Goal: Use online tool/utility: Utilize a website feature to perform a specific function

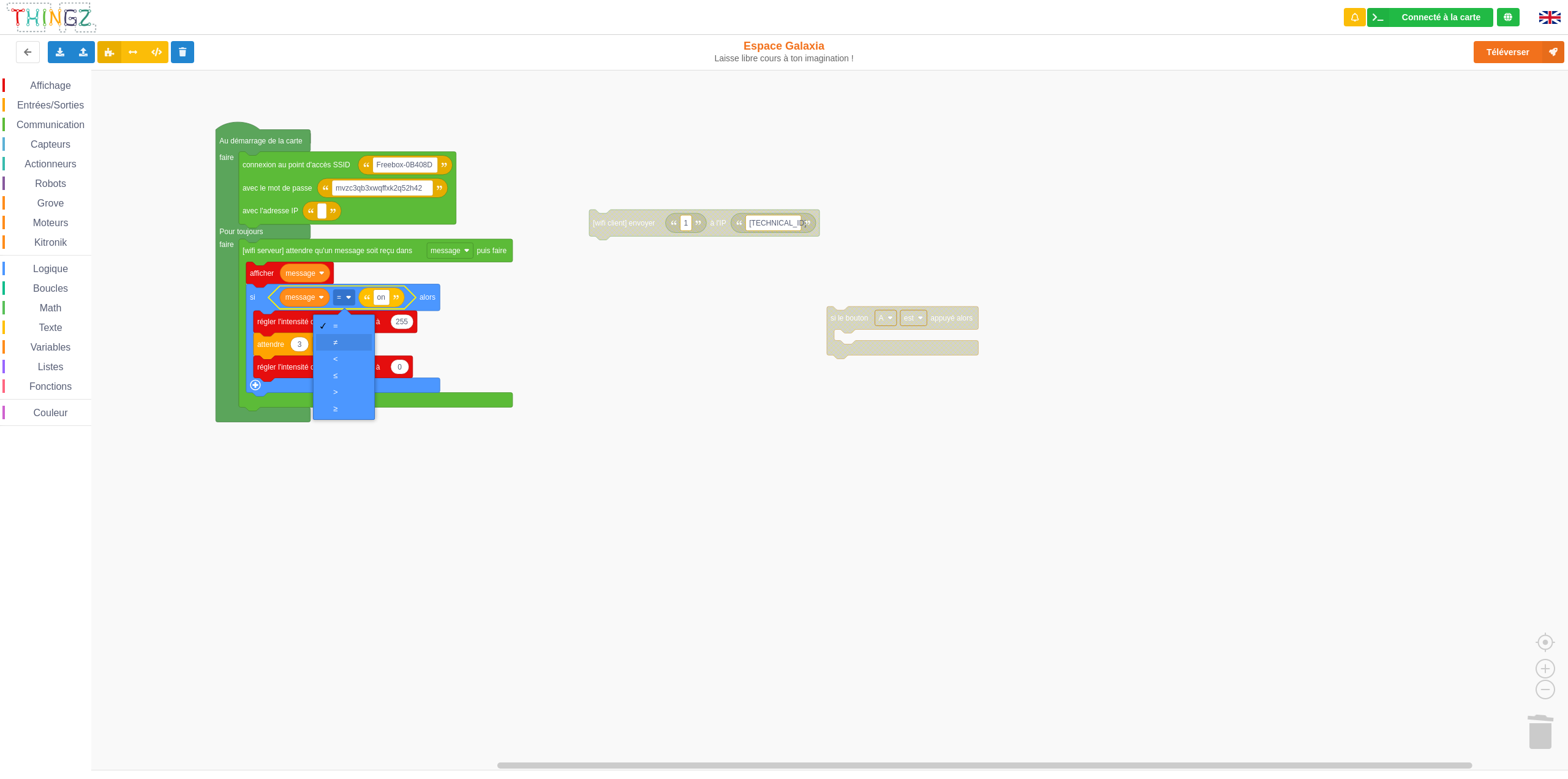
click at [347, 341] on div "≠" at bounding box center [348, 342] width 29 height 9
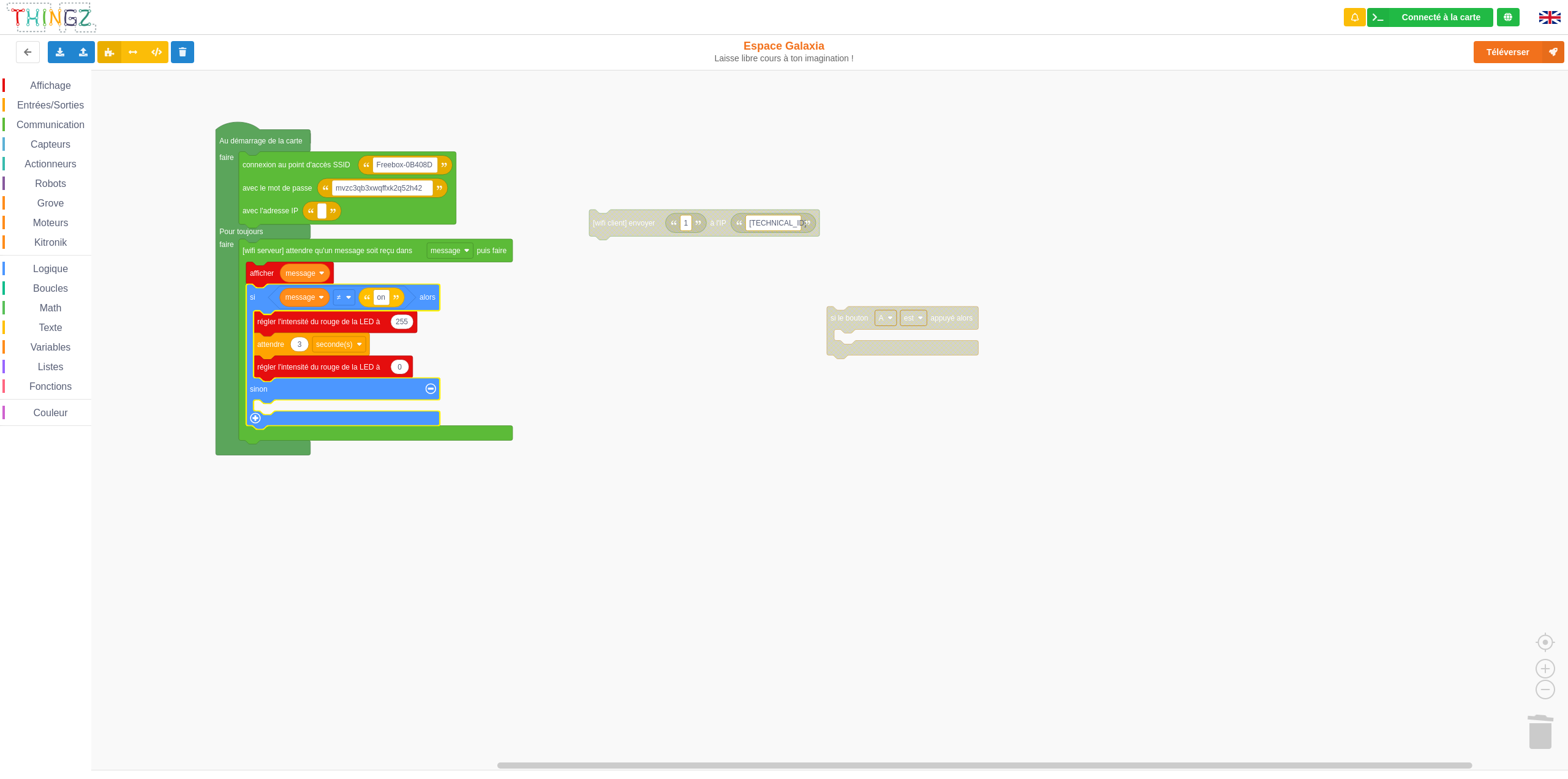
click at [432, 396] on icon "Espace de travail de Blocky" at bounding box center [343, 356] width 194 height 145
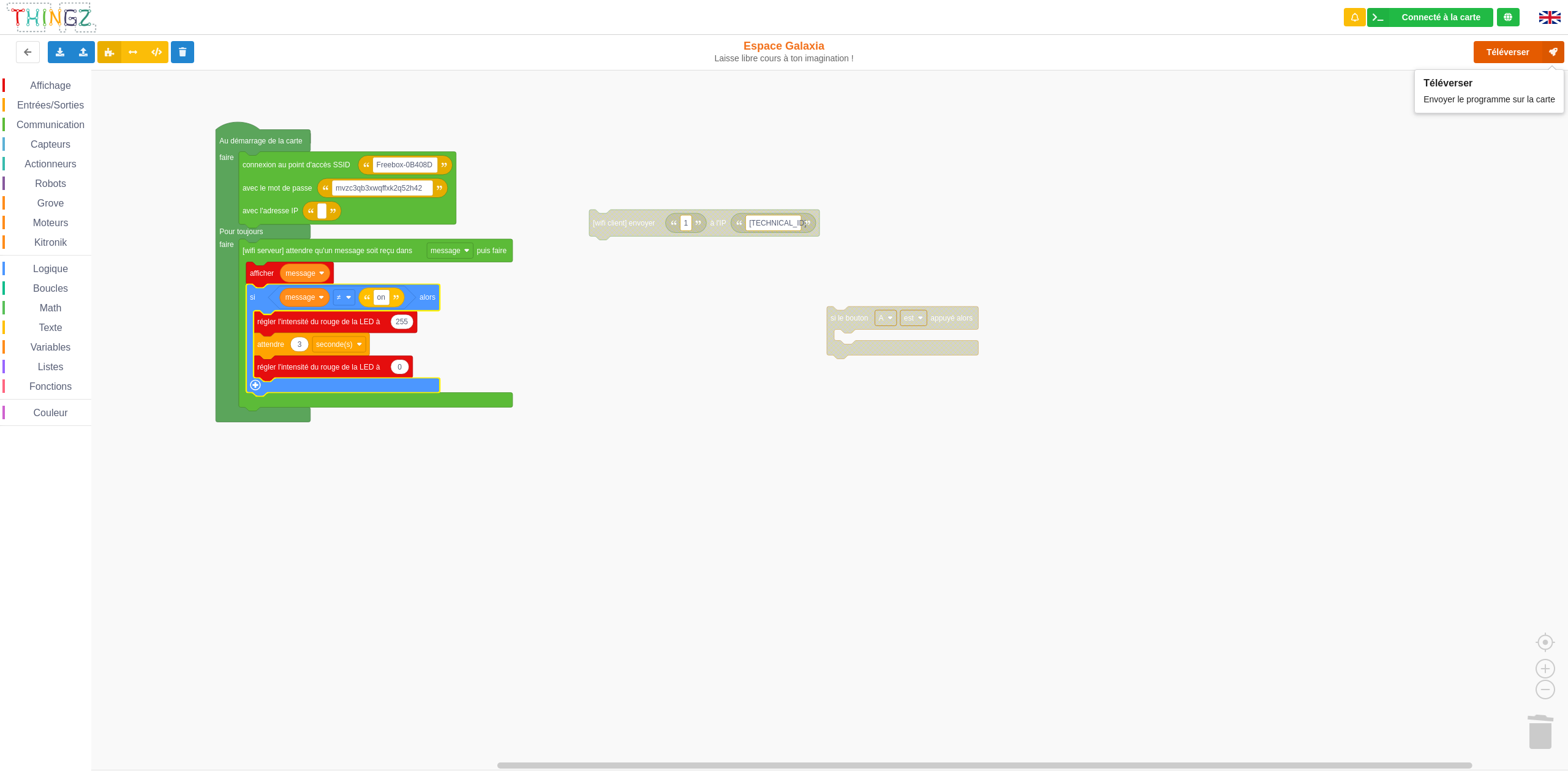
click at [1506, 51] on button "Téléverser" at bounding box center [1519, 52] width 91 height 22
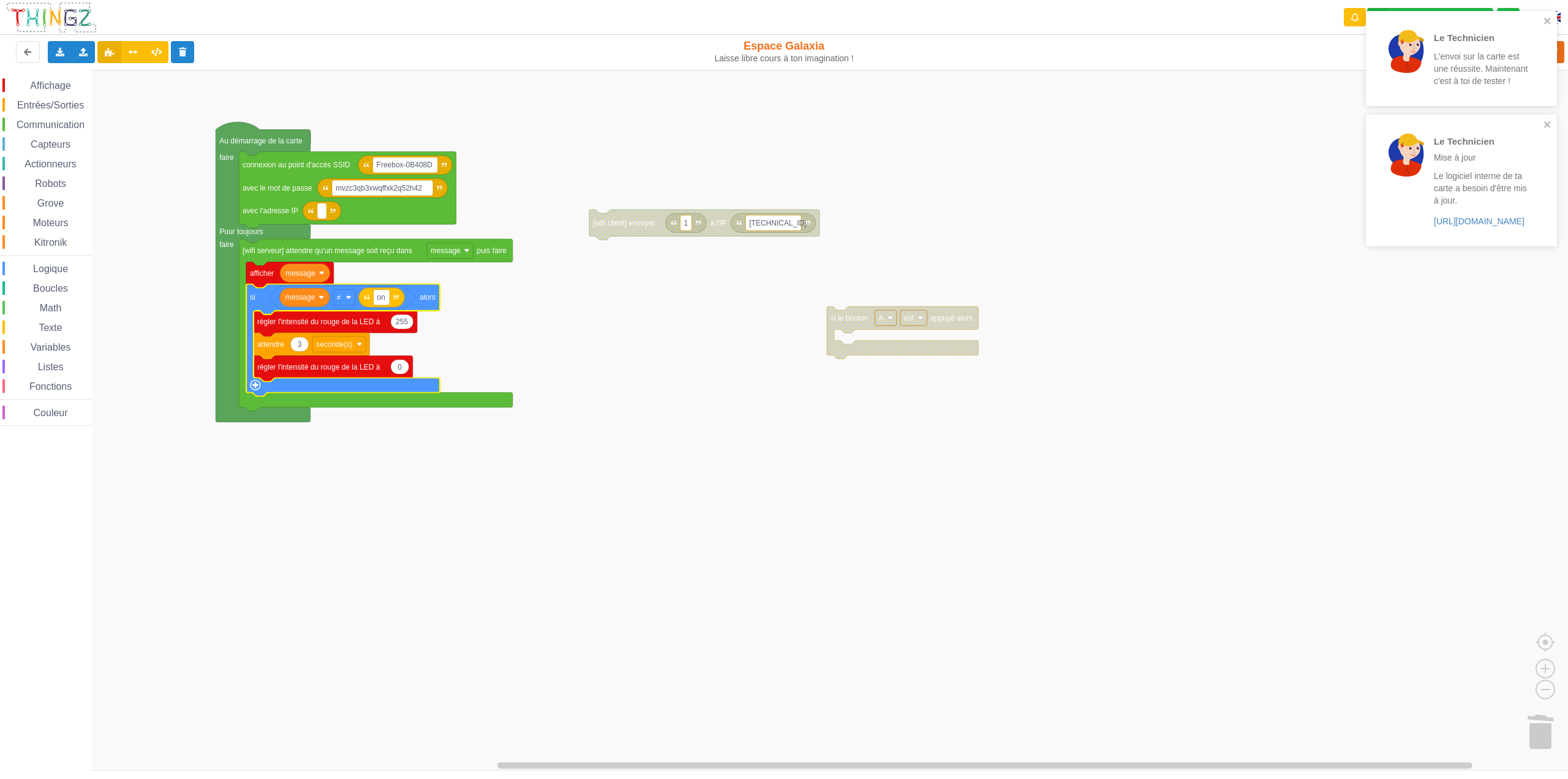
click at [1238, 141] on rect "Espace de travail de Blocky" at bounding box center [788, 420] width 1577 height 700
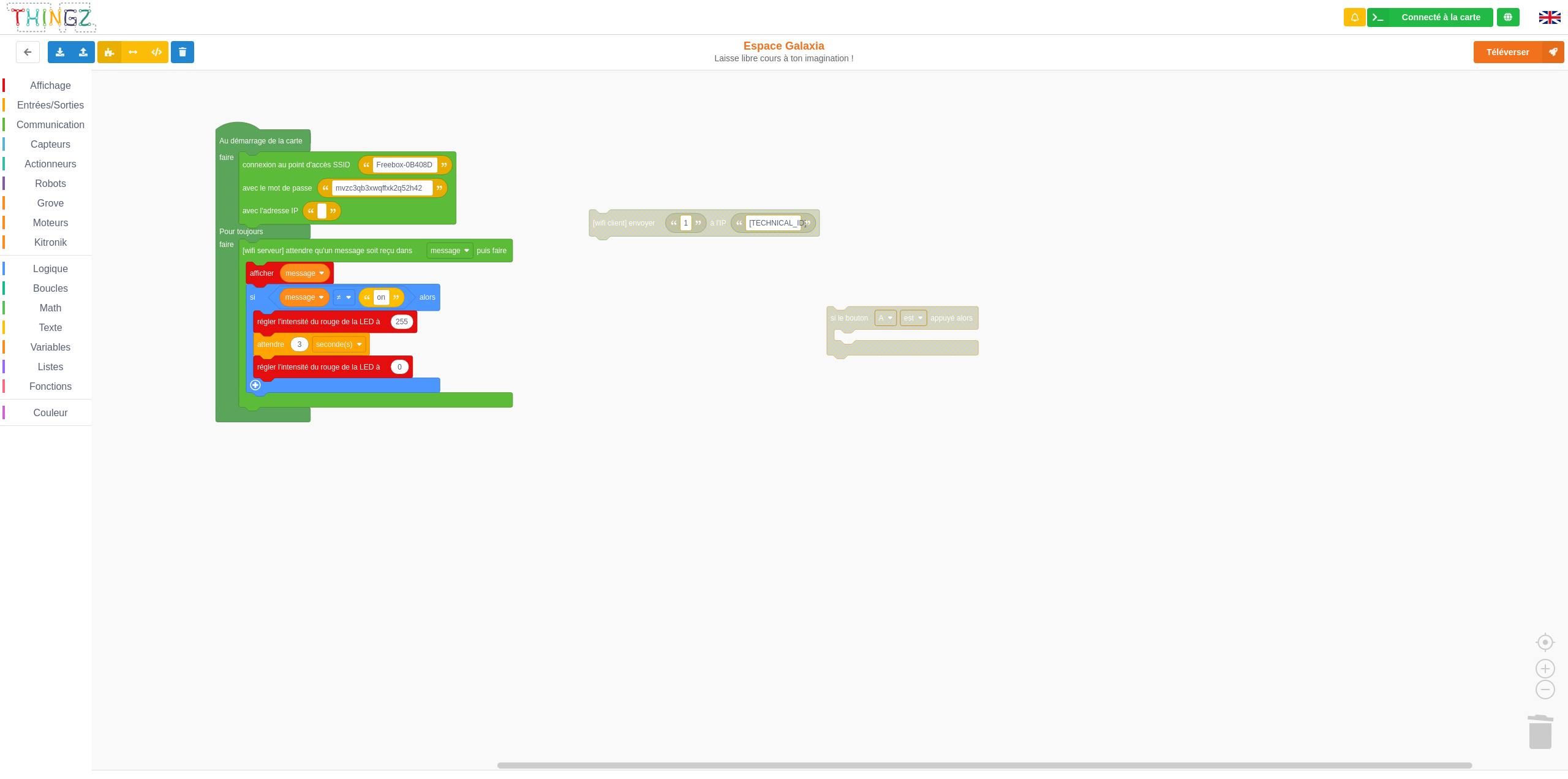
click at [43, 265] on span "Logique" at bounding box center [50, 269] width 39 height 10
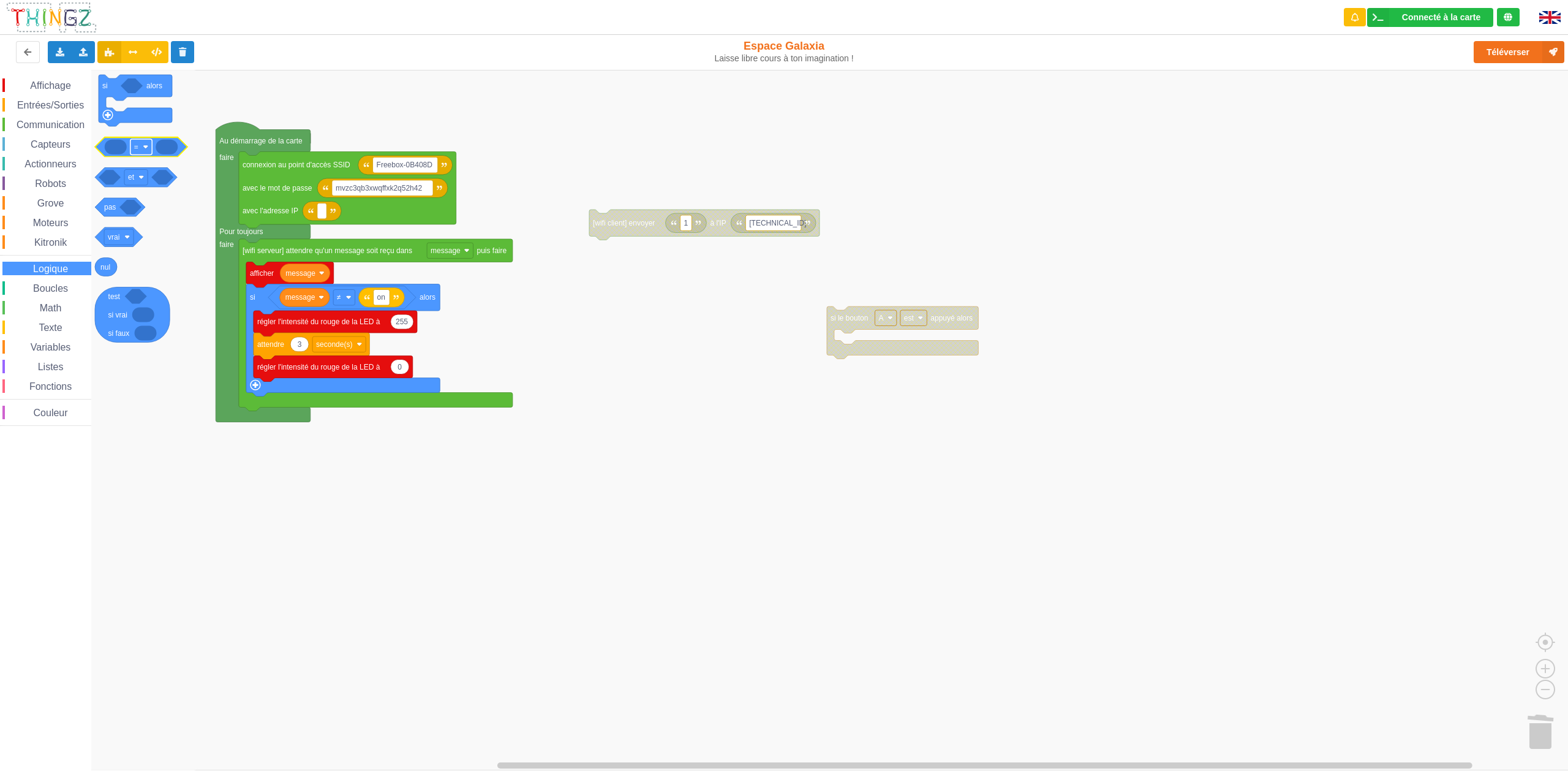
click at [145, 148] on image "Espace de travail de Blocky" at bounding box center [145, 147] width 5 height 5
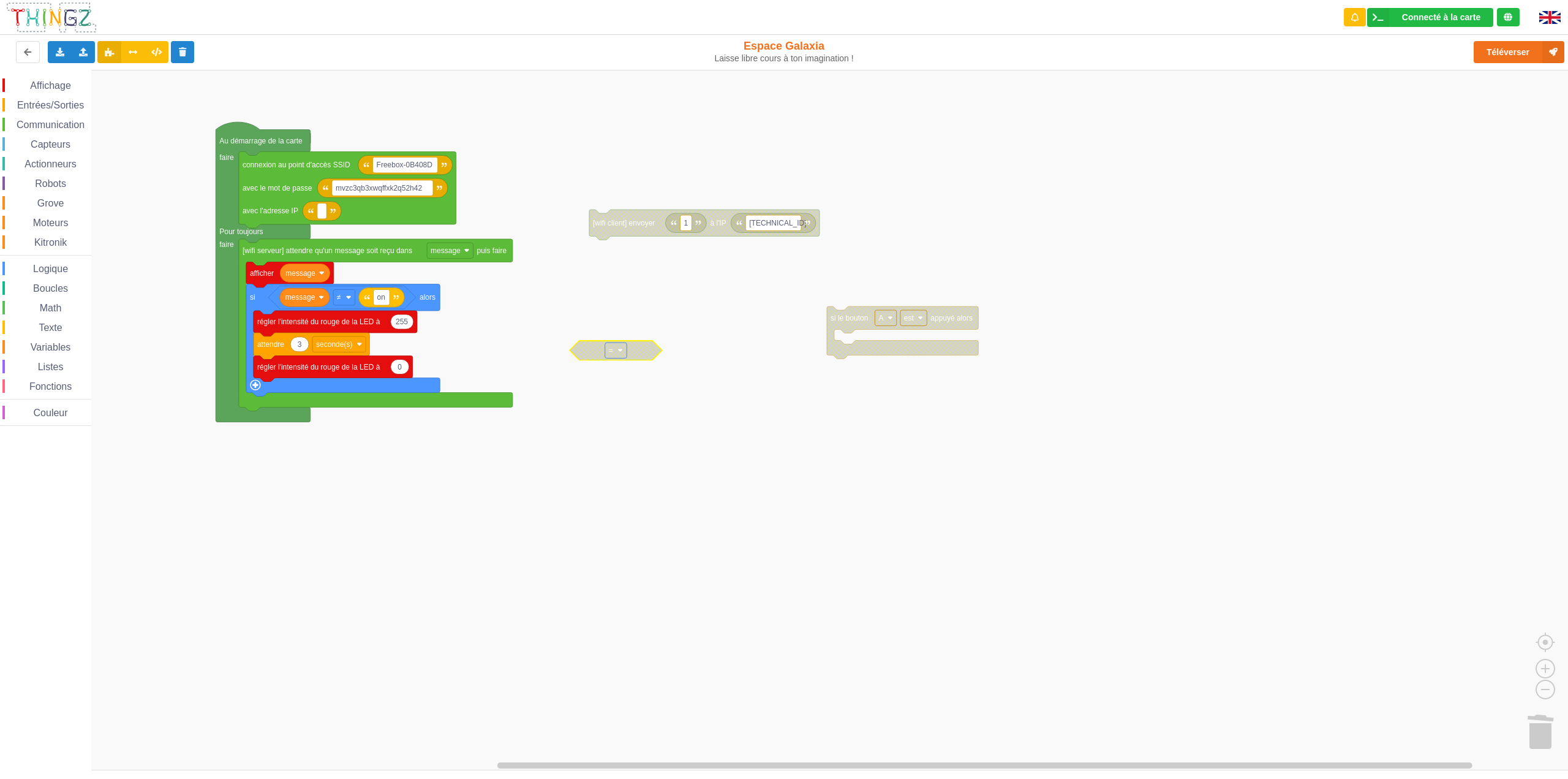
click at [619, 351] on image "Espace de travail de Blocky" at bounding box center [620, 350] width 5 height 5
click at [652, 331] on rect "Espace de travail de Blocky" at bounding box center [788, 420] width 1577 height 700
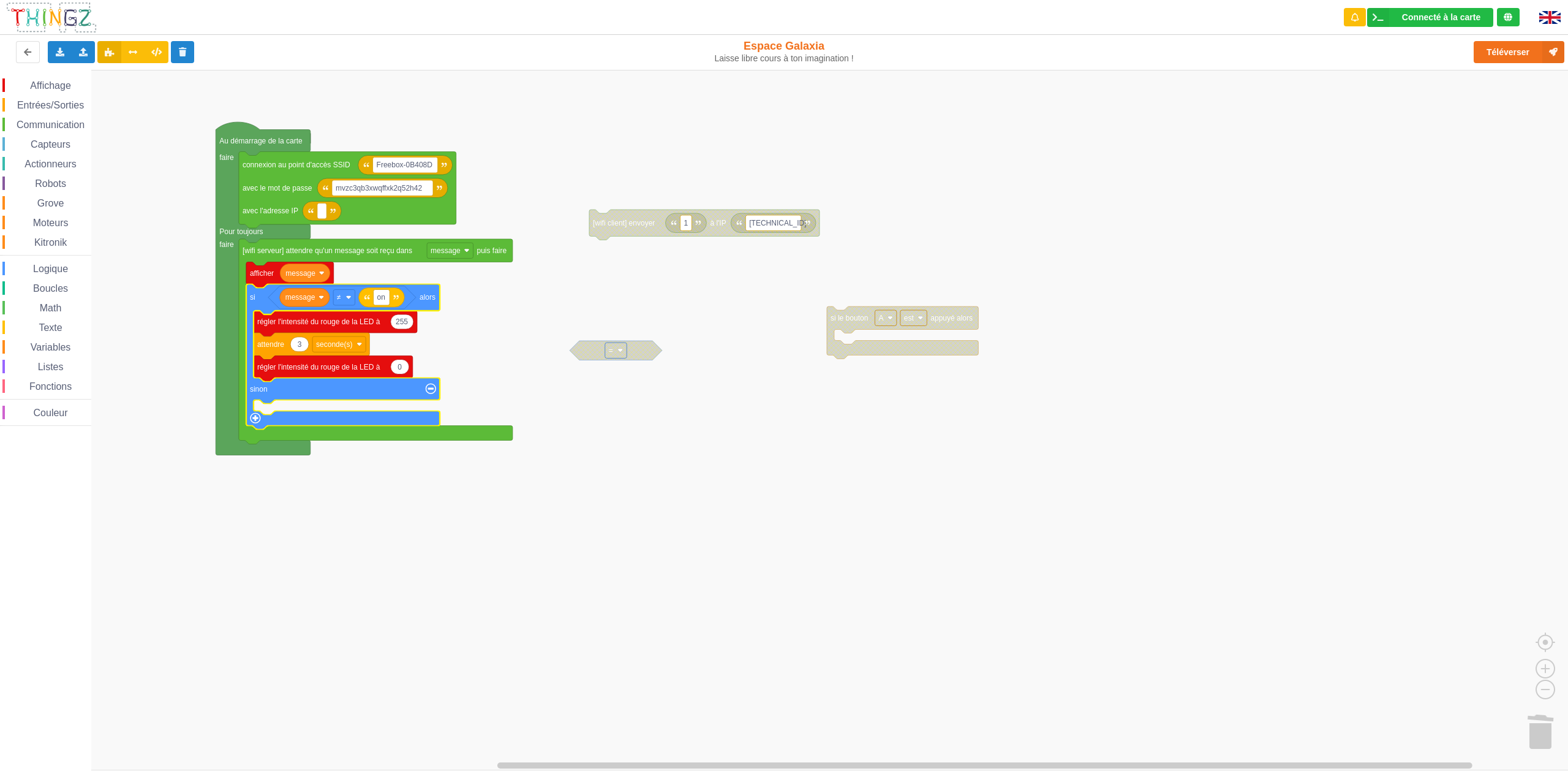
click at [48, 89] on span "Affichage" at bounding box center [50, 86] width 44 height 10
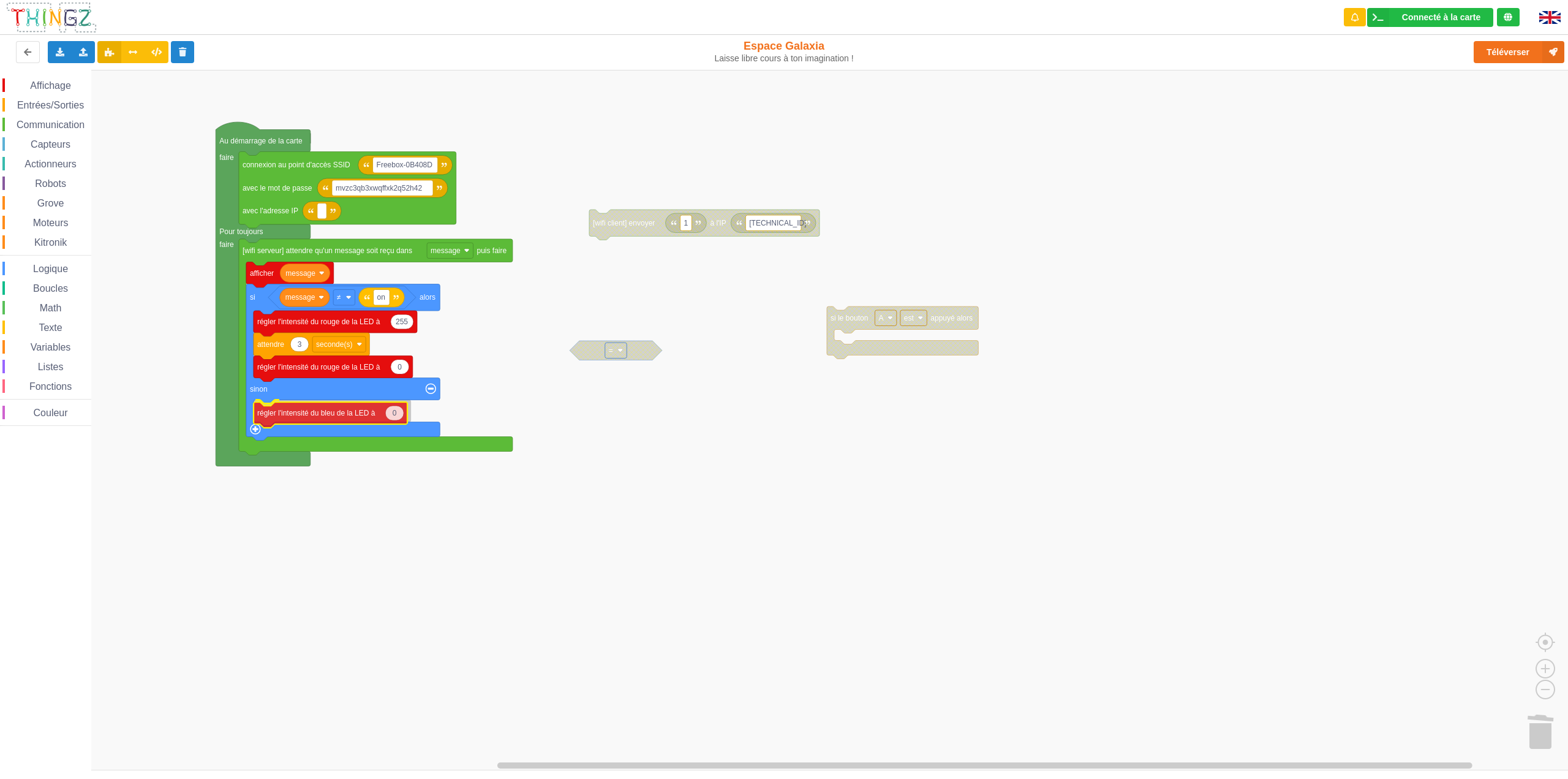
click at [318, 416] on div "Affichage Entrées/Sorties Communication Capteurs Actionneurs Robots Grove Moteu…" at bounding box center [788, 420] width 1577 height 700
click at [394, 414] on text "0" at bounding box center [395, 411] width 4 height 9
type input "255"
click at [573, 498] on rect "Espace de travail de Blocky" at bounding box center [788, 420] width 1577 height 700
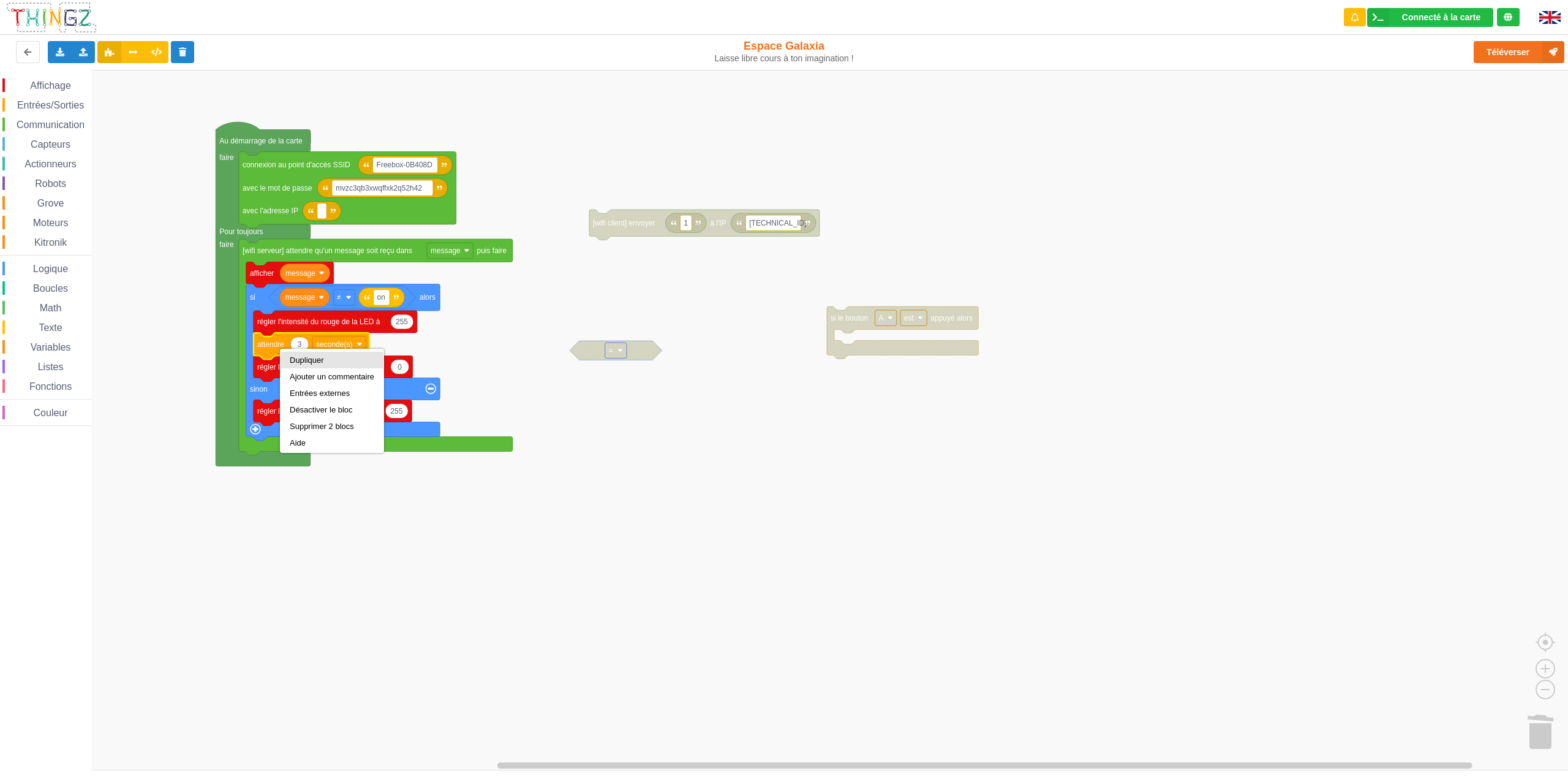
click at [304, 361] on div "Dupliquer" at bounding box center [332, 359] width 85 height 9
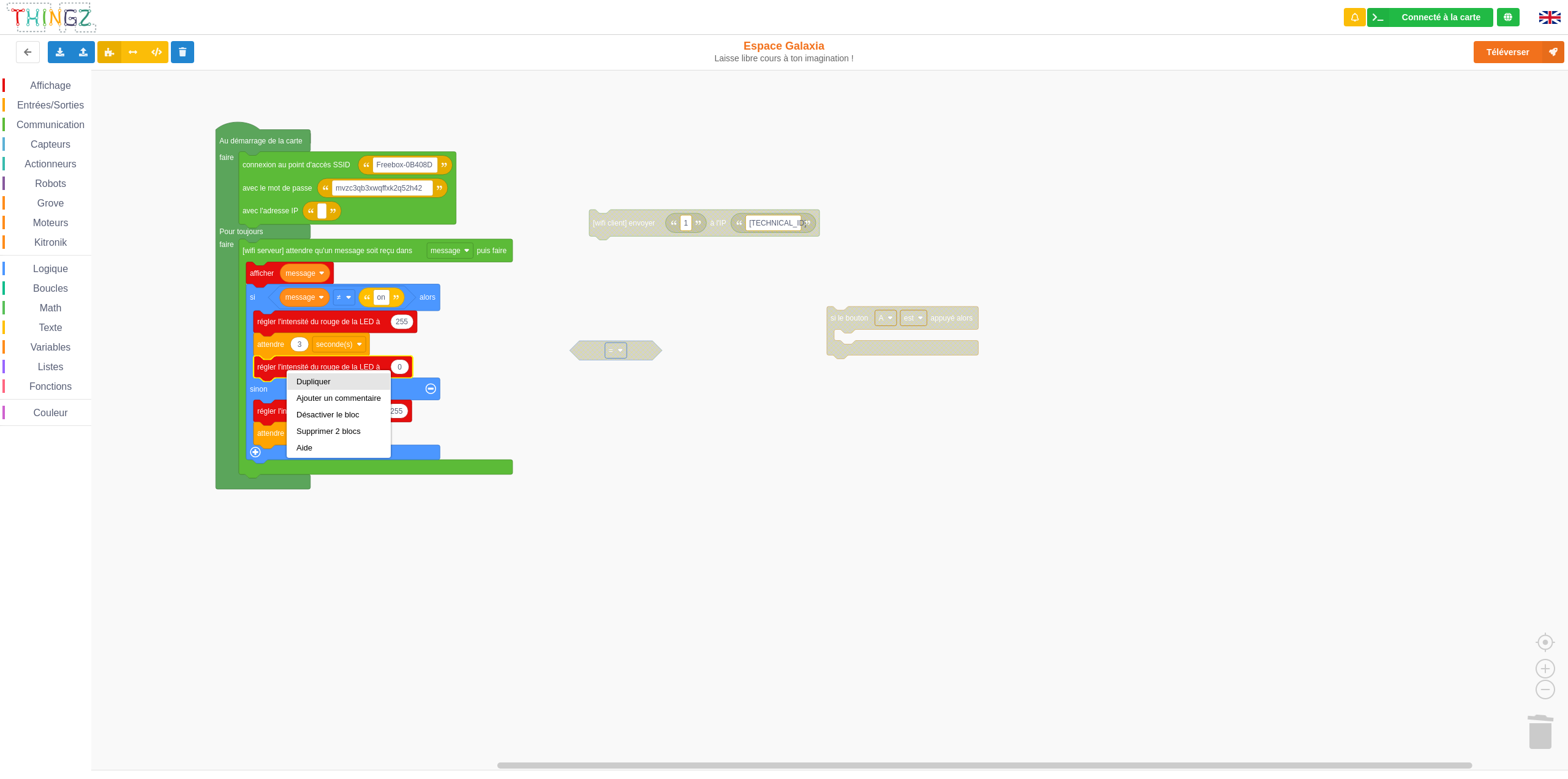
click at [305, 381] on div "Dupliquer" at bounding box center [339, 381] width 85 height 9
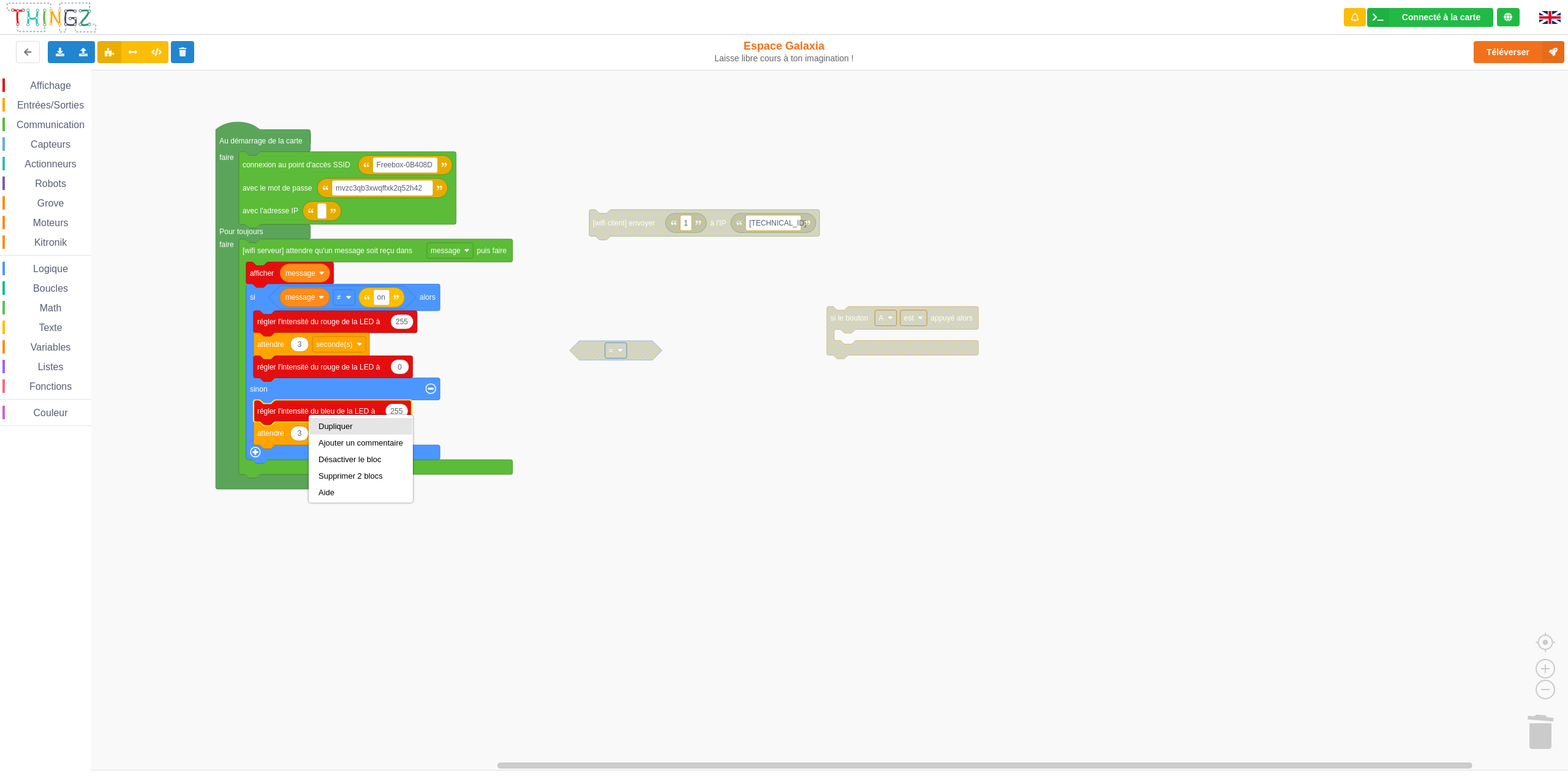
click at [337, 427] on div "Dupliquer" at bounding box center [360, 426] width 85 height 9
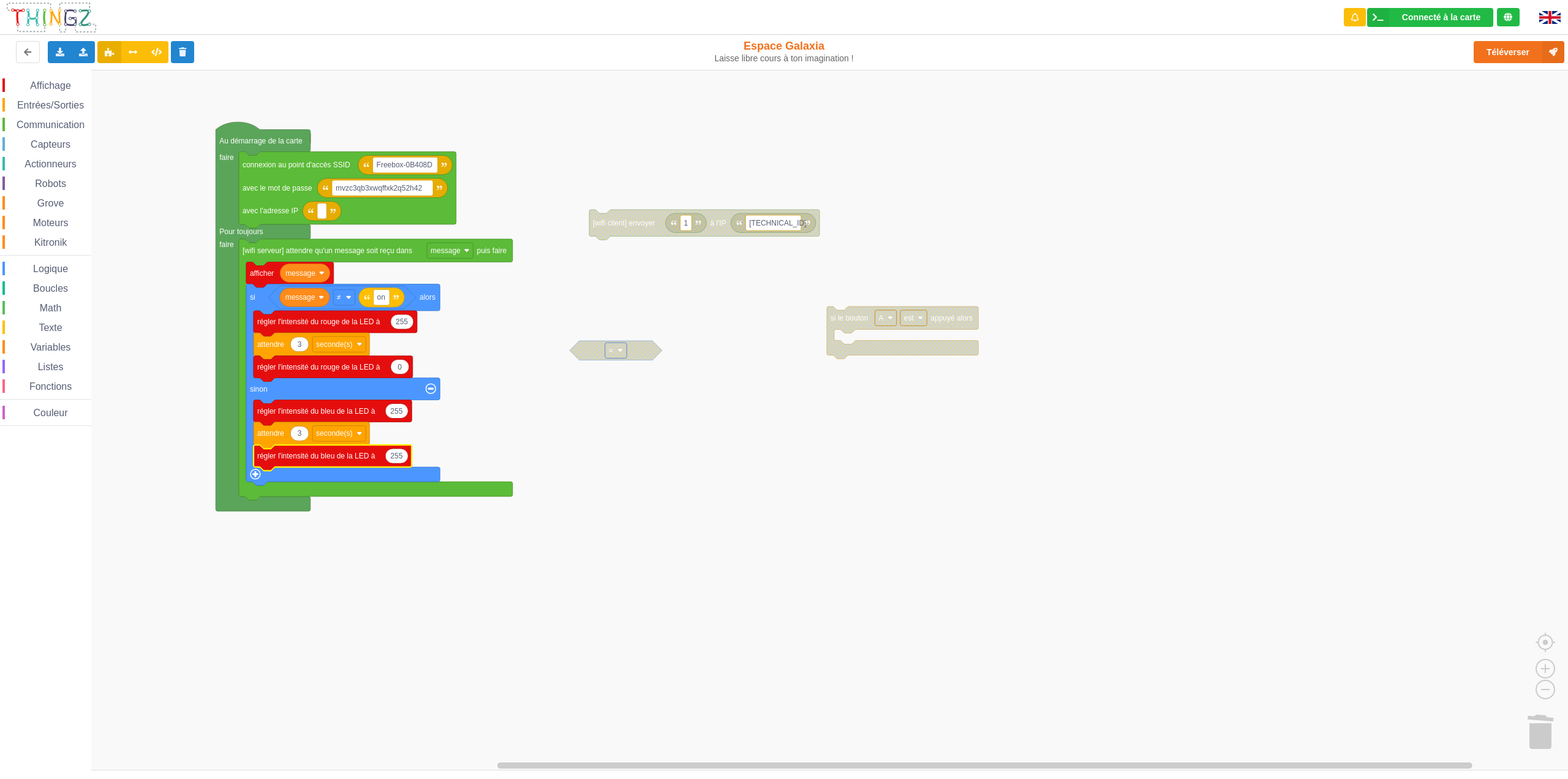
click at [407, 464] on icon "Espace de travail de Blocky" at bounding box center [333, 458] width 158 height 26
click at [396, 458] on text "255" at bounding box center [396, 456] width 12 height 9
type input "0"
click at [646, 482] on rect "Espace de travail de Blocky" at bounding box center [788, 420] width 1577 height 700
click at [1496, 52] on button "Téléverser" at bounding box center [1519, 52] width 91 height 22
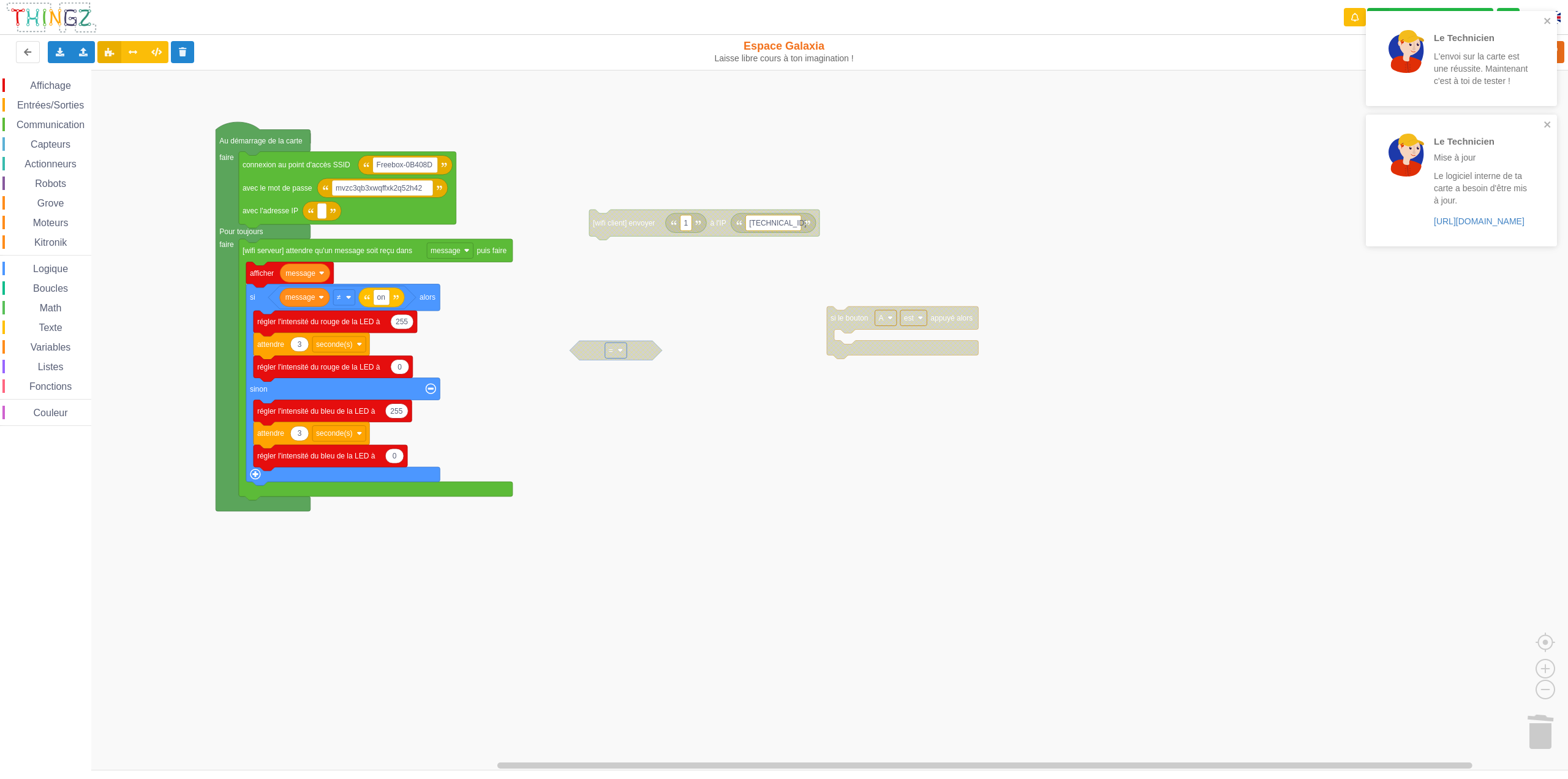
click at [1335, 396] on rect "Espace de travail de Blocky" at bounding box center [788, 420] width 1577 height 700
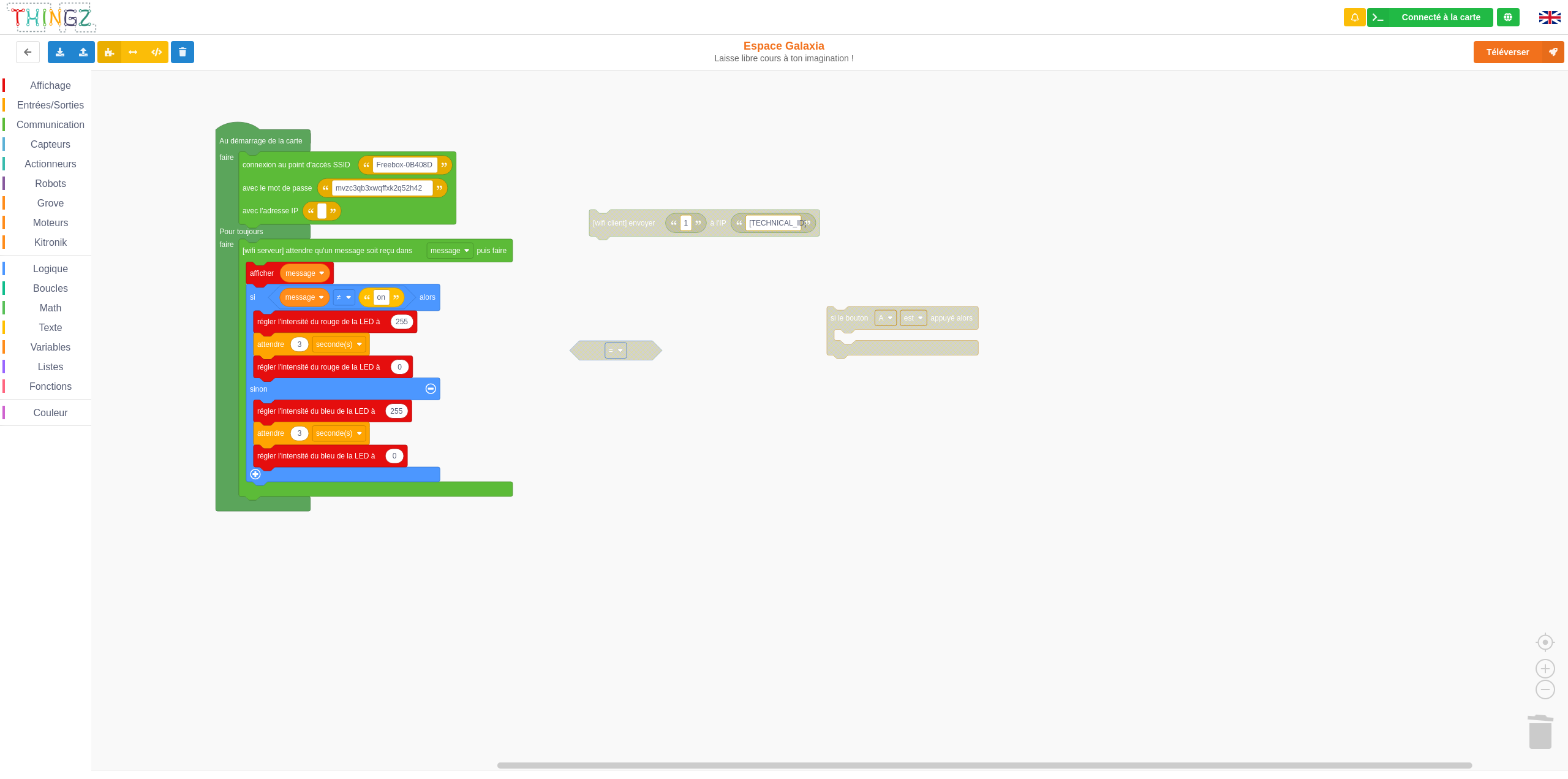
click at [41, 348] on span "Variables" at bounding box center [51, 347] width 44 height 10
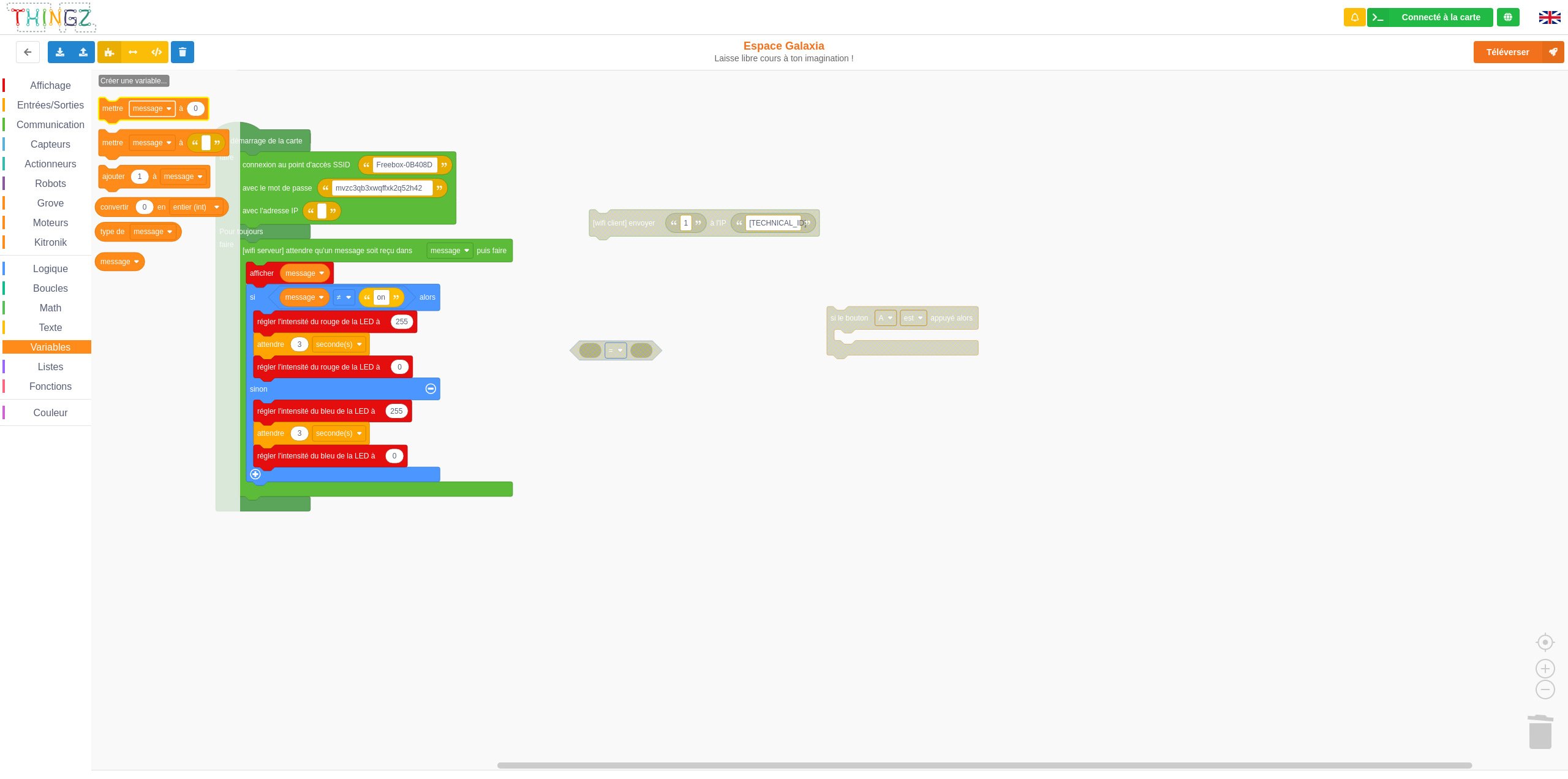
click at [171, 109] on image "Espace de travail de Blocky" at bounding box center [169, 109] width 5 height 5
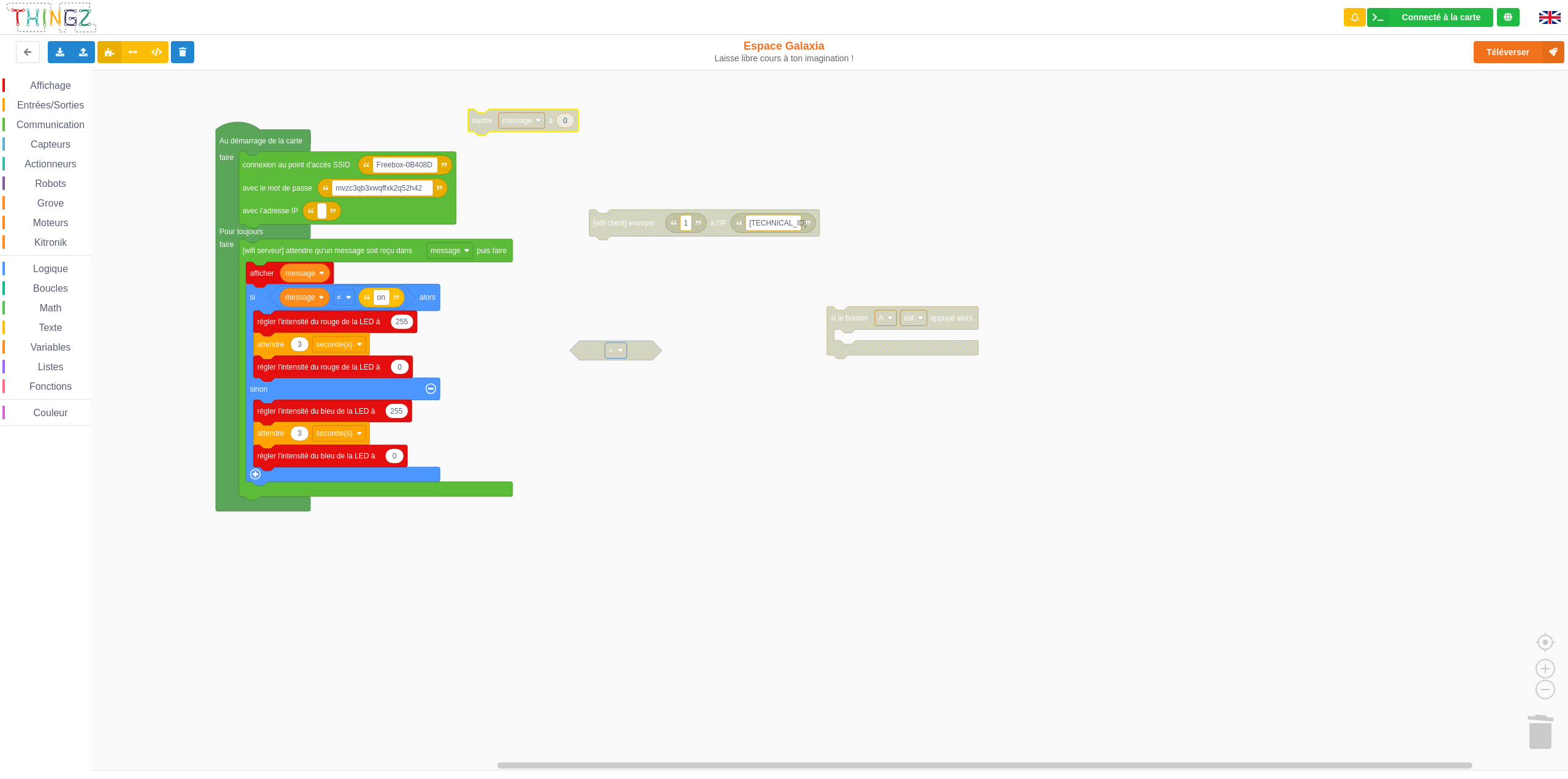
click at [537, 120] on image "Espace de travail de Blocky" at bounding box center [538, 120] width 5 height 5
click at [655, 121] on rect "Espace de travail de Blocky" at bounding box center [788, 420] width 1577 height 700
click at [51, 88] on span "Affichage" at bounding box center [50, 86] width 44 height 10
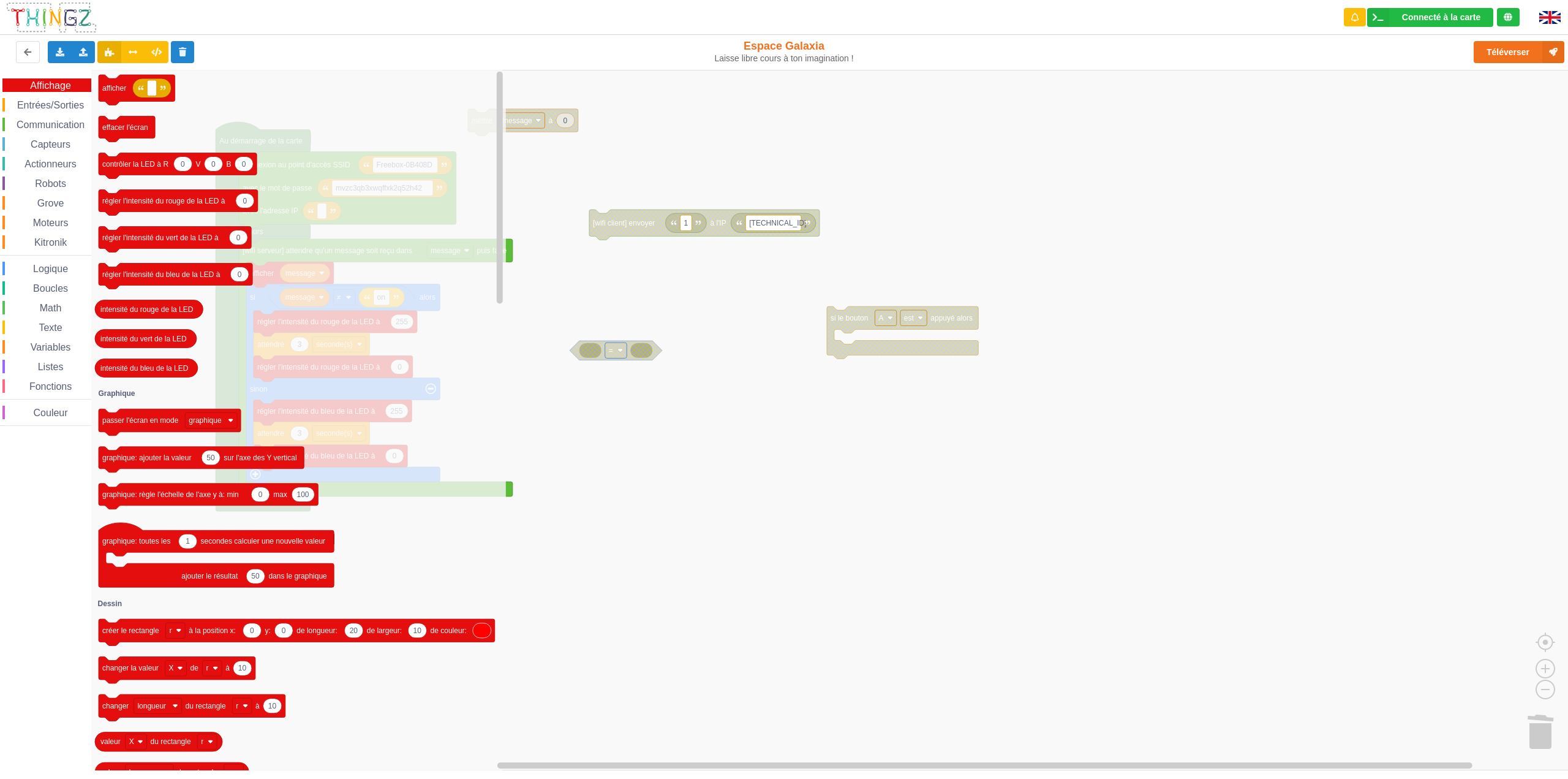
click at [53, 106] on span "Entrées/Sorties" at bounding box center [51, 105] width 70 height 10
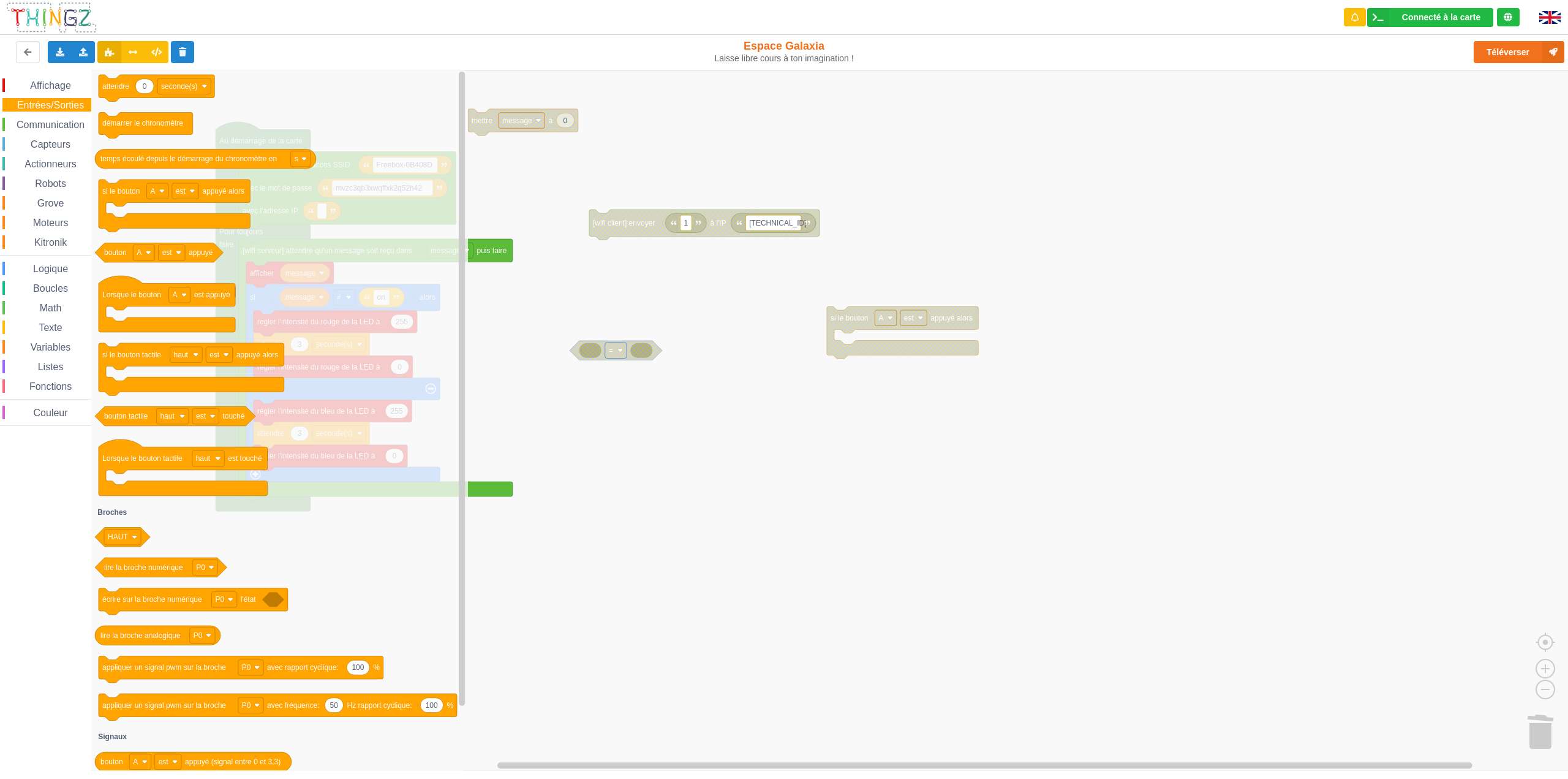
click at [46, 327] on span "Texte" at bounding box center [50, 328] width 27 height 10
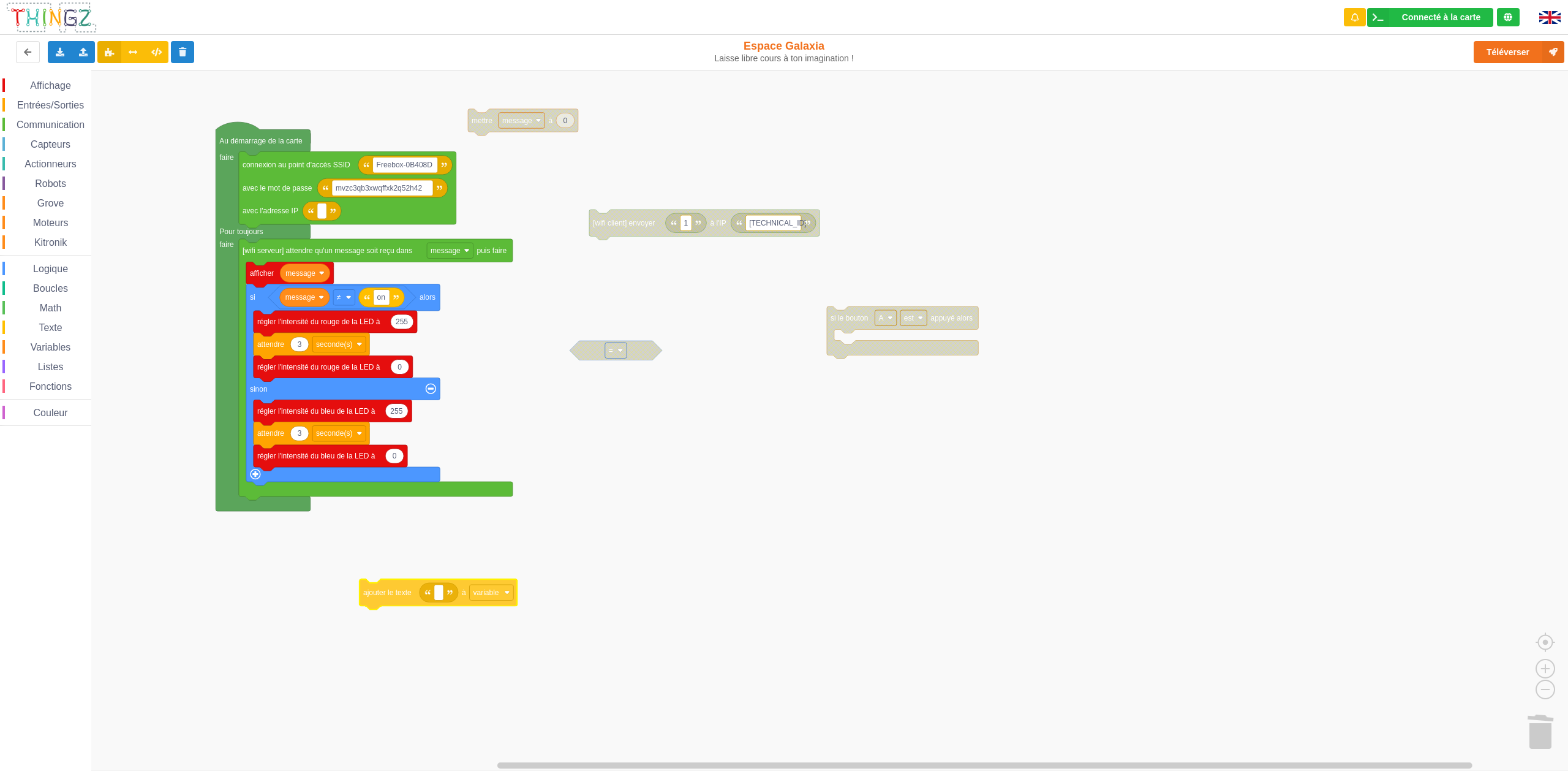
click at [392, 599] on div "Affichage Entrées/Sorties Communication Capteurs Actionneurs Robots Grove Moteu…" at bounding box center [788, 420] width 1577 height 700
click at [441, 596] on rect "Espace de travail de Blocky" at bounding box center [438, 592] width 9 height 16
type input "on"
click at [679, 581] on rect "Espace de travail de Blocky" at bounding box center [788, 420] width 1577 height 700
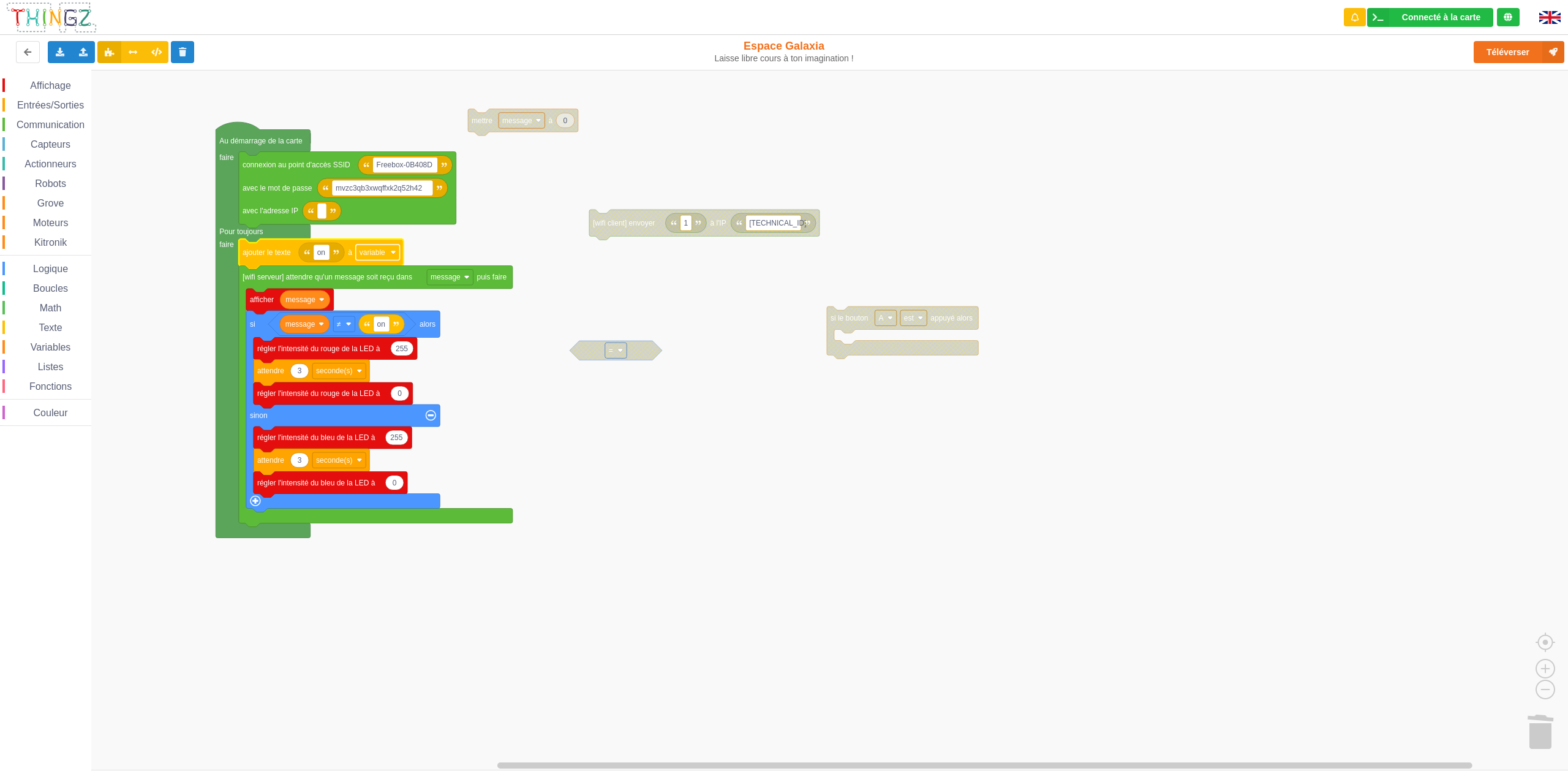
click at [394, 253] on image "Espace de travail de Blocky" at bounding box center [394, 252] width 5 height 5
click at [381, 317] on div "Renommer la variable…" at bounding box center [381, 314] width 108 height 9
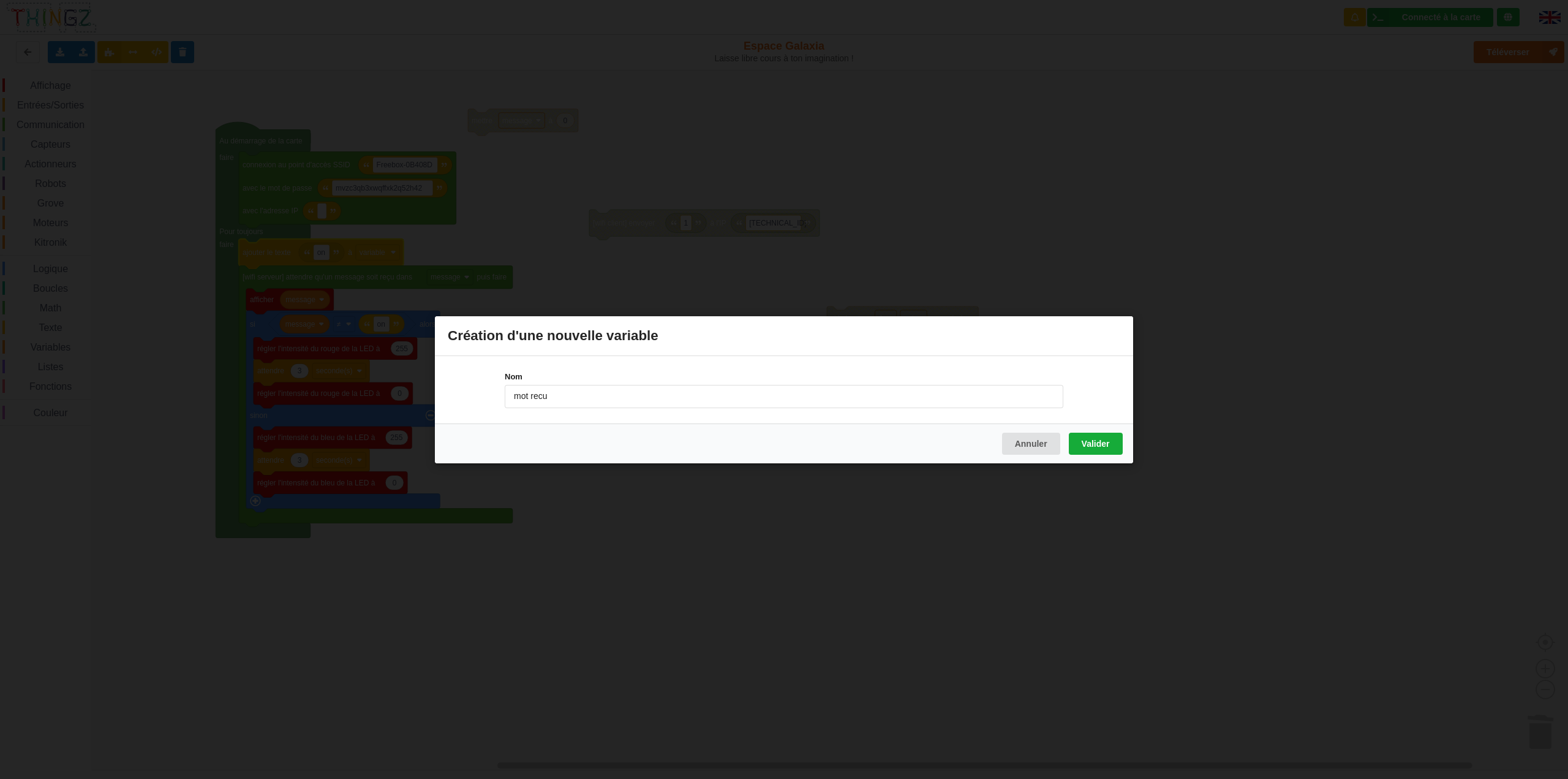
type input "mot recu"
click at [1118, 438] on button "Valider" at bounding box center [1095, 444] width 54 height 22
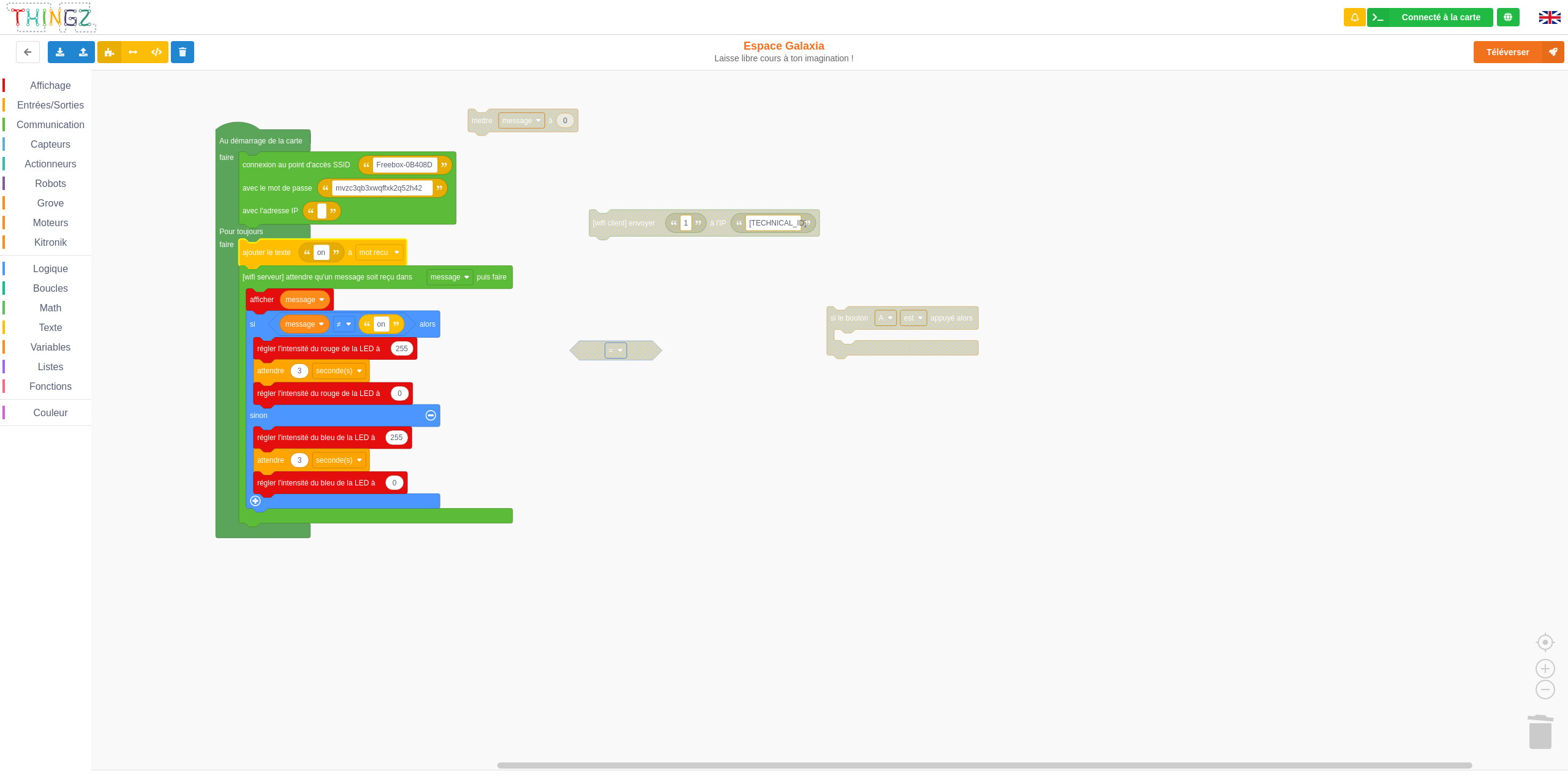
click at [44, 349] on span "Variables" at bounding box center [51, 347] width 44 height 10
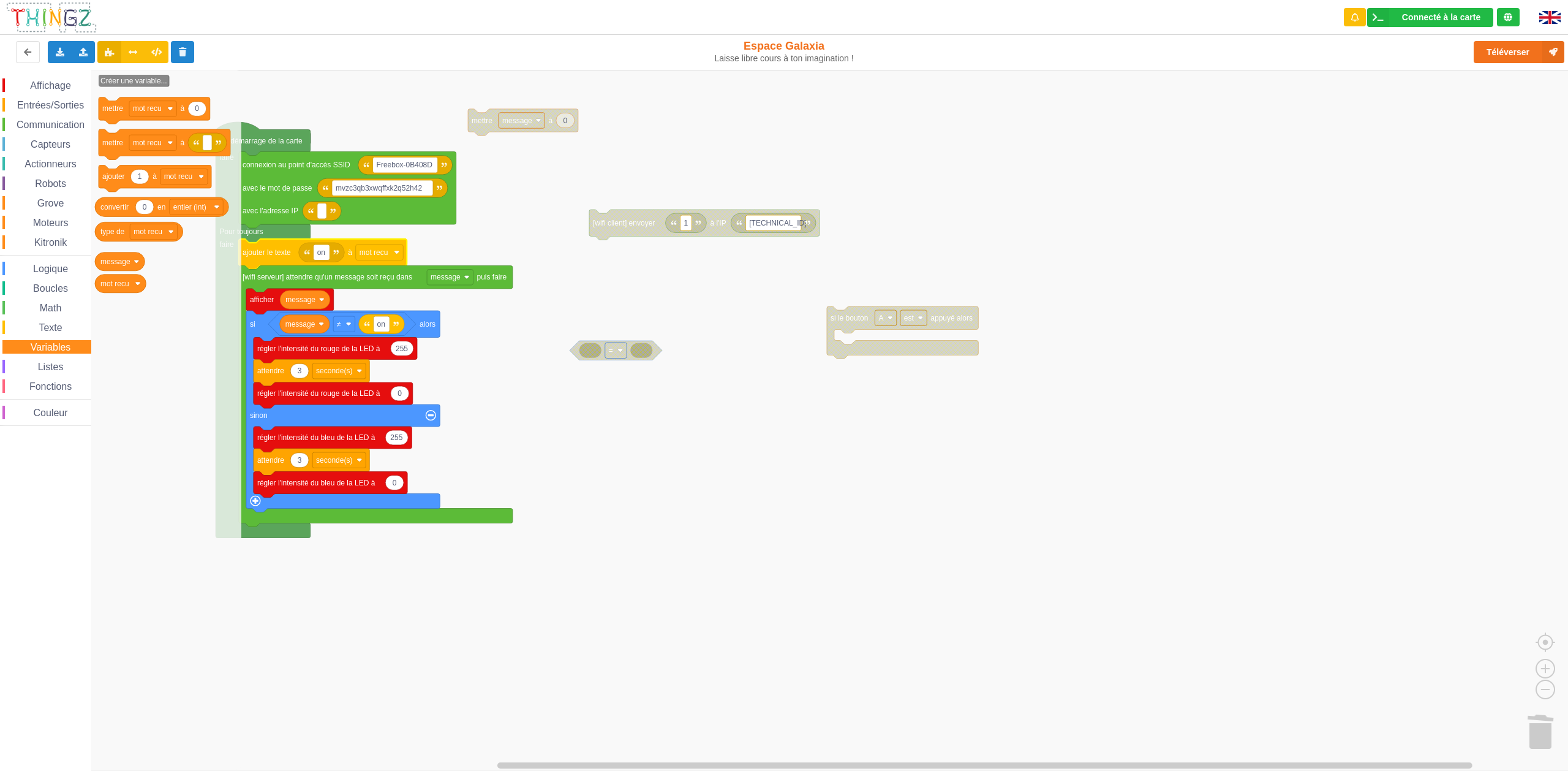
click at [850, 471] on rect "Espace de travail de Blocky" at bounding box center [788, 420] width 1577 height 700
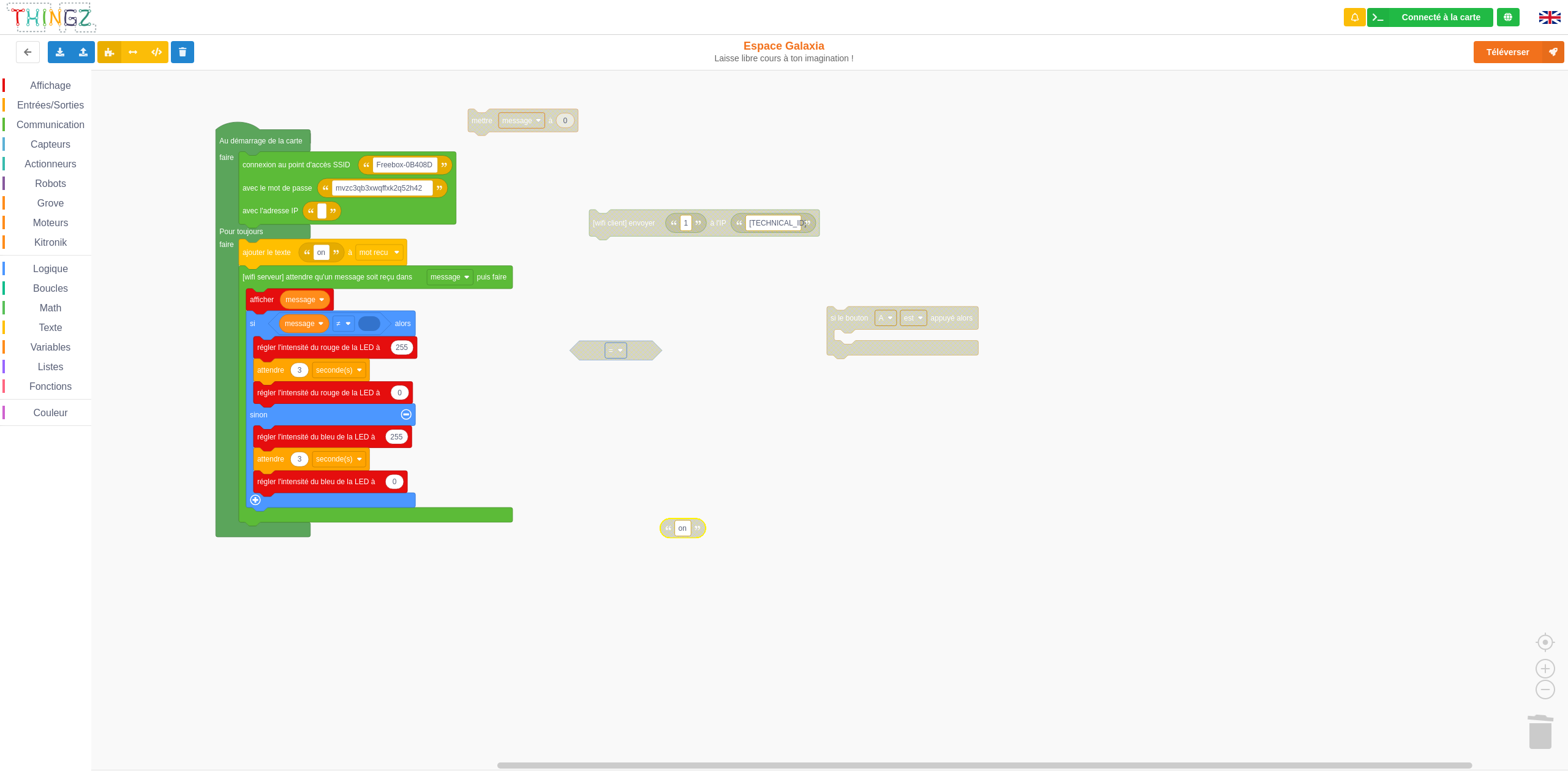
click at [40, 344] on span "Variables" at bounding box center [51, 347] width 44 height 10
click at [371, 331] on div "Affichage Entrées/Sorties Communication Capteurs Actionneurs Robots Grove Moteu…" at bounding box center [788, 420] width 1577 height 700
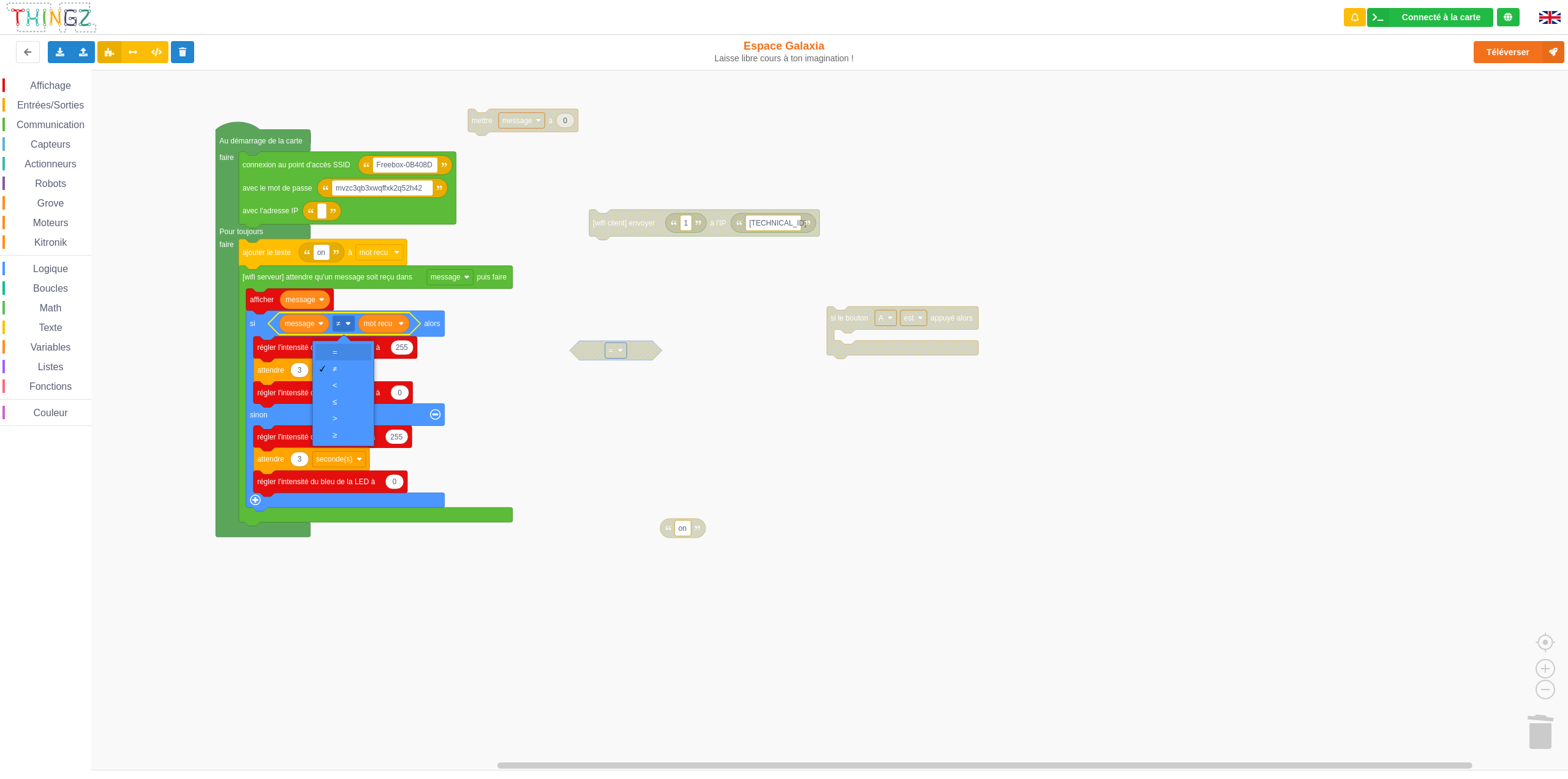
click at [343, 351] on div "=" at bounding box center [347, 352] width 29 height 9
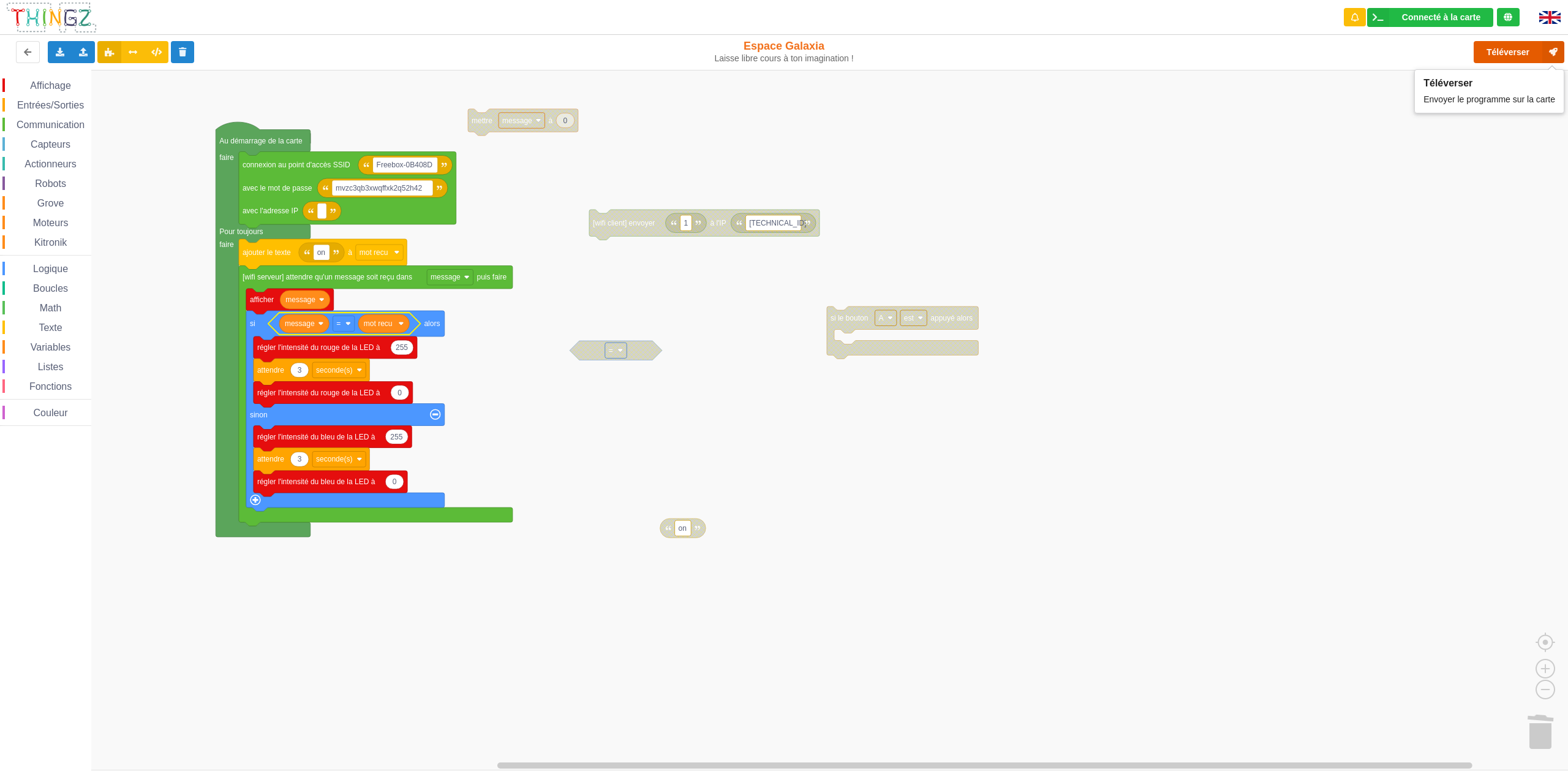
click at [1502, 51] on button "Téléverser" at bounding box center [1519, 52] width 91 height 22
click at [1497, 55] on button "Téléverser" at bounding box center [1519, 52] width 91 height 22
click at [54, 271] on span "Logique" at bounding box center [50, 269] width 39 height 10
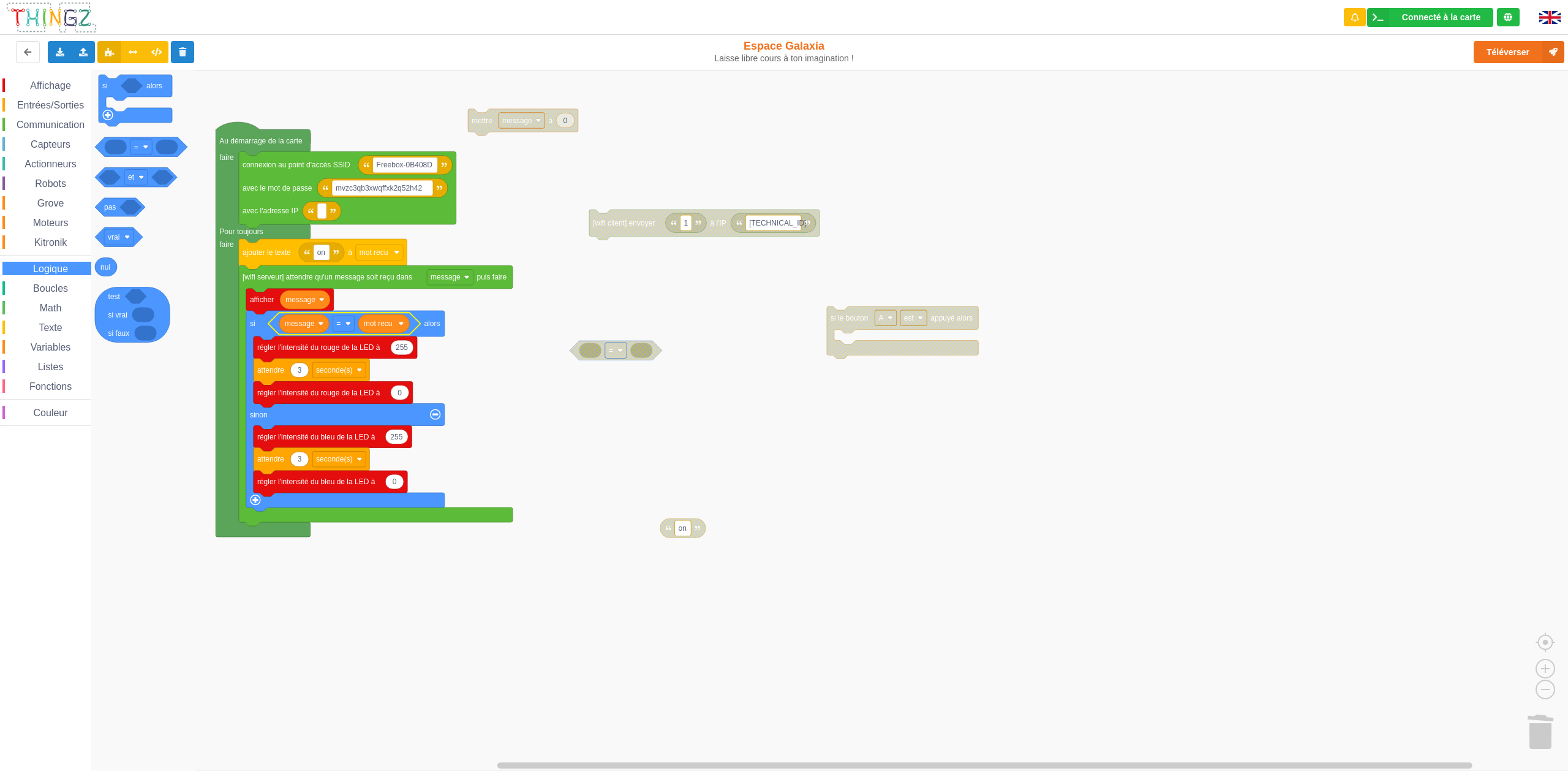
click at [53, 289] on span "Boucles" at bounding box center [50, 288] width 39 height 10
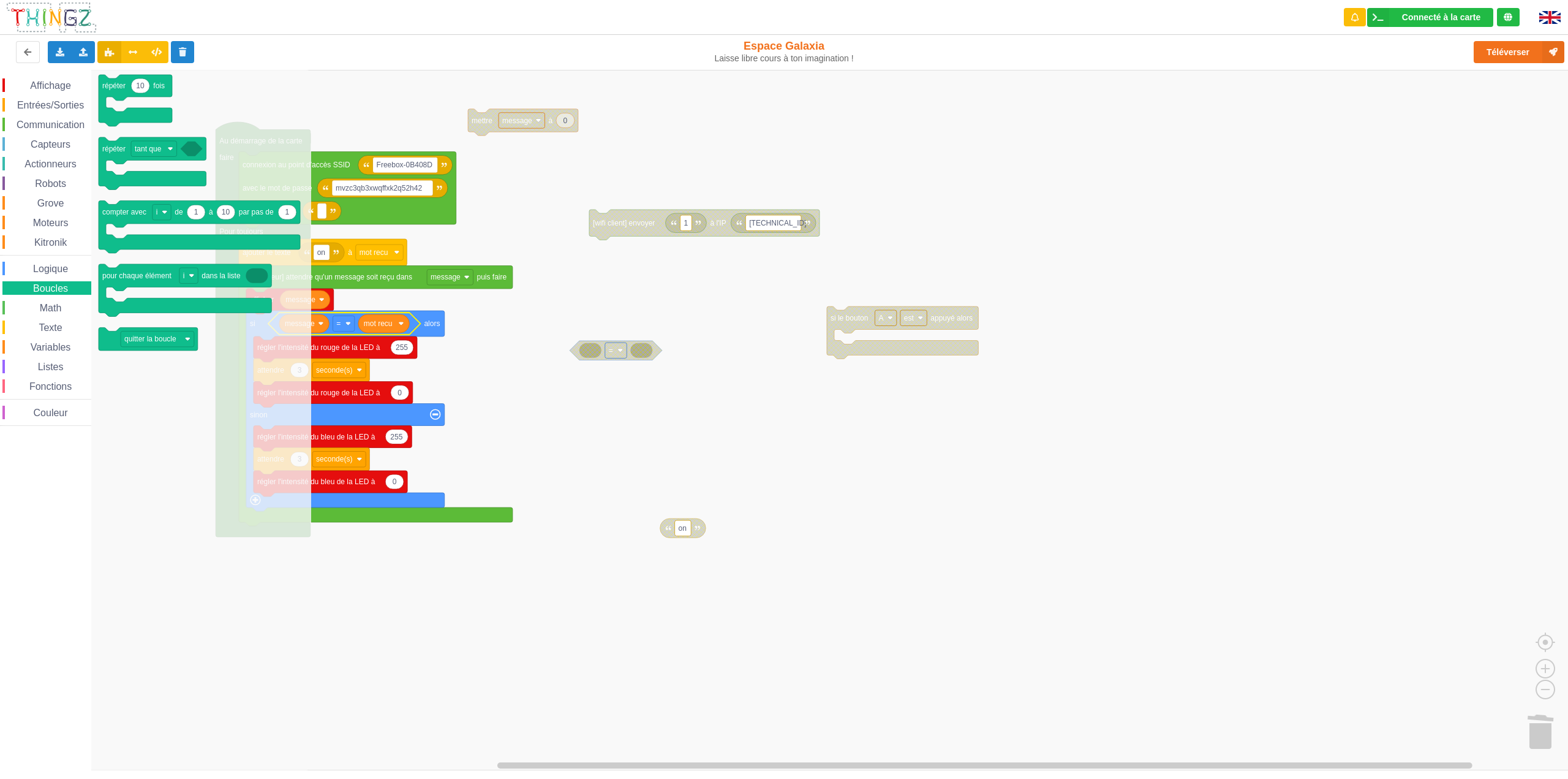
click at [53, 314] on div "Math" at bounding box center [47, 308] width 89 height 14
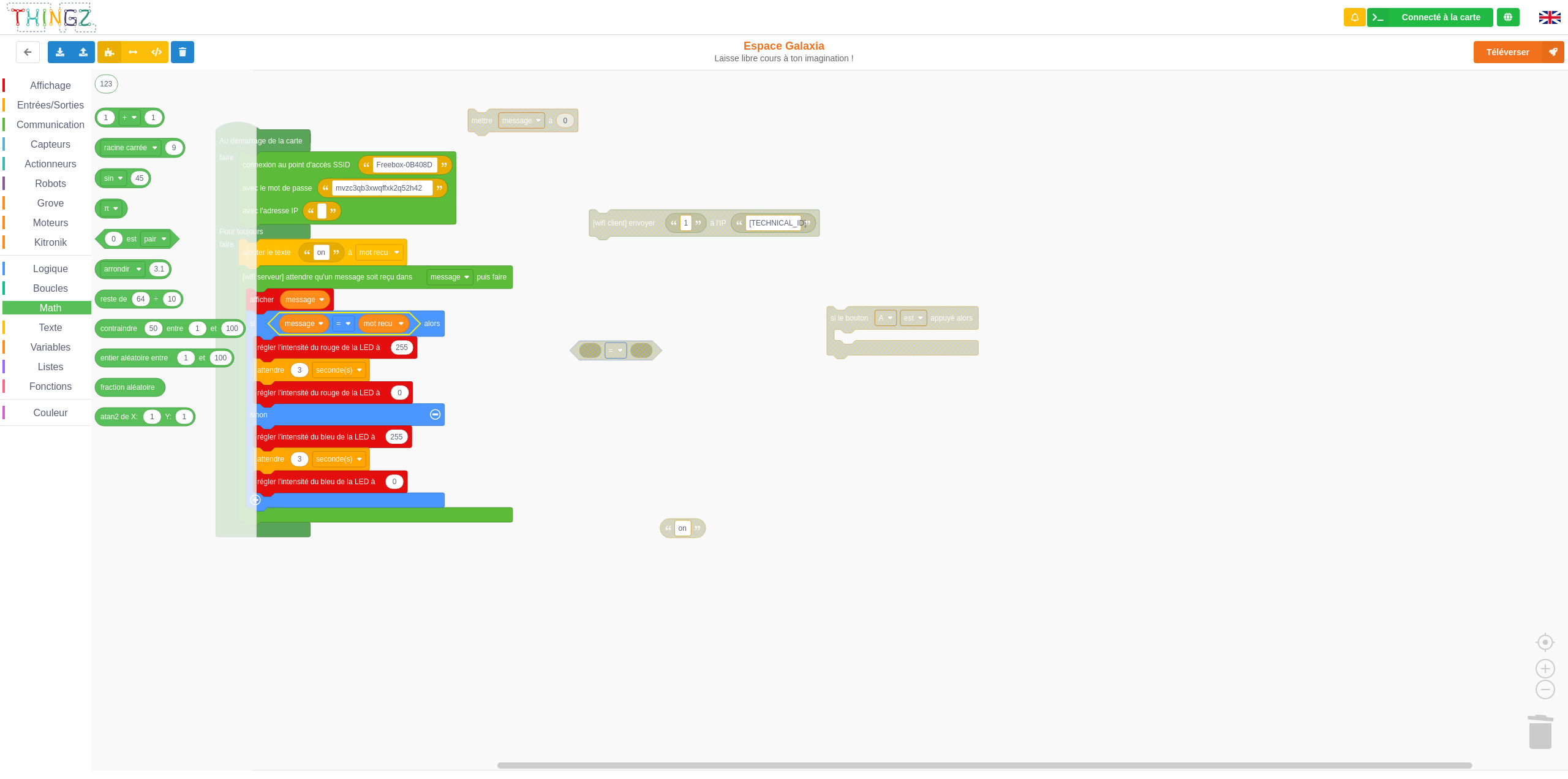
click at [50, 329] on span "Texte" at bounding box center [50, 328] width 27 height 10
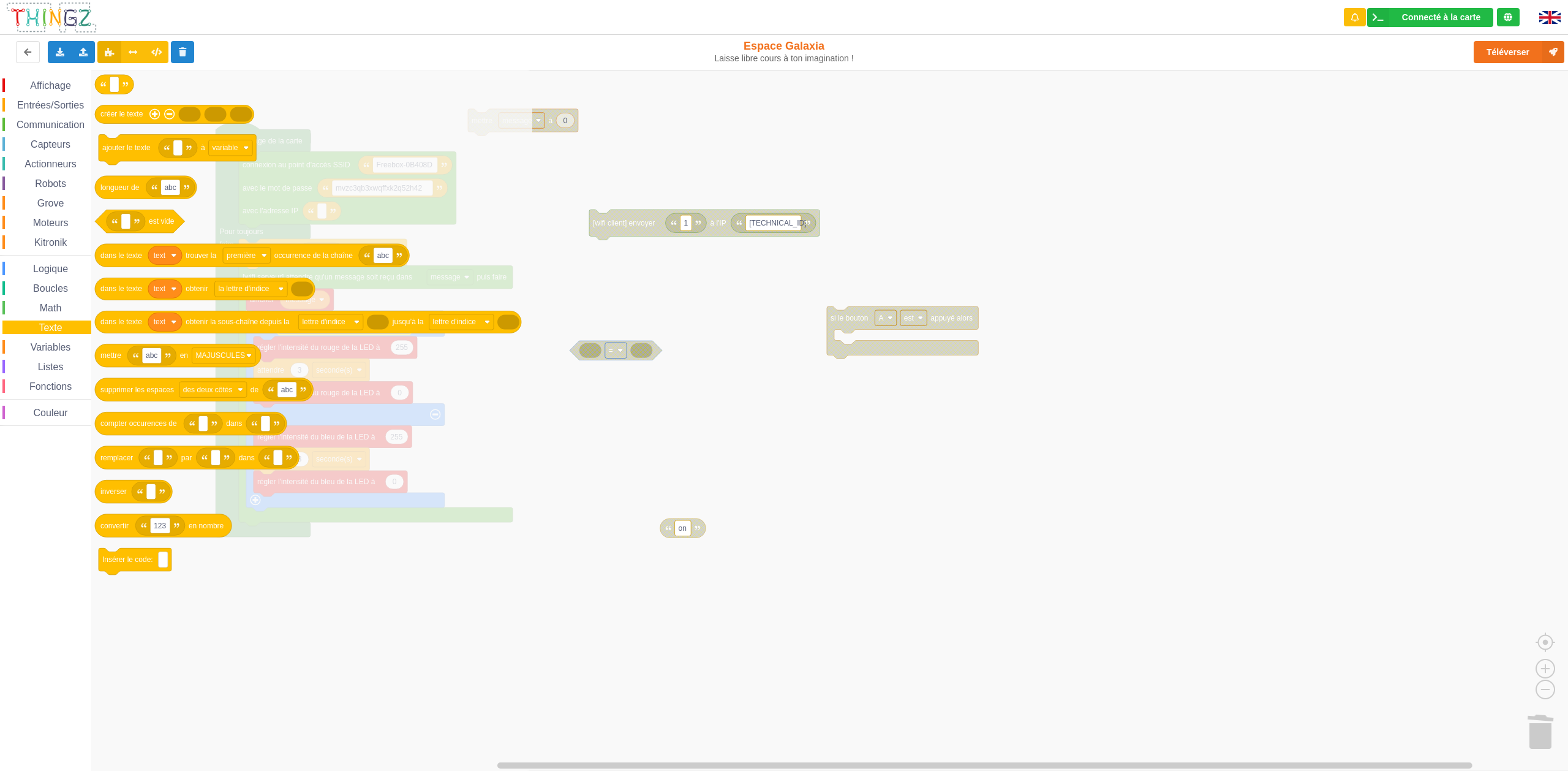
click at [50, 350] on span "Variables" at bounding box center [51, 347] width 44 height 10
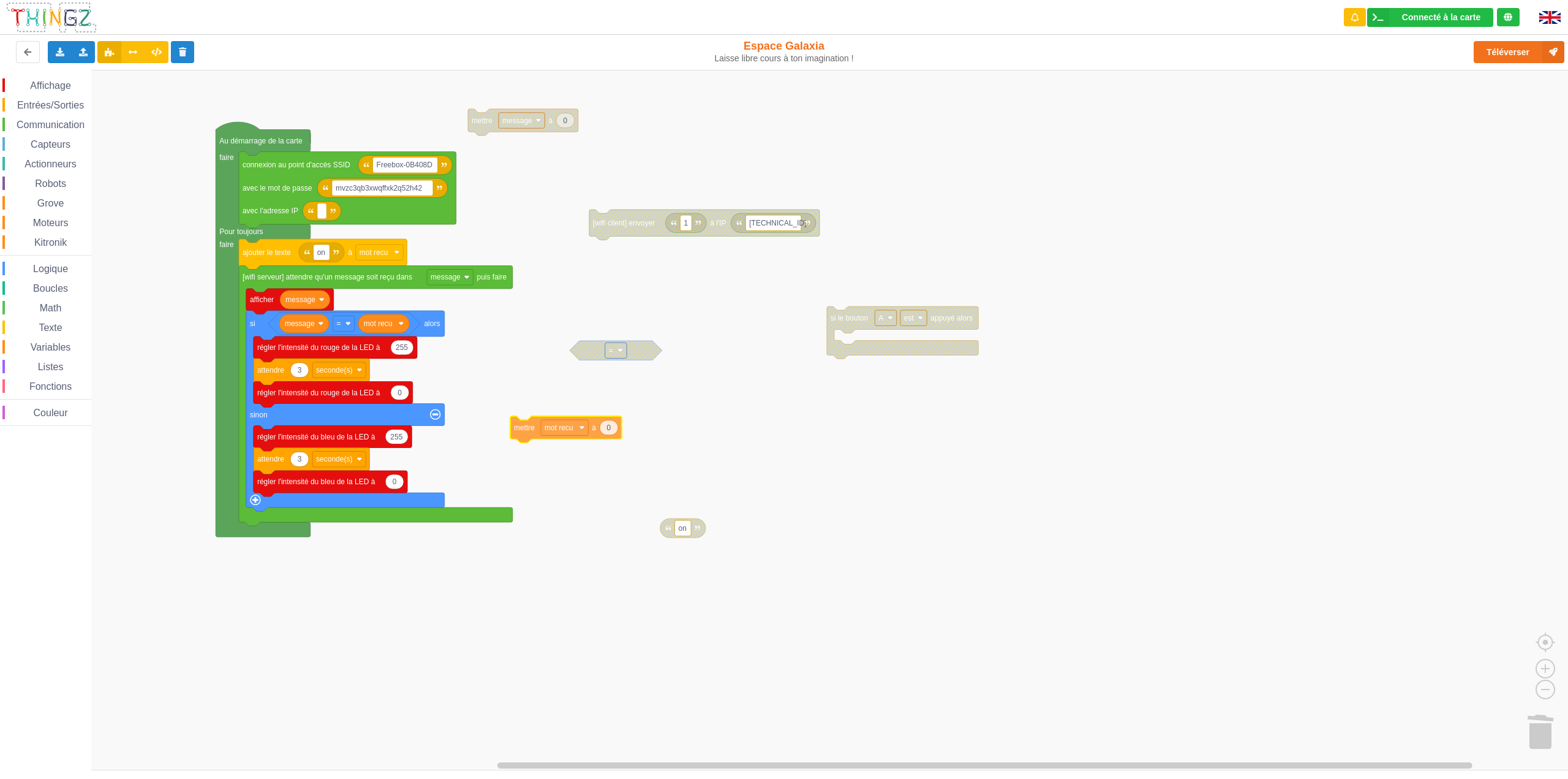
click at [528, 430] on div "Affichage Entrées/Sorties Communication Capteurs Actionneurs Robots Grove Moteu…" at bounding box center [788, 420] width 1577 height 700
click at [339, 257] on icon "Espace de travail de Blocky" at bounding box center [323, 252] width 46 height 20
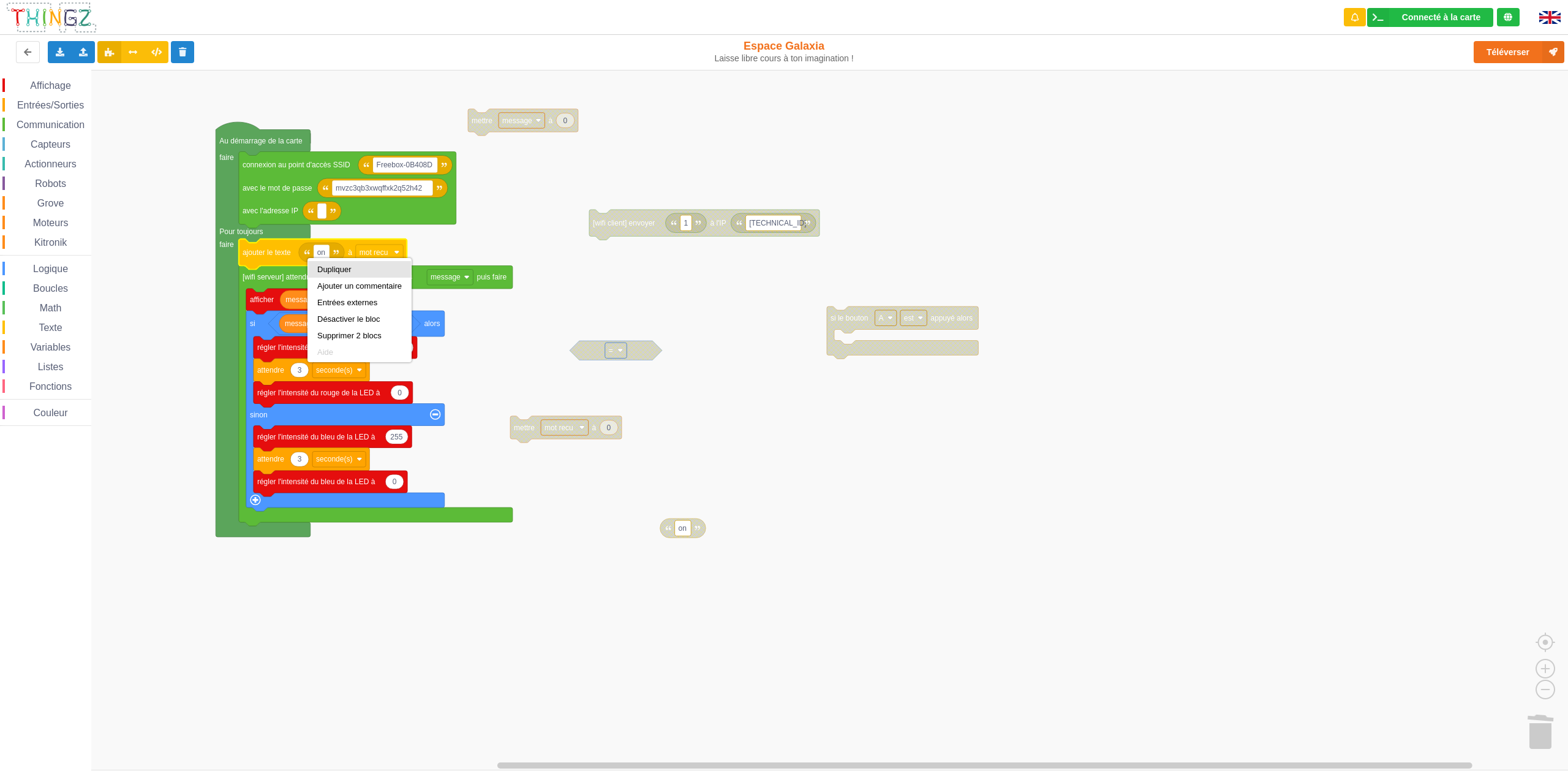
click at [323, 266] on div "Dupliquer" at bounding box center [359, 269] width 85 height 9
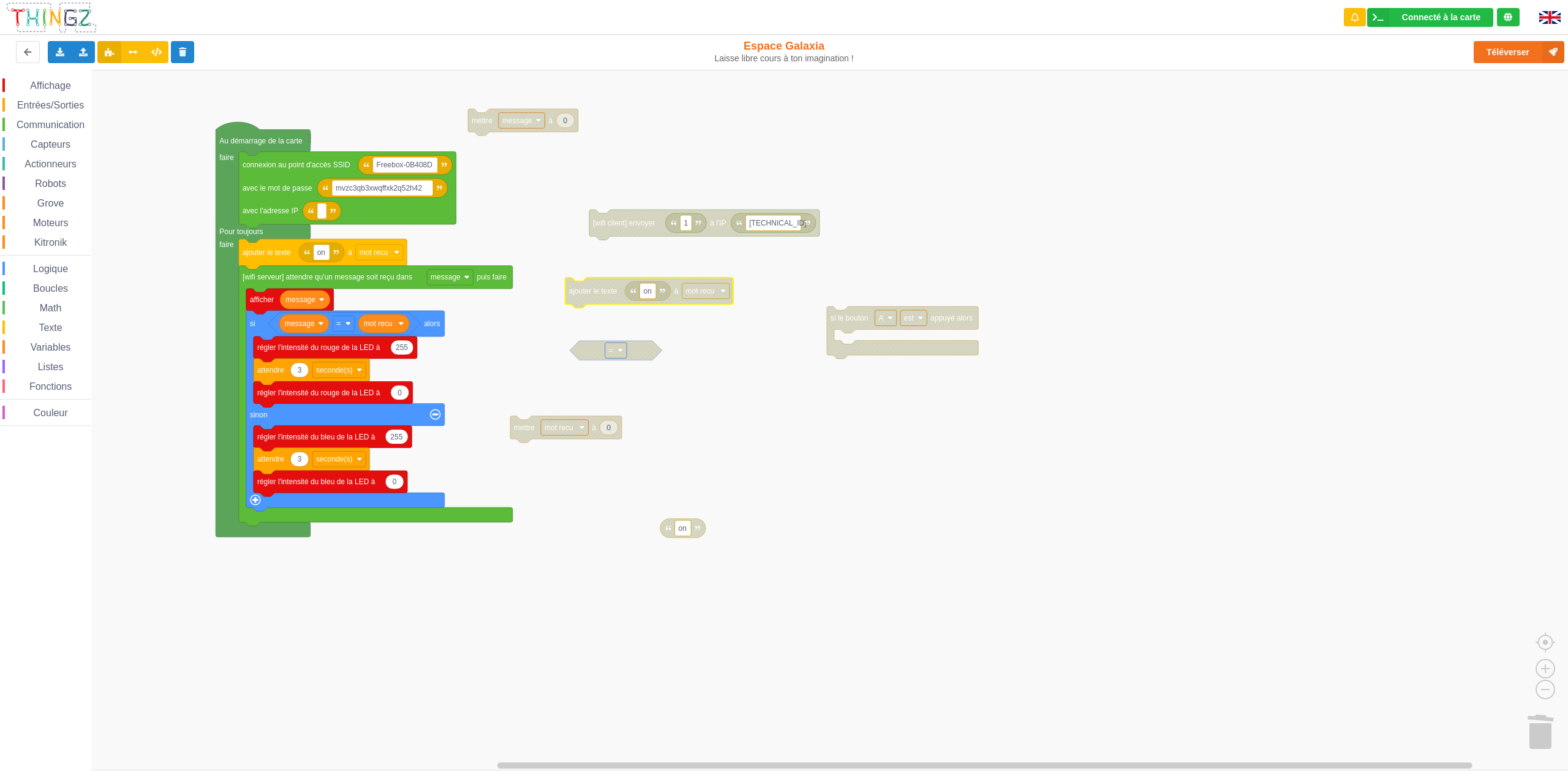
click at [53, 329] on span "Texte" at bounding box center [50, 328] width 27 height 10
click at [616, 430] on div "Affichage Entrées/Sorties Communication Capteurs Actionneurs Robots Grove Moteu…" at bounding box center [788, 420] width 1577 height 700
click at [618, 426] on text "Espace de travail de Blocky" at bounding box center [619, 427] width 2 height 9
type input "on"
click at [790, 446] on rect "Espace de travail de Blocky" at bounding box center [788, 420] width 1577 height 700
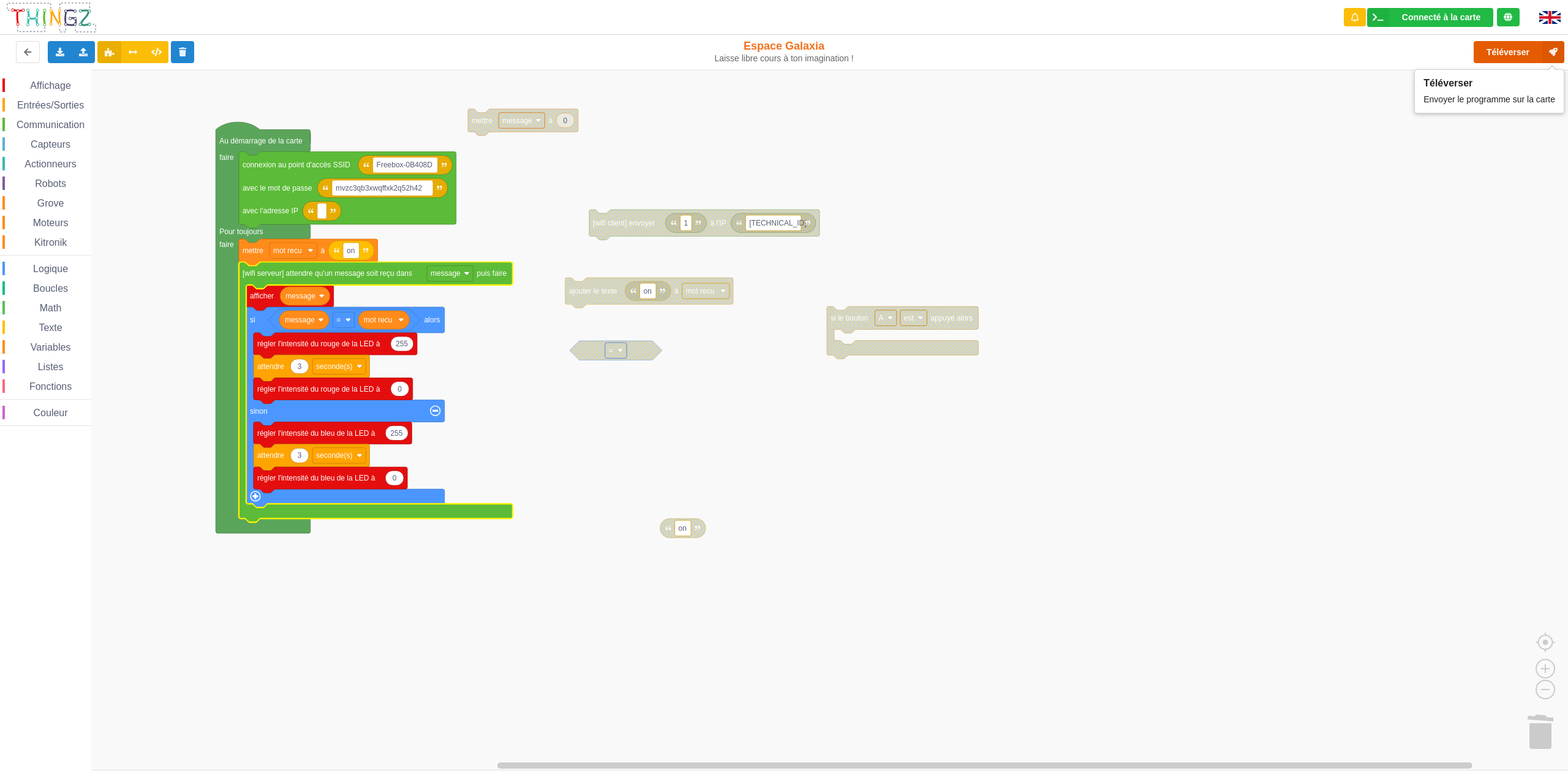
click at [1492, 52] on button "Téléverser" at bounding box center [1519, 52] width 91 height 22
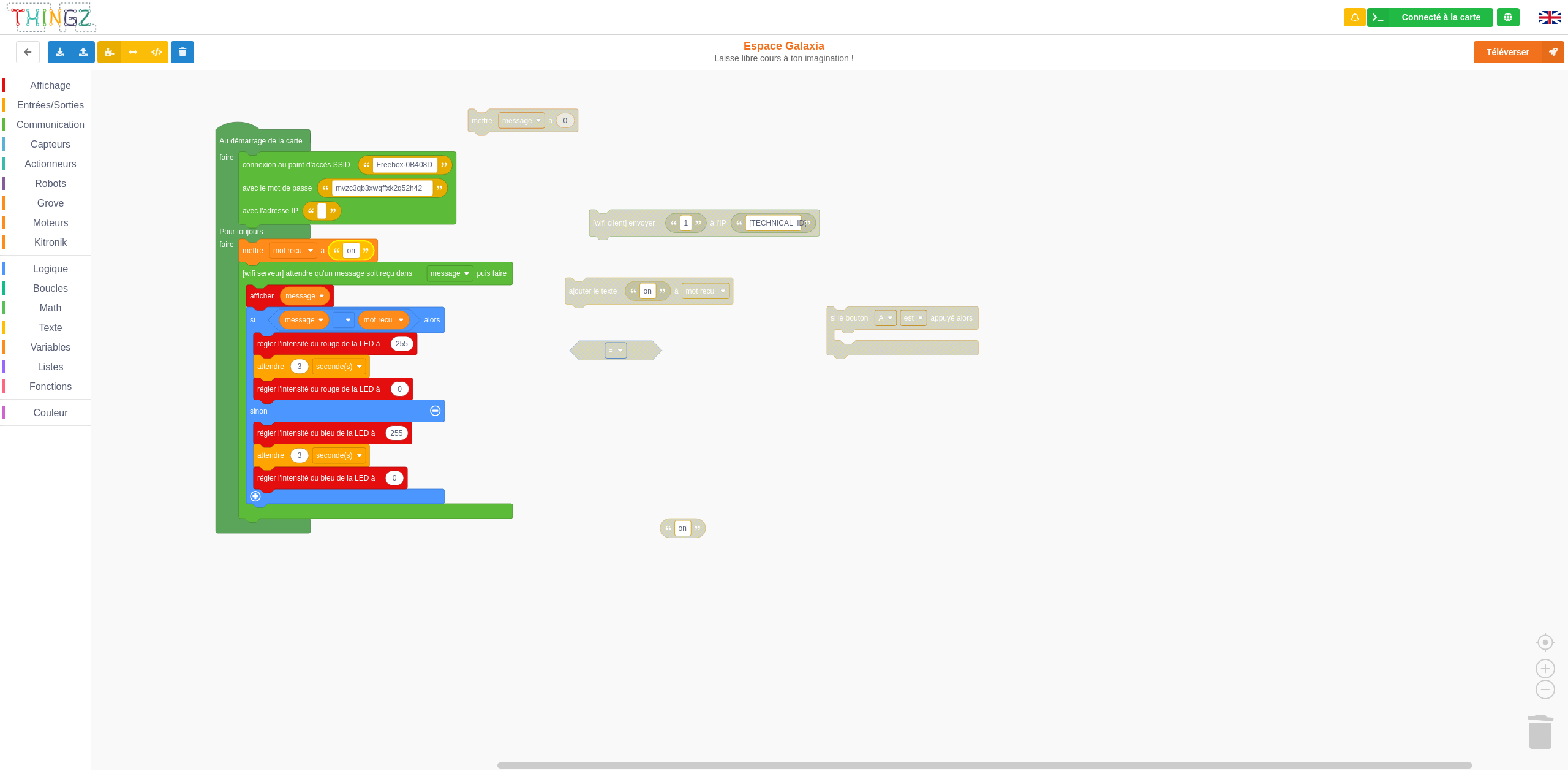
click at [355, 252] on input "on" at bounding box center [351, 251] width 16 height 16
type input "o"
type input "on"
click at [479, 311] on rect "Espace de travail de Blocky" at bounding box center [788, 420] width 1577 height 700
click at [294, 312] on div "Dupliquer" at bounding box center [314, 311] width 85 height 9
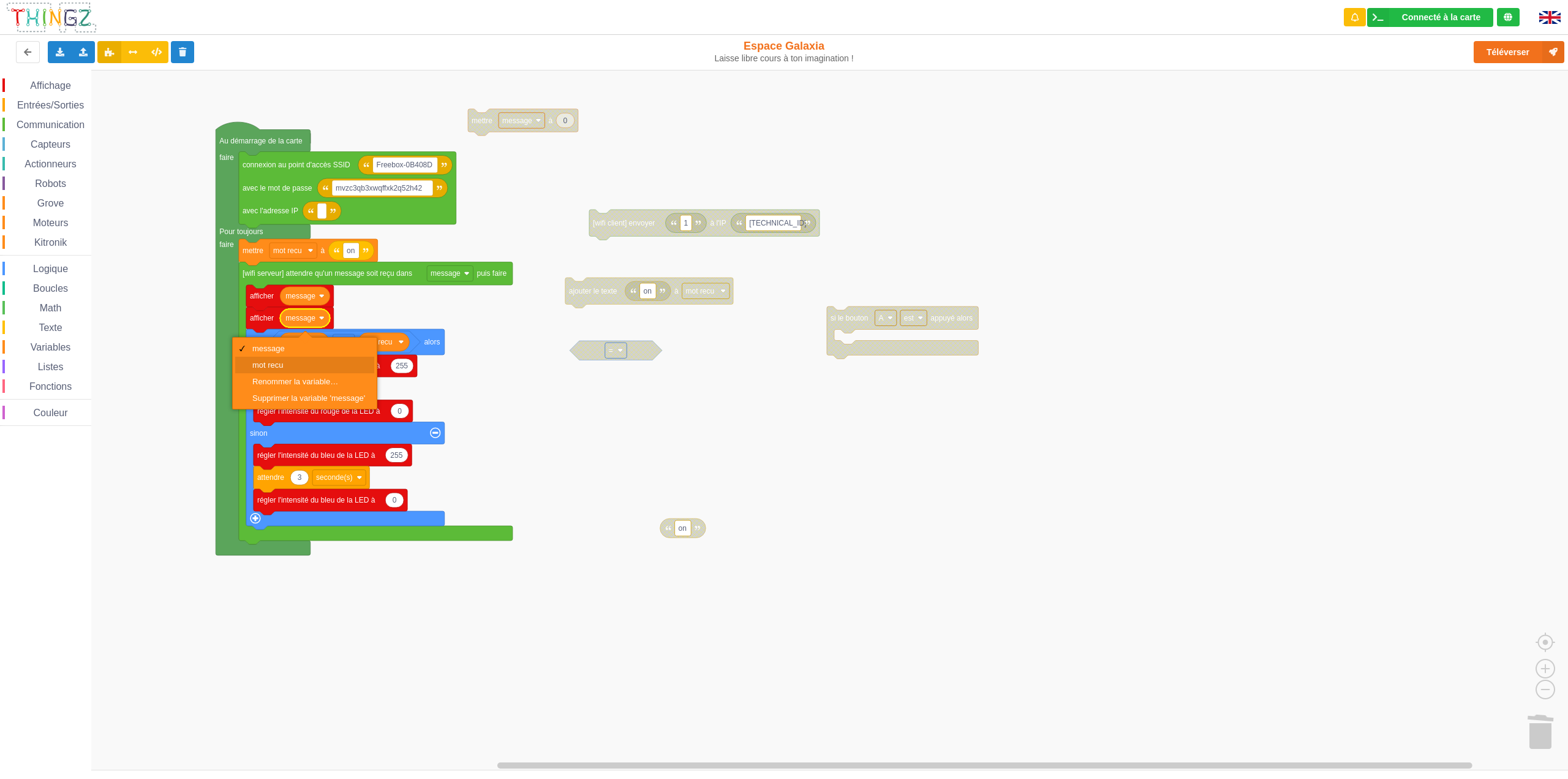
click at [285, 359] on div "mot recu" at bounding box center [305, 365] width 139 height 16
click at [57, 267] on span "Logique" at bounding box center [50, 269] width 39 height 10
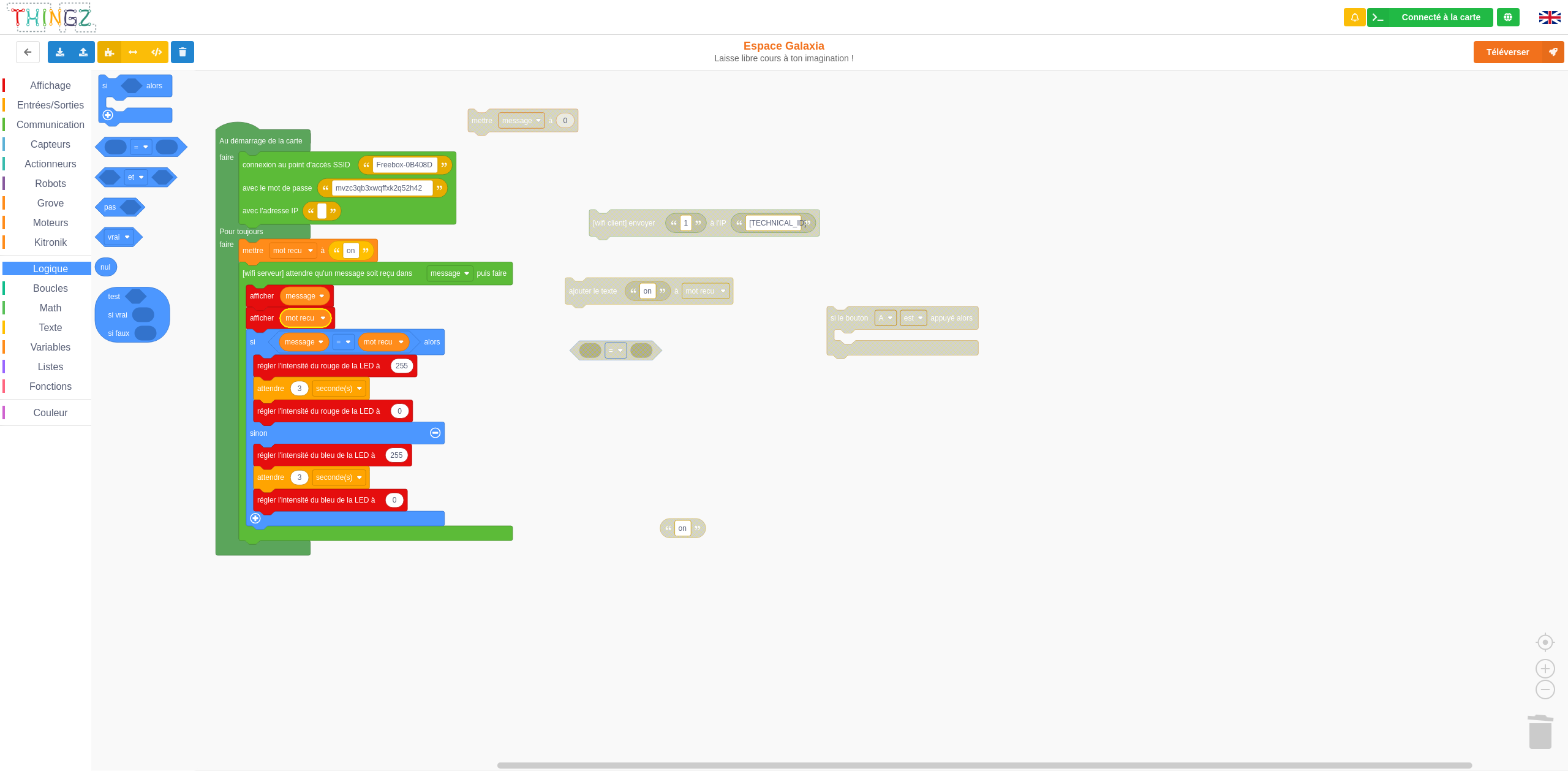
click at [61, 126] on span "Communication" at bounding box center [51, 124] width 72 height 10
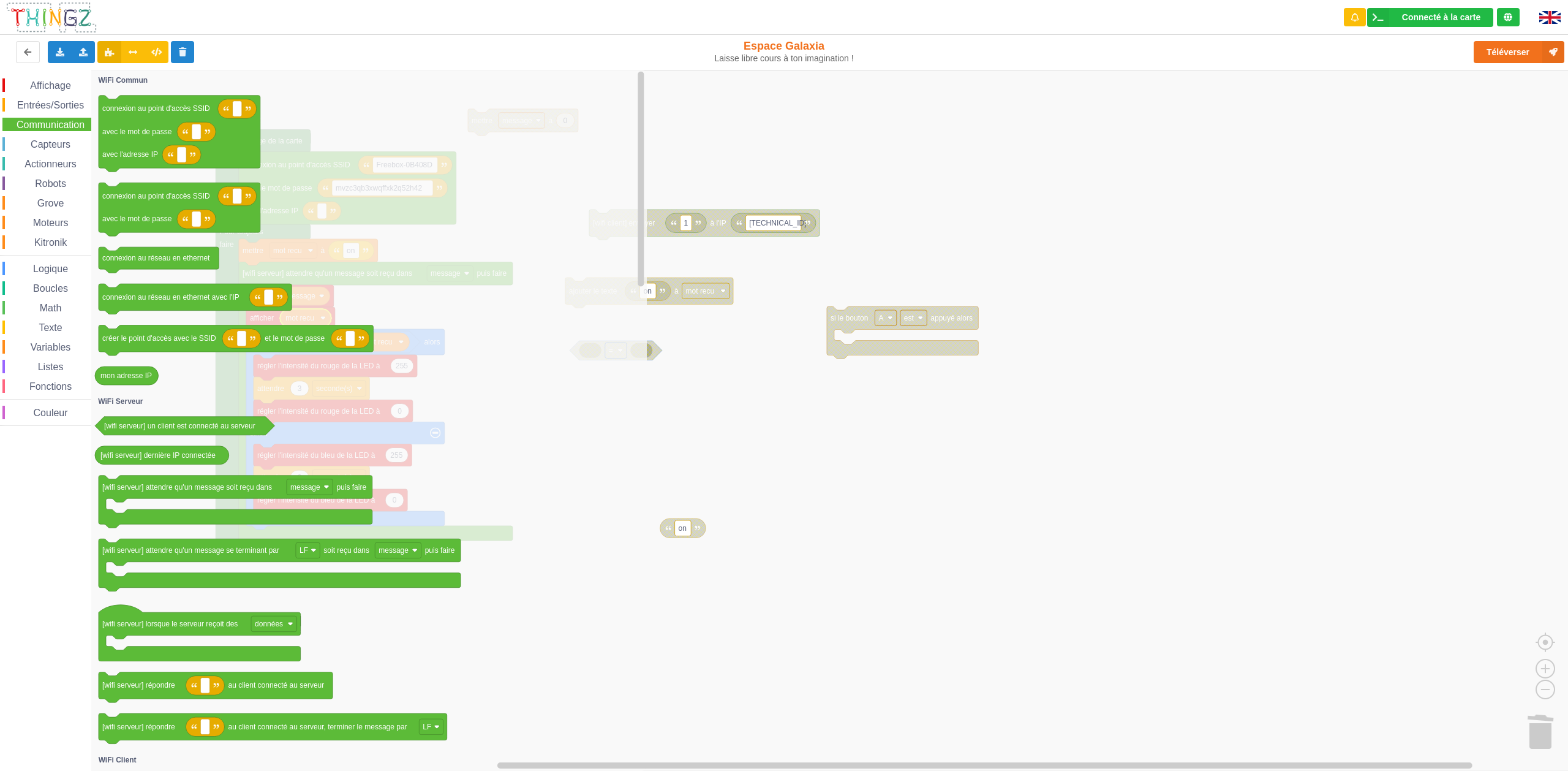
click at [51, 141] on span "Capteurs" at bounding box center [51, 144] width 44 height 10
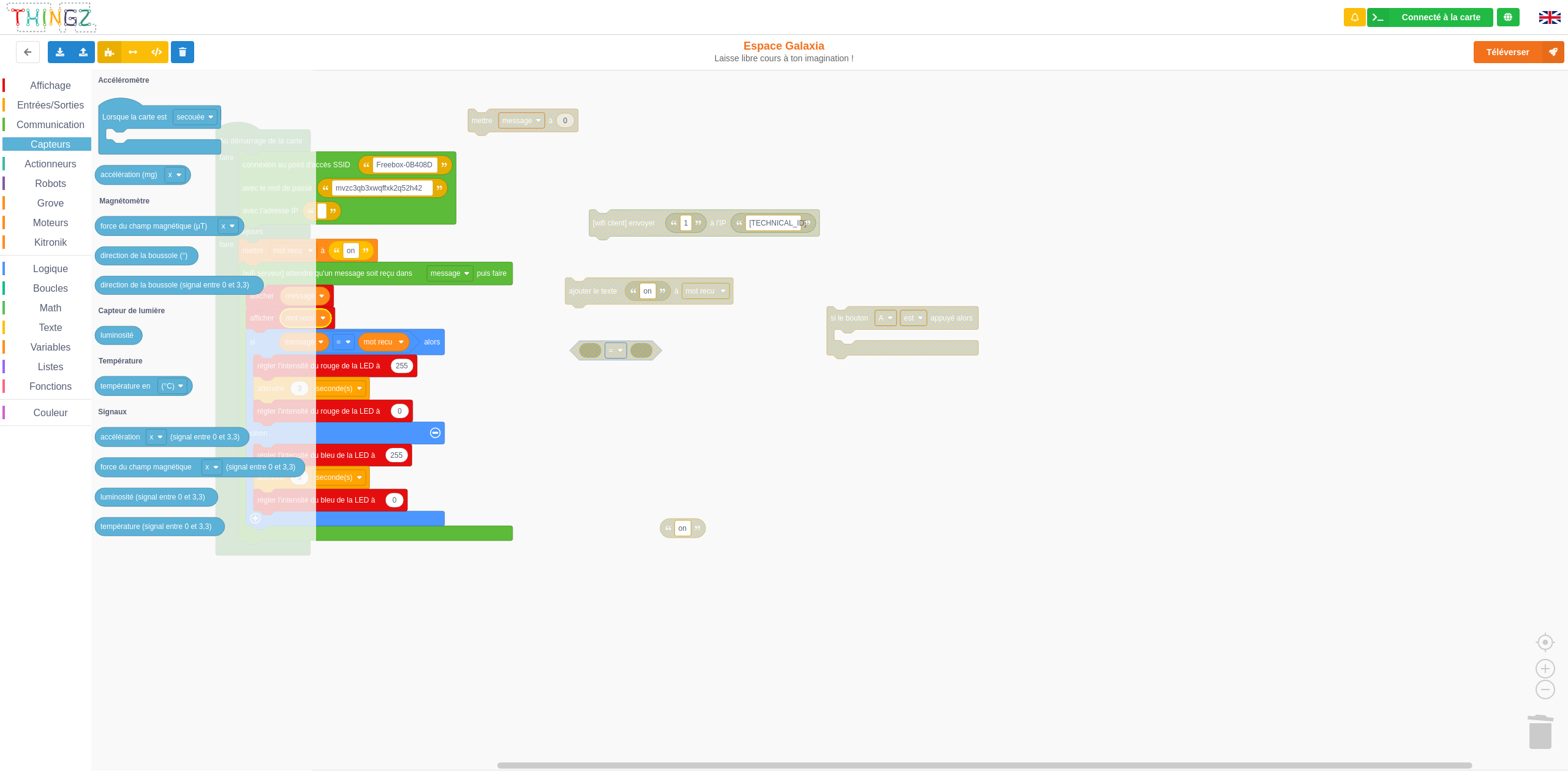
click at [48, 165] on span "Actionneurs" at bounding box center [50, 164] width 56 height 10
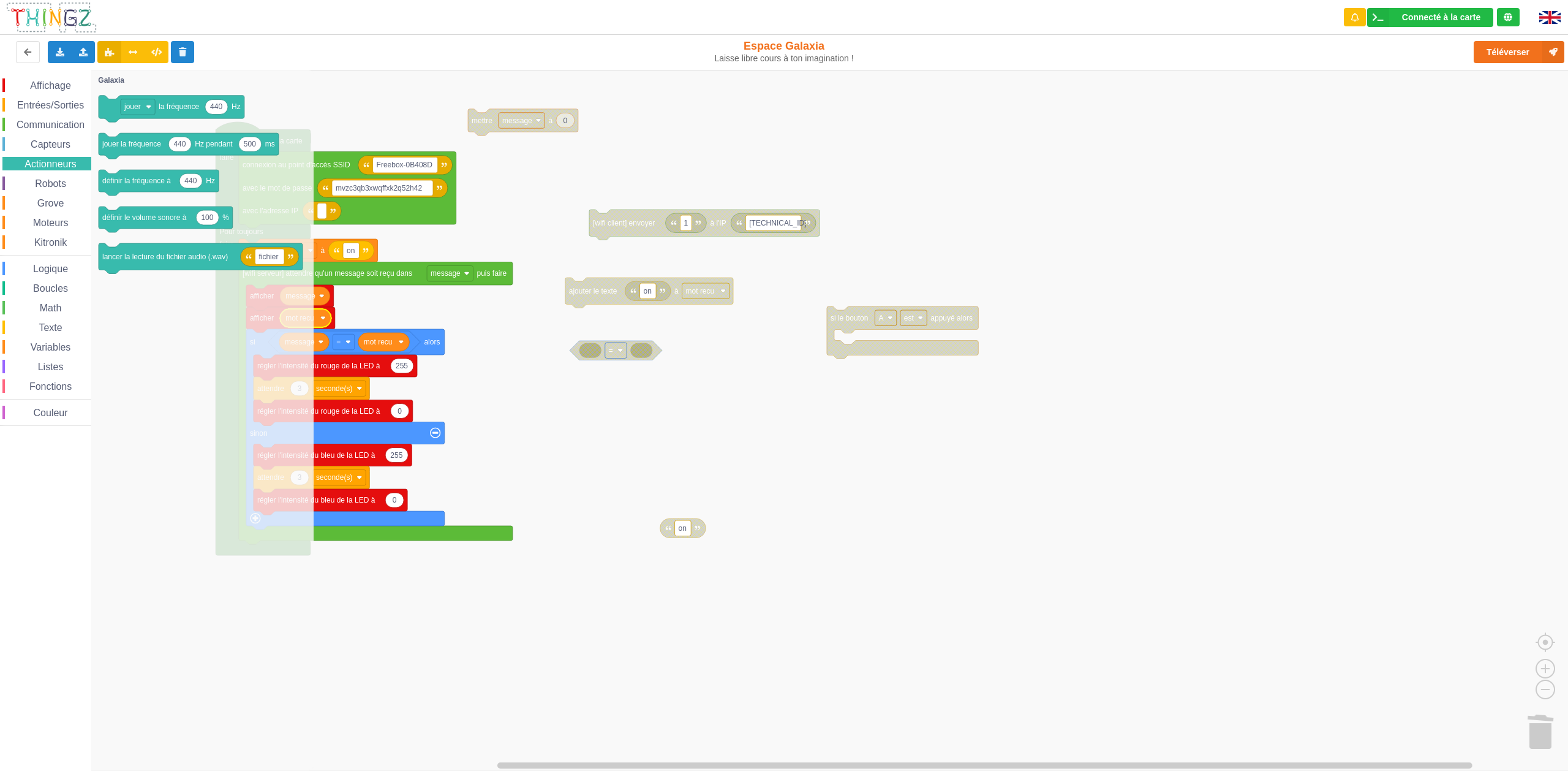
click at [55, 204] on span "Grove" at bounding box center [51, 203] width 31 height 10
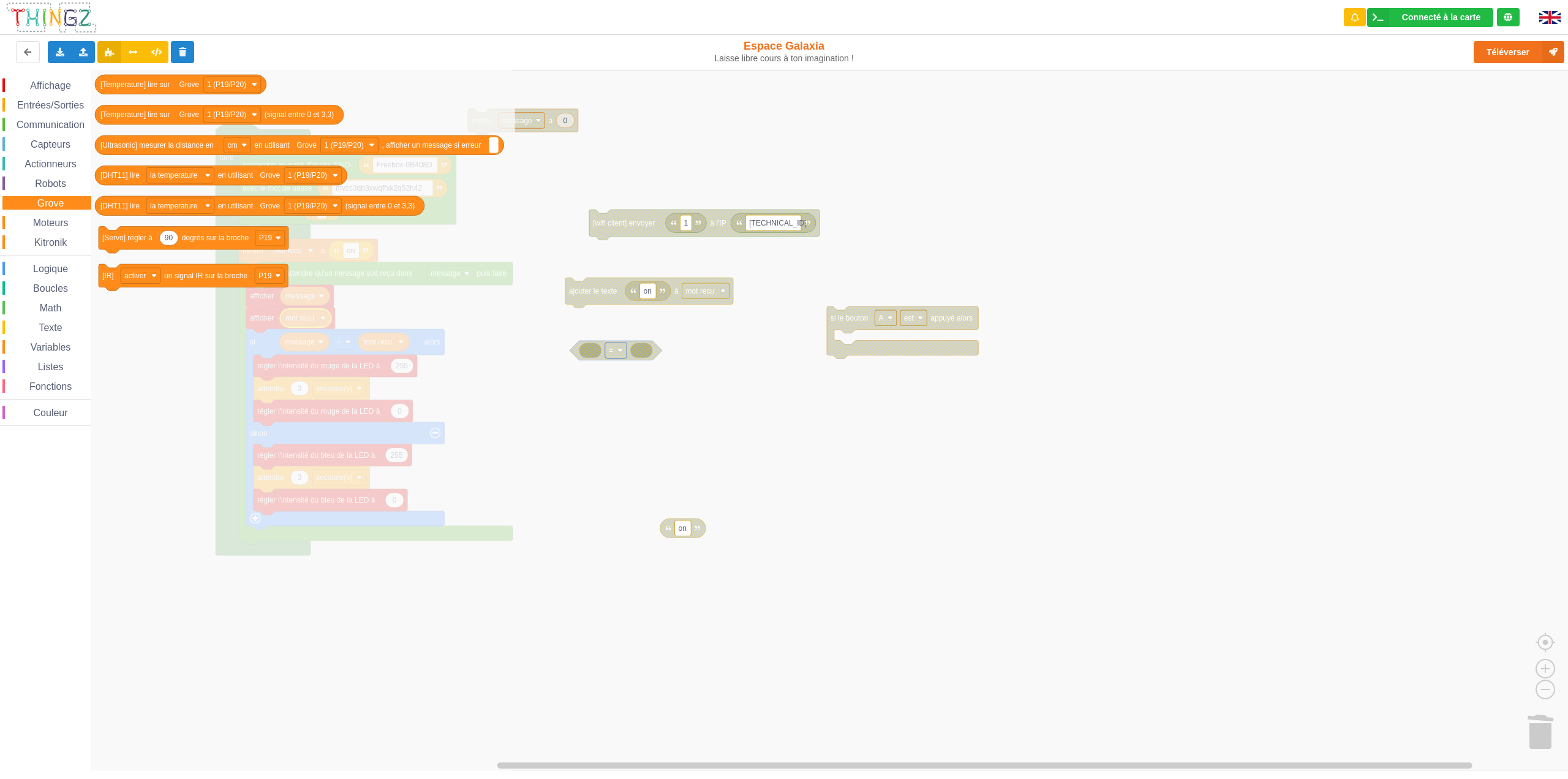
click at [54, 272] on span "Logique" at bounding box center [50, 269] width 39 height 10
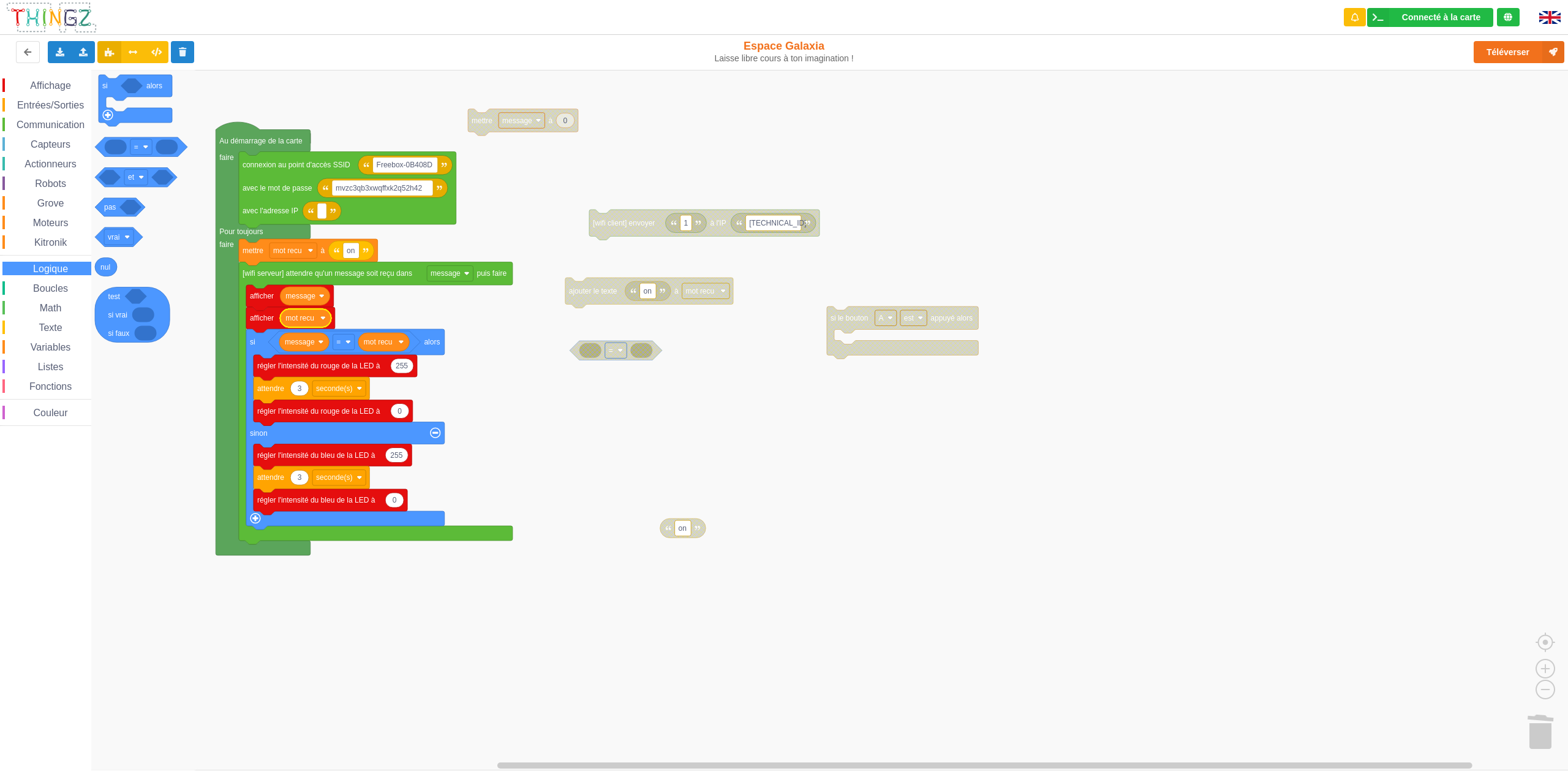
click at [52, 288] on span "Boucles" at bounding box center [50, 288] width 39 height 10
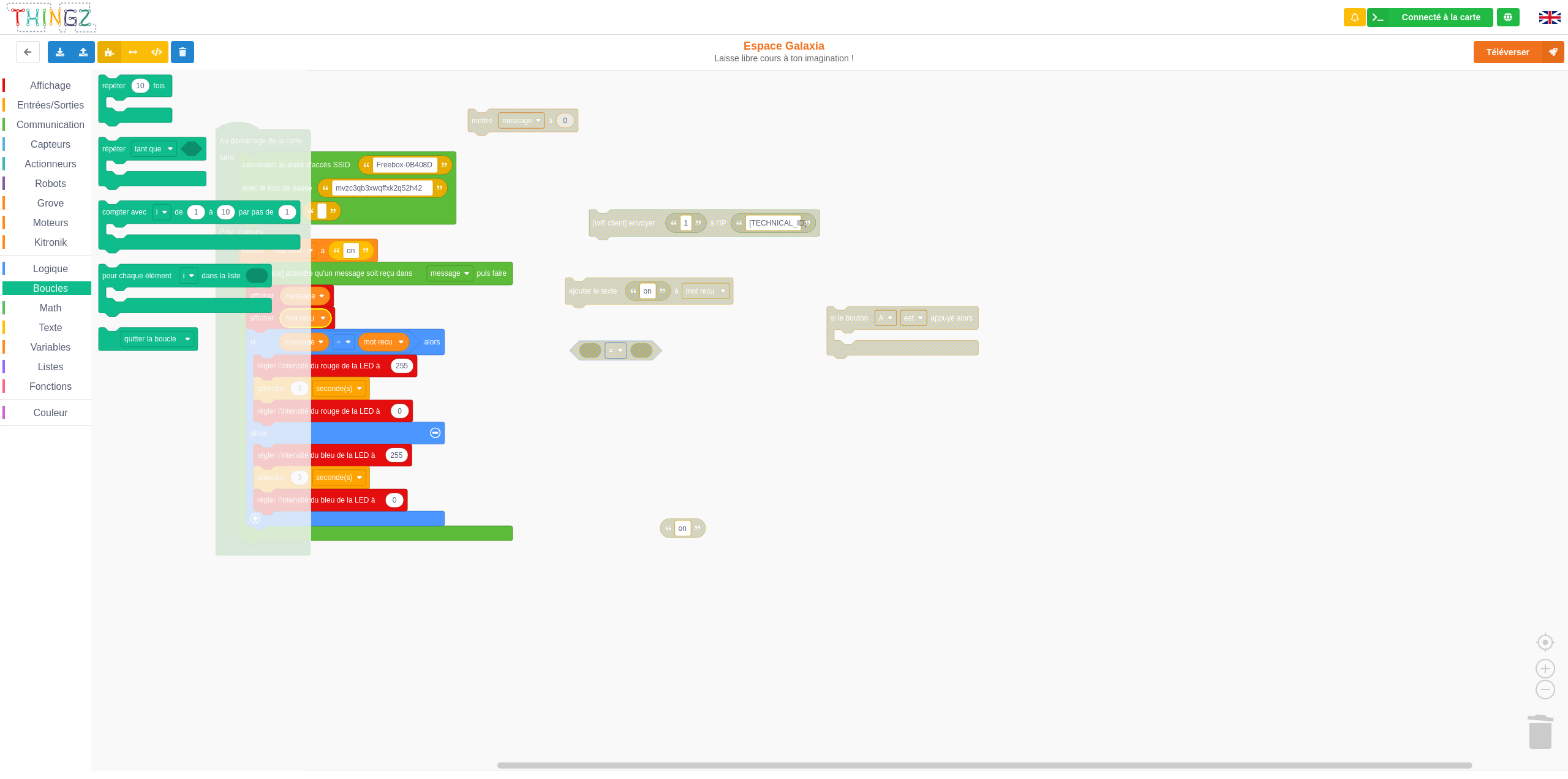
click at [53, 307] on span "Math" at bounding box center [51, 308] width 26 height 10
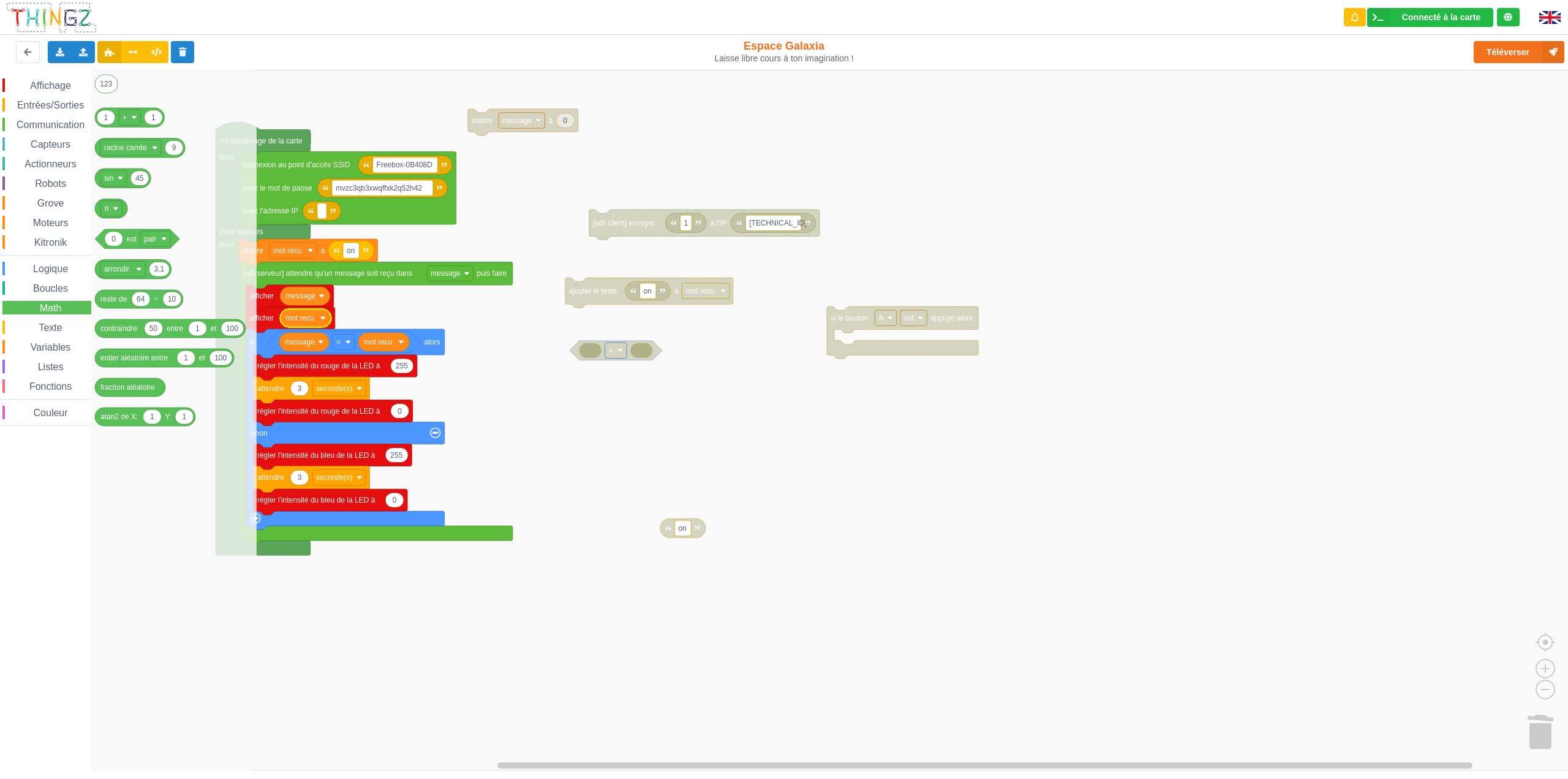
click at [52, 344] on span "Variables" at bounding box center [51, 347] width 44 height 10
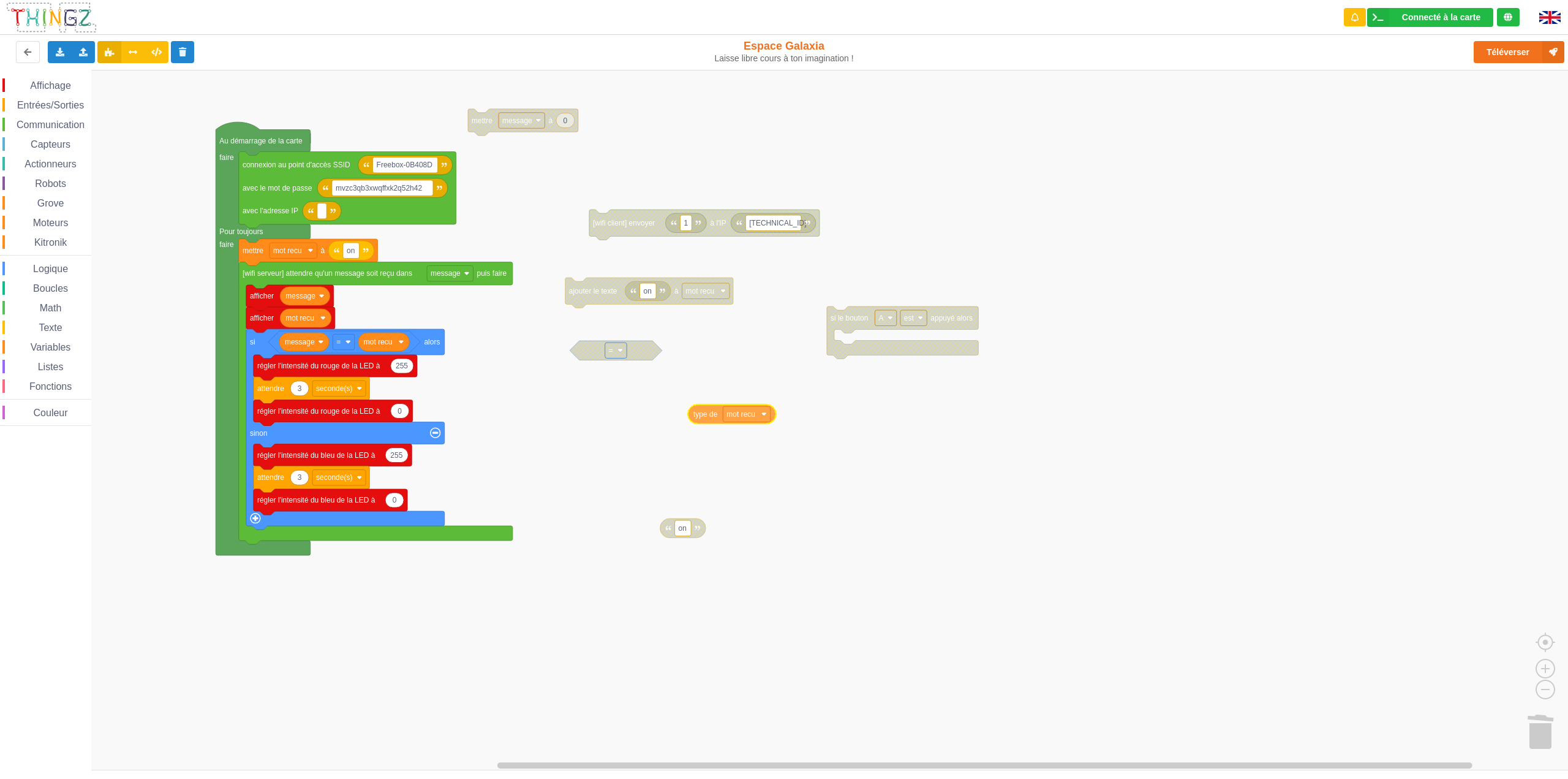
click at [700, 417] on div "Affichage Entrées/Sorties Communication Capteurs Actionneurs Robots Grove Moteu…" at bounding box center [788, 420] width 1577 height 700
click at [766, 413] on image "Espace de travail de Blocky" at bounding box center [764, 414] width 5 height 5
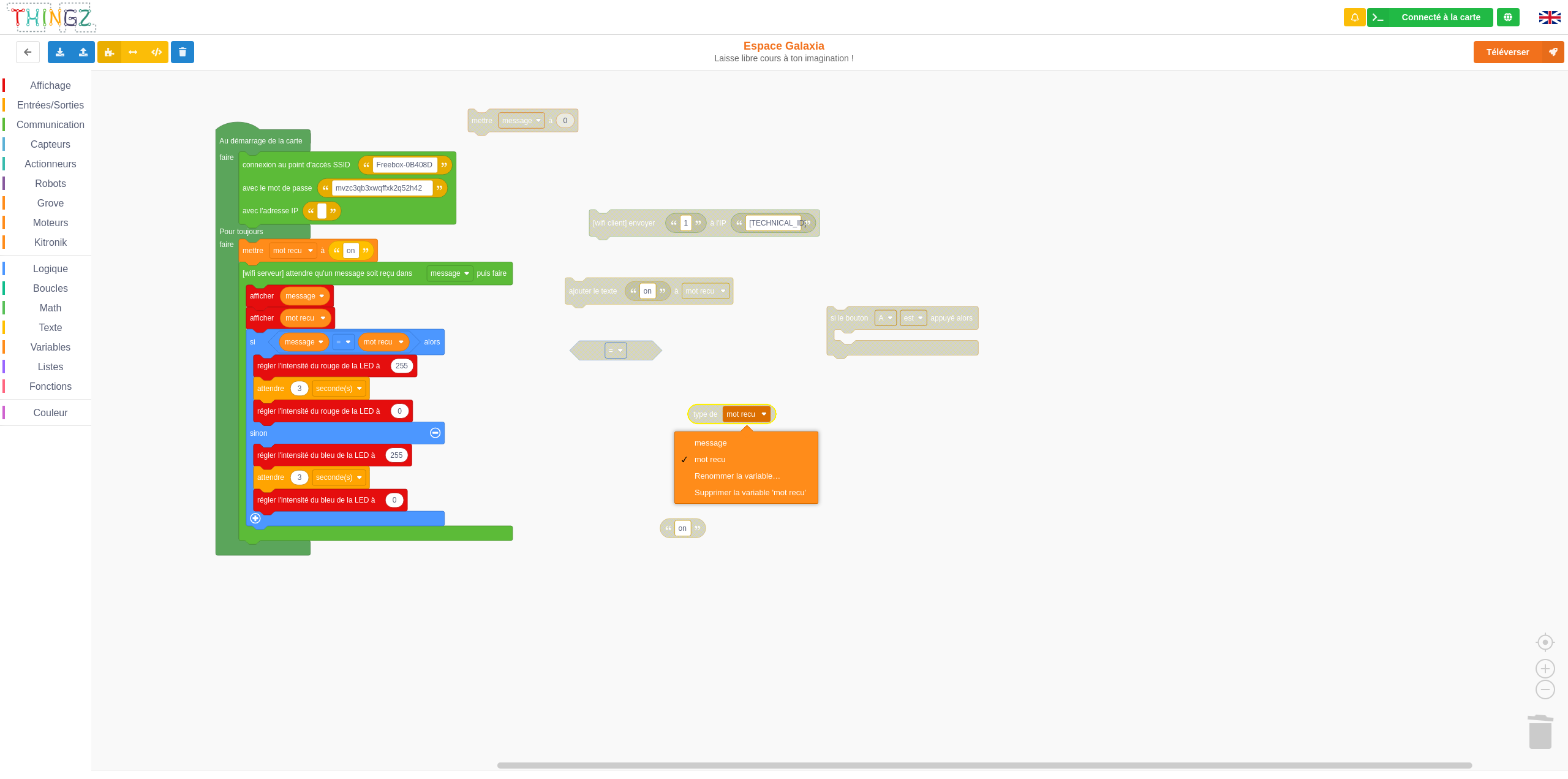
click at [603, 433] on rect "Espace de travail de Blocky" at bounding box center [788, 420] width 1577 height 700
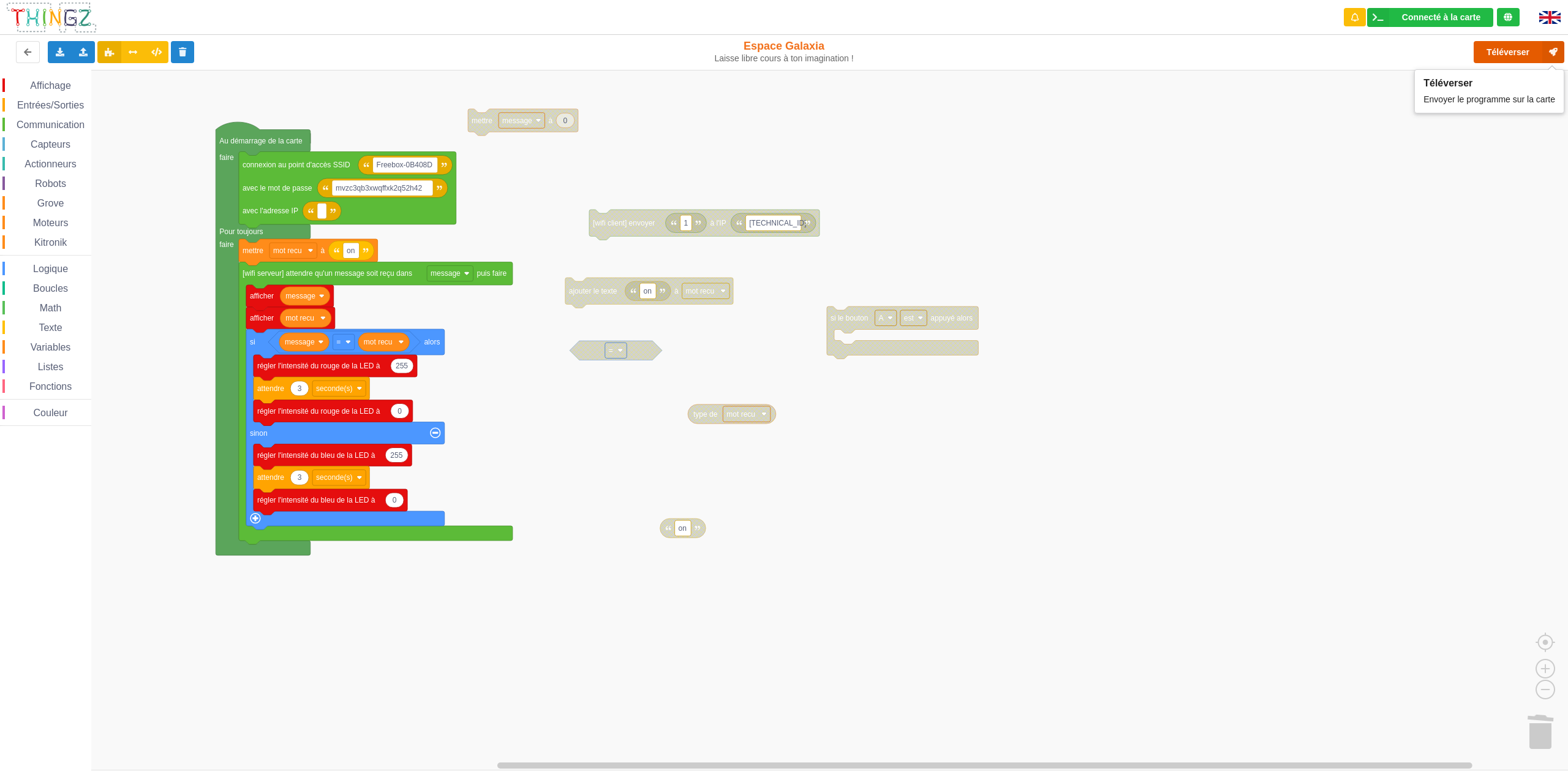
click at [1518, 52] on button "Téléverser" at bounding box center [1519, 52] width 91 height 22
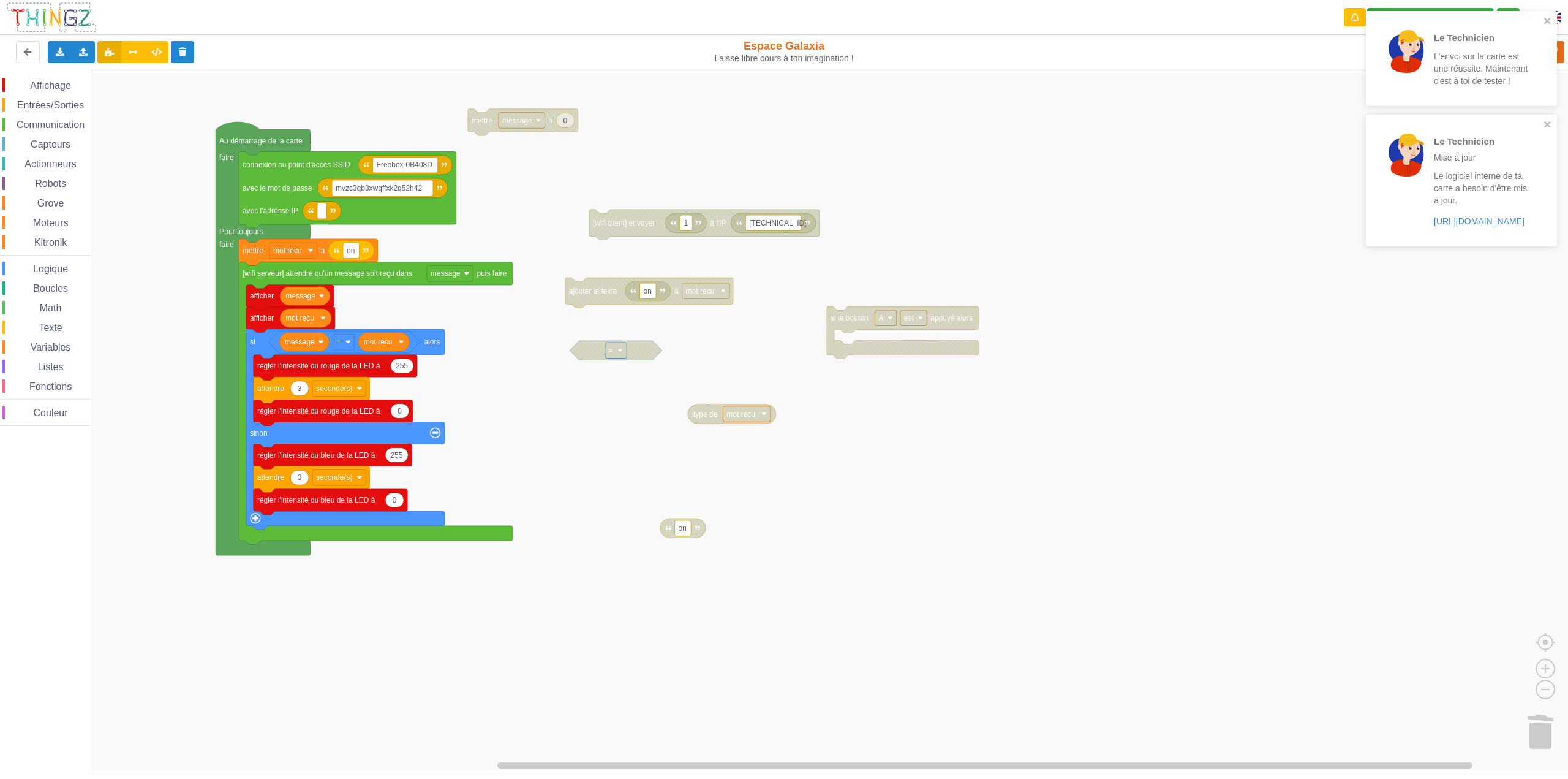
click at [833, 490] on rect "Espace de travail de Blocky" at bounding box center [788, 420] width 1577 height 700
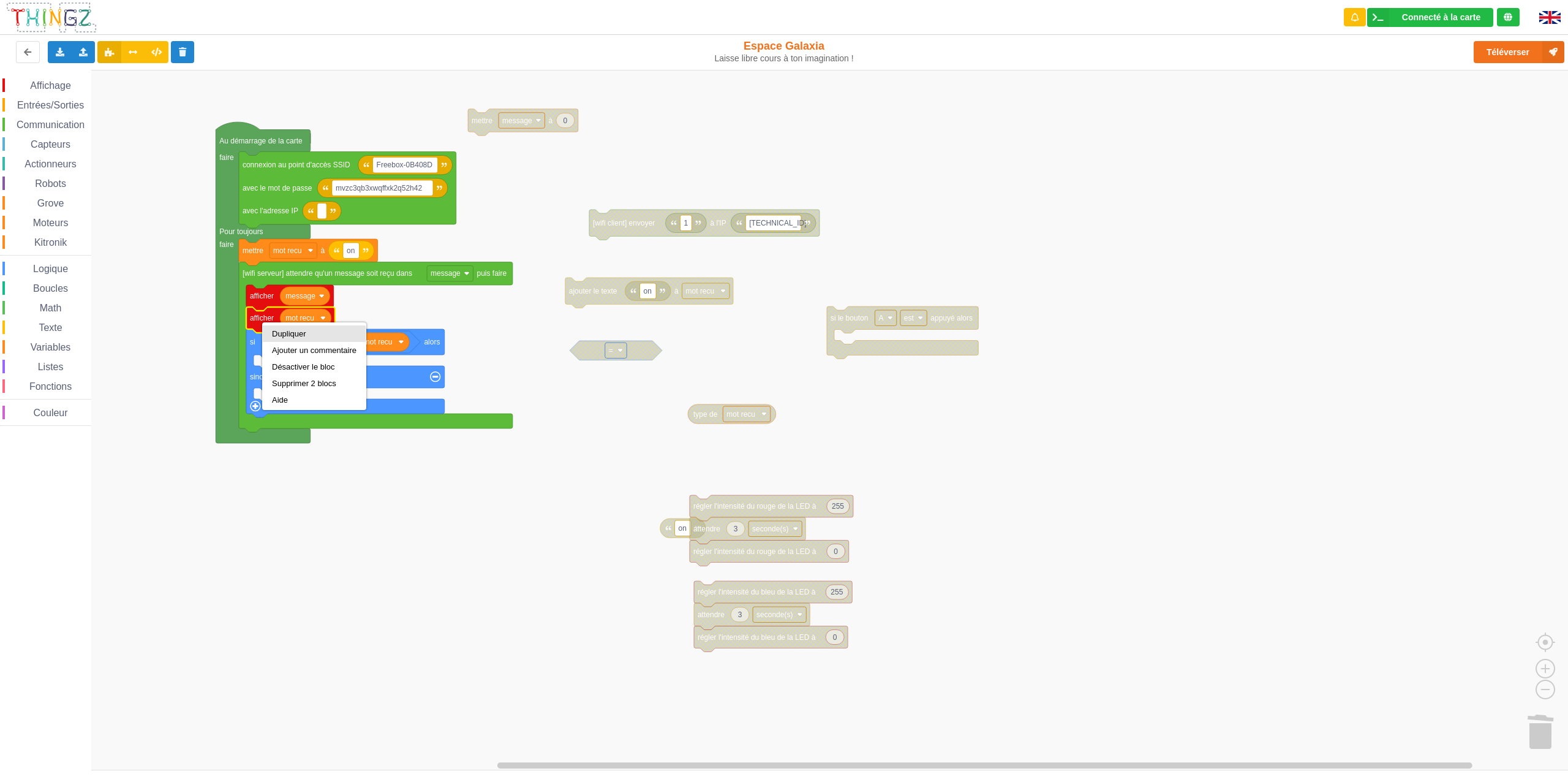
click at [275, 331] on div "Dupliquer" at bounding box center [314, 334] width 85 height 9
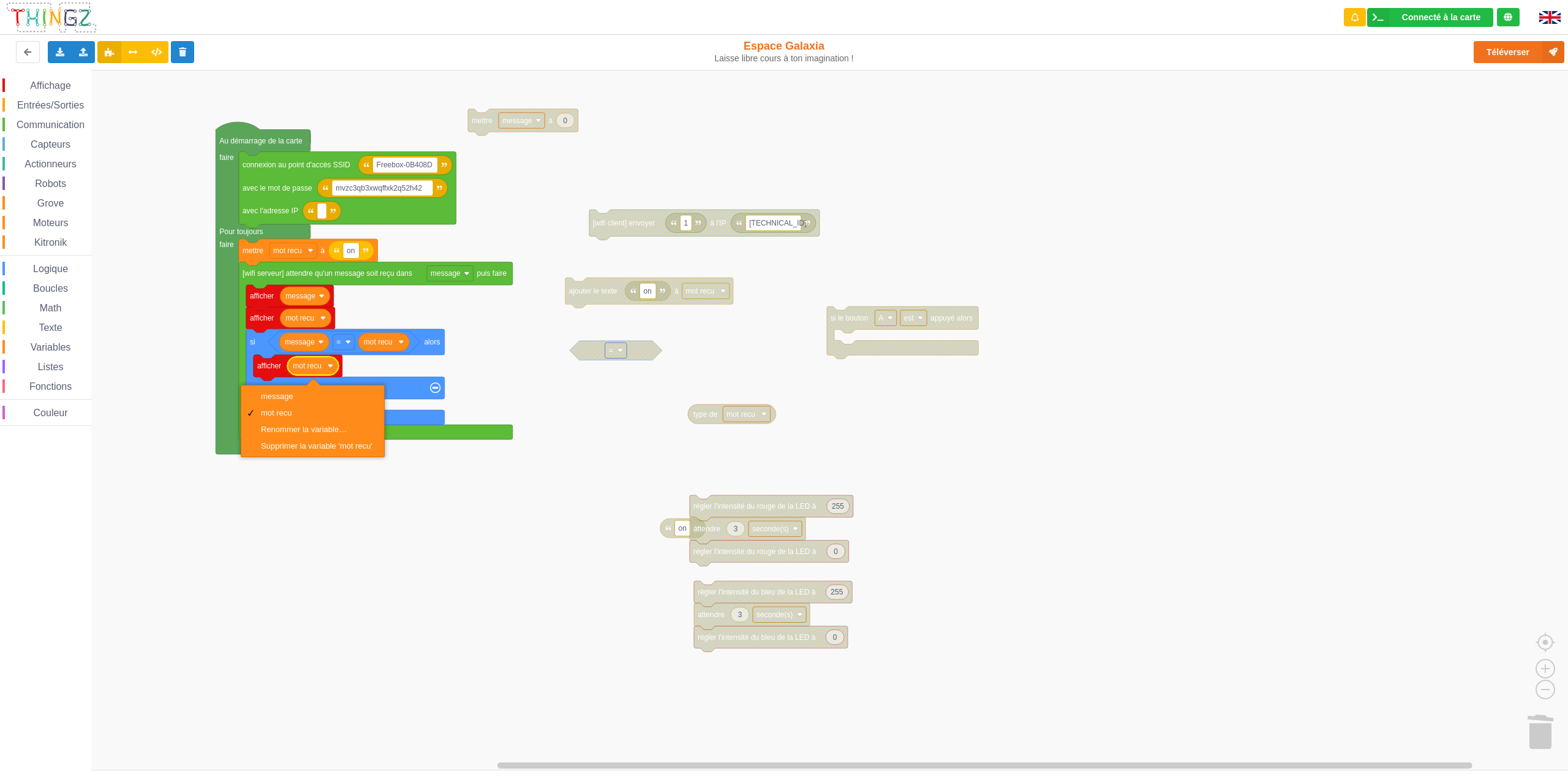
click at [273, 365] on text "afficher" at bounding box center [269, 365] width 24 height 9
click at [51, 89] on span "Affichage" at bounding box center [50, 86] width 44 height 10
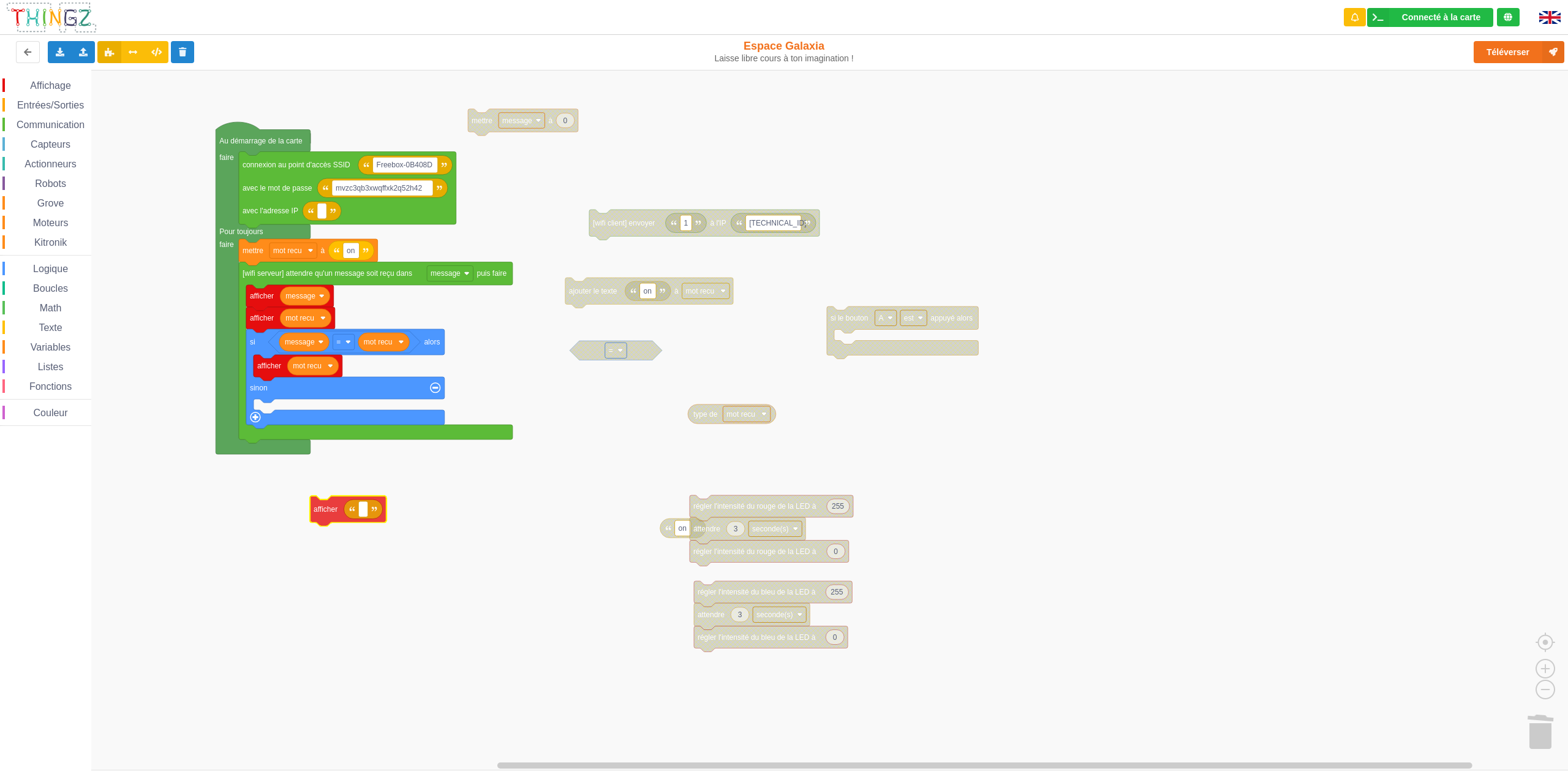
click at [314, 510] on div "Affichage Entrées/Sorties Communication Capteurs Actionneurs Robots Grove Moteu…" at bounding box center [788, 420] width 1577 height 700
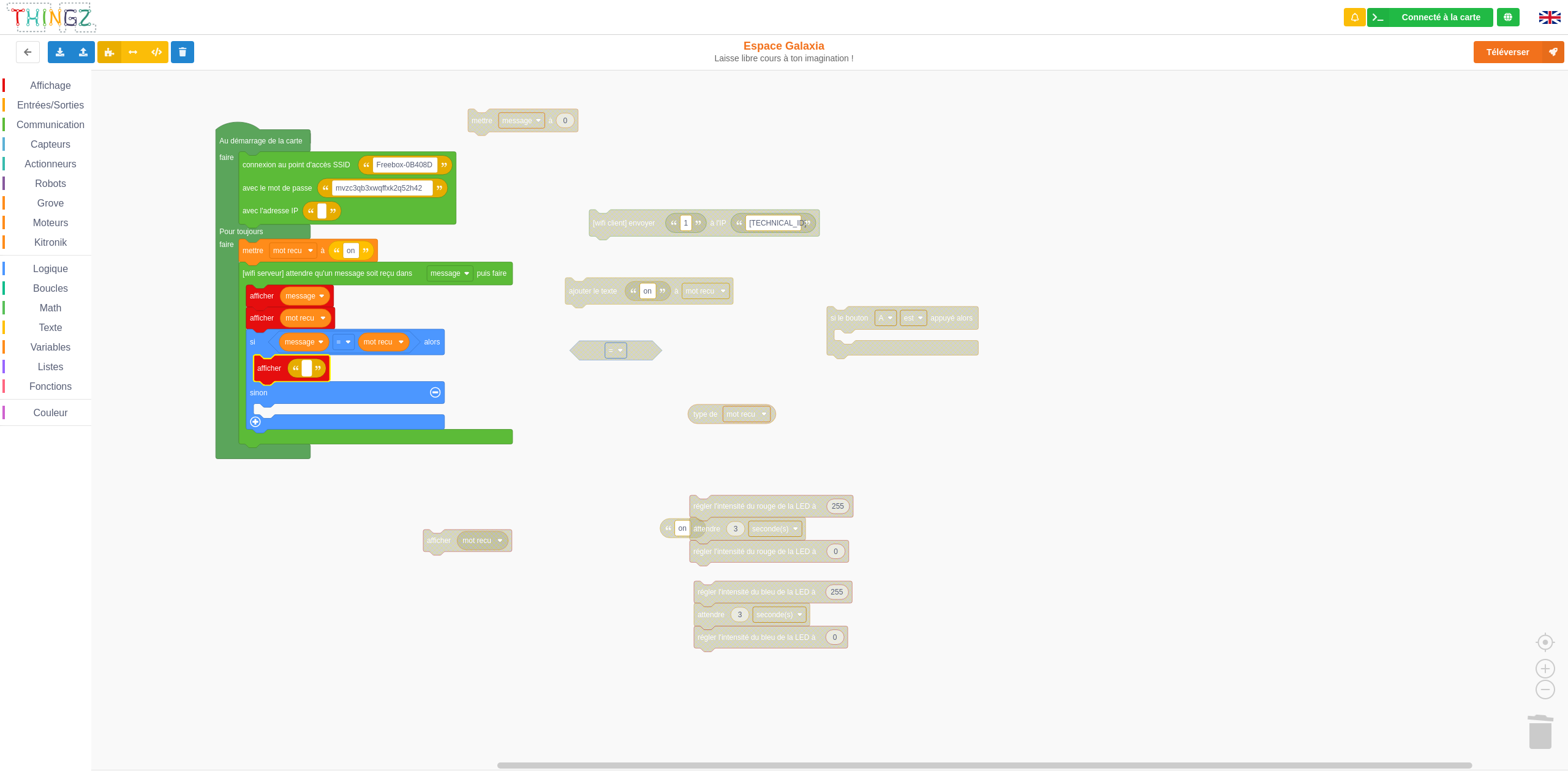
click at [305, 368] on rect "Espace de travail de Blocky" at bounding box center [306, 368] width 9 height 16
type input "meme"
click at [286, 385] on div "Dupliquer" at bounding box center [328, 385] width 85 height 9
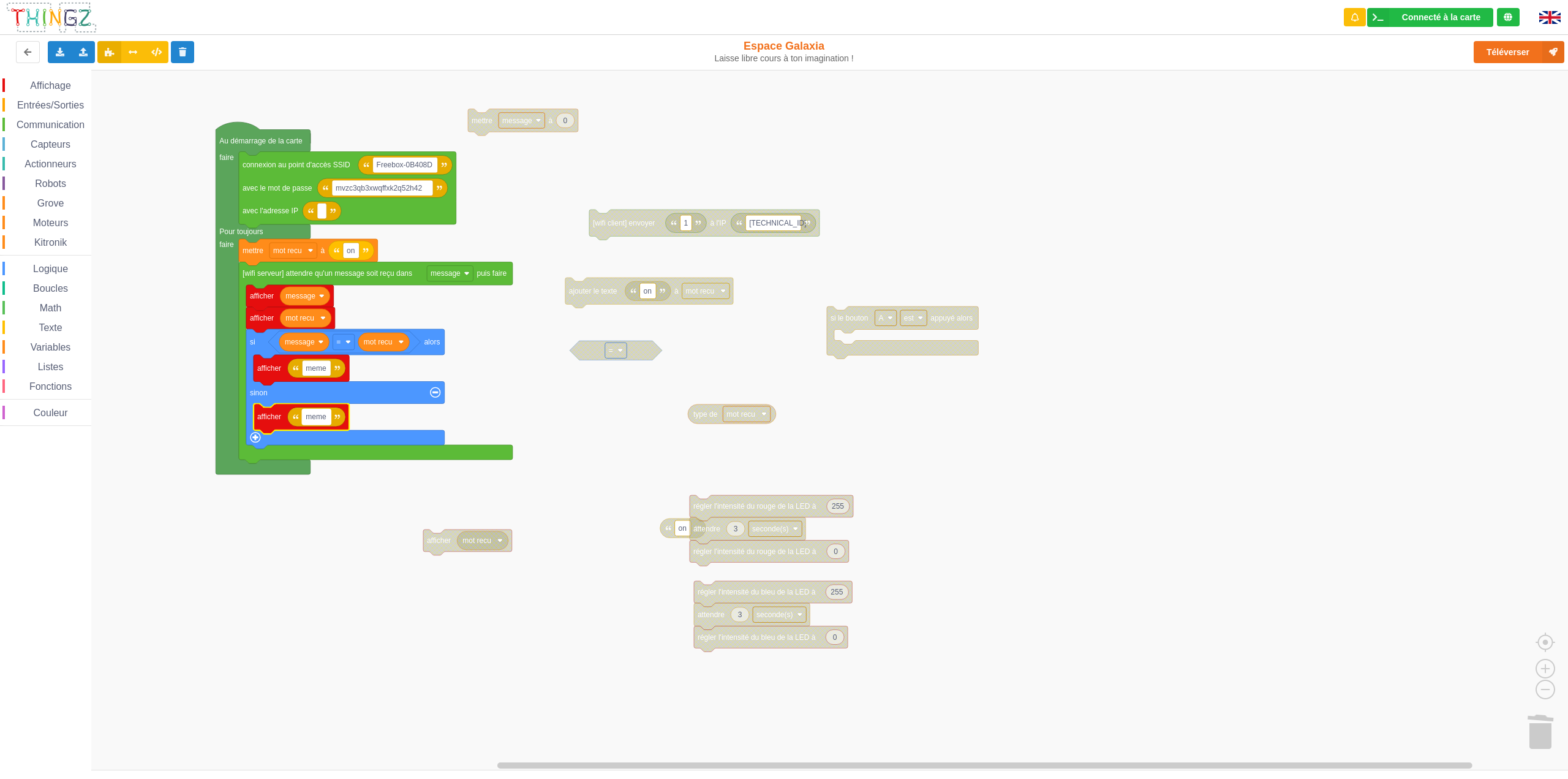
click at [322, 420] on text "meme" at bounding box center [316, 417] width 21 height 9
type input "differents"
click at [370, 603] on rect "Espace de travail de Blocky" at bounding box center [788, 420] width 1577 height 700
click at [1504, 56] on button "Téléverser" at bounding box center [1519, 52] width 91 height 22
click at [567, 424] on rect "Espace de travail de Blocky" at bounding box center [788, 420] width 1577 height 700
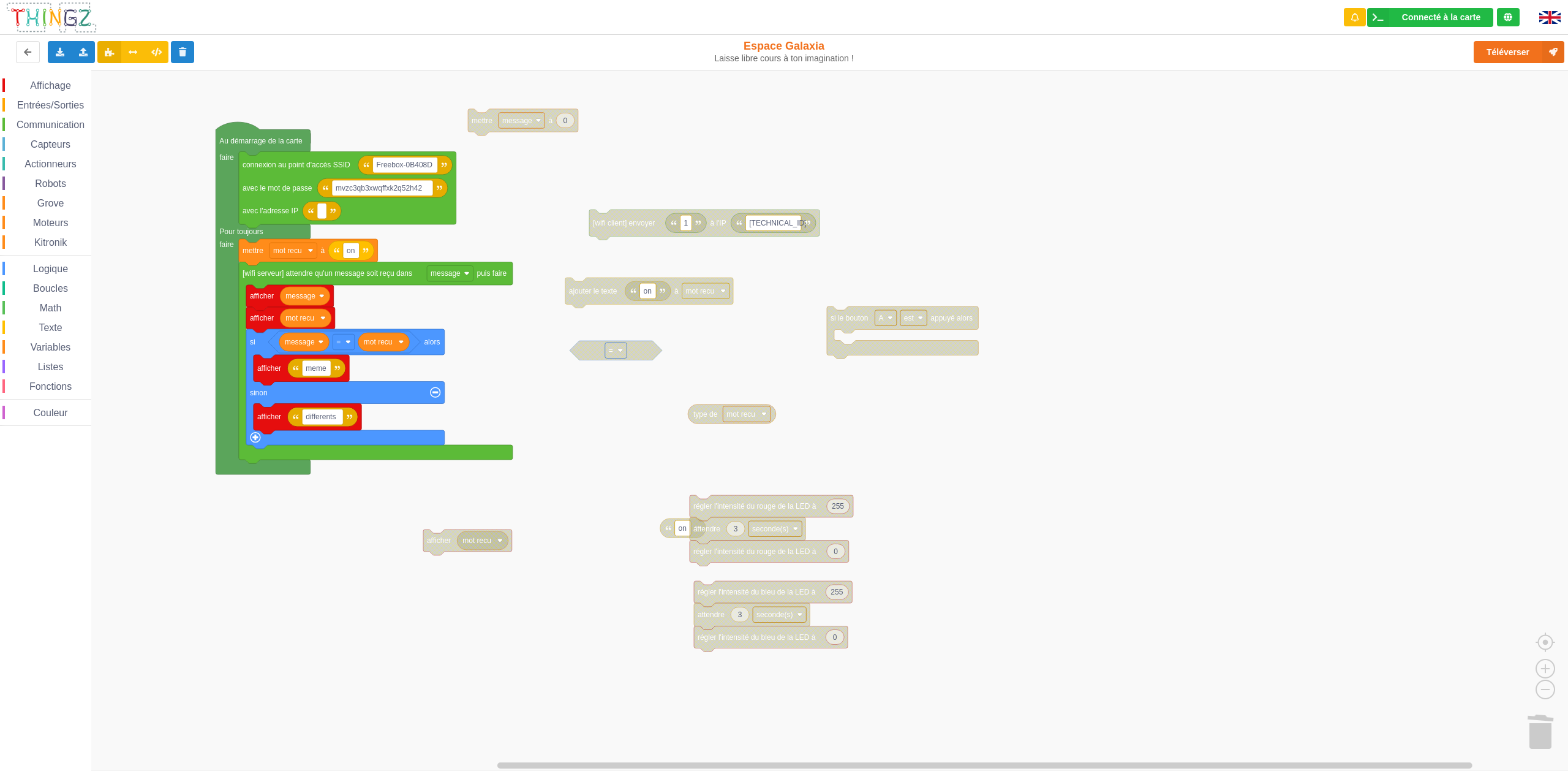
click at [71, 124] on span "Communication" at bounding box center [51, 124] width 72 height 10
click at [226, 576] on div "Affichage Entrées/Sorties Communication Capteurs Actionneurs Robots Grove Moteu…" at bounding box center [788, 420] width 1577 height 700
click at [360, 573] on rect "Espace de travail de Blocky" at bounding box center [347, 572] width 46 height 16
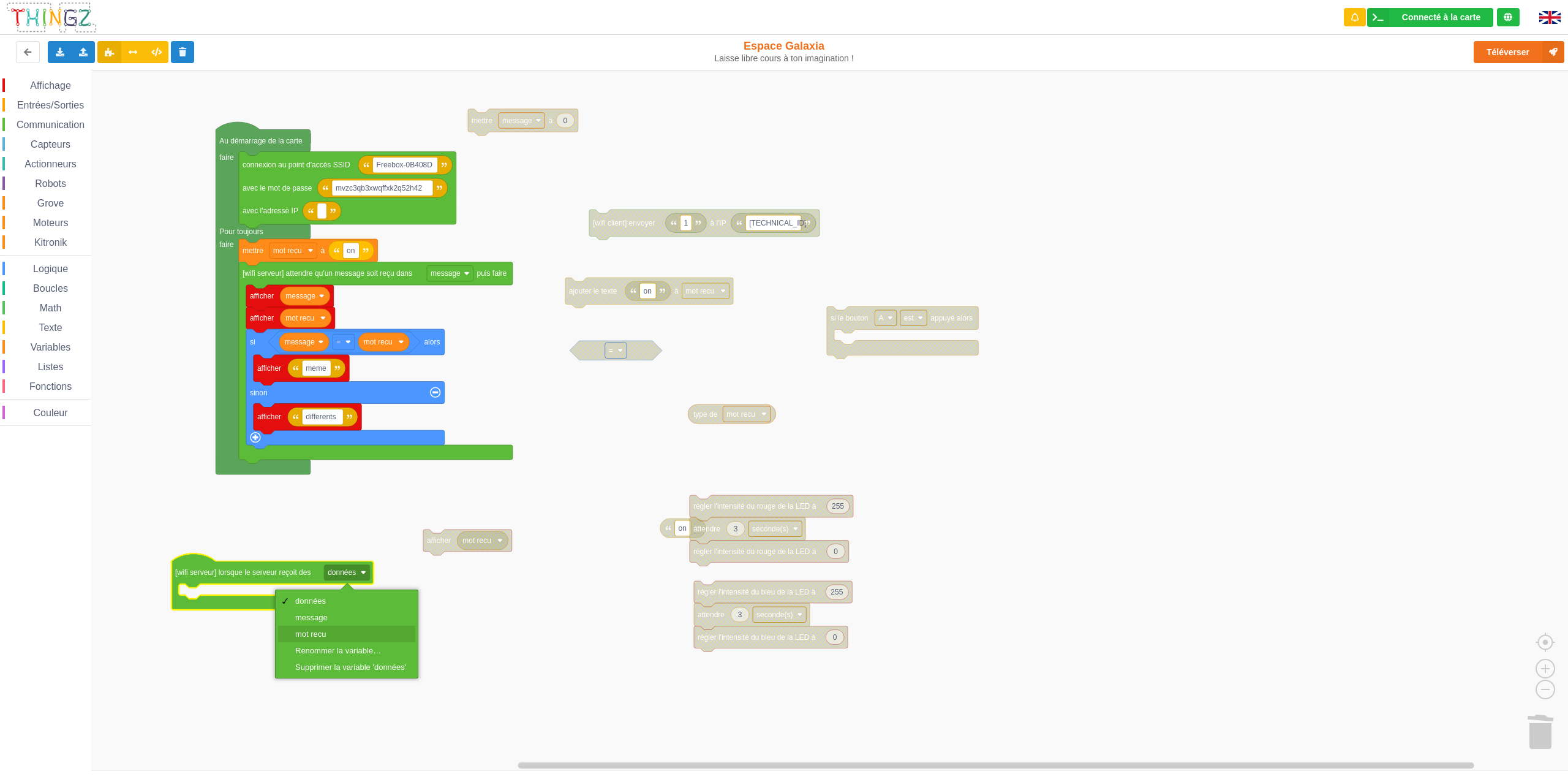
click at [321, 632] on div "mot recu" at bounding box center [350, 633] width 111 height 9
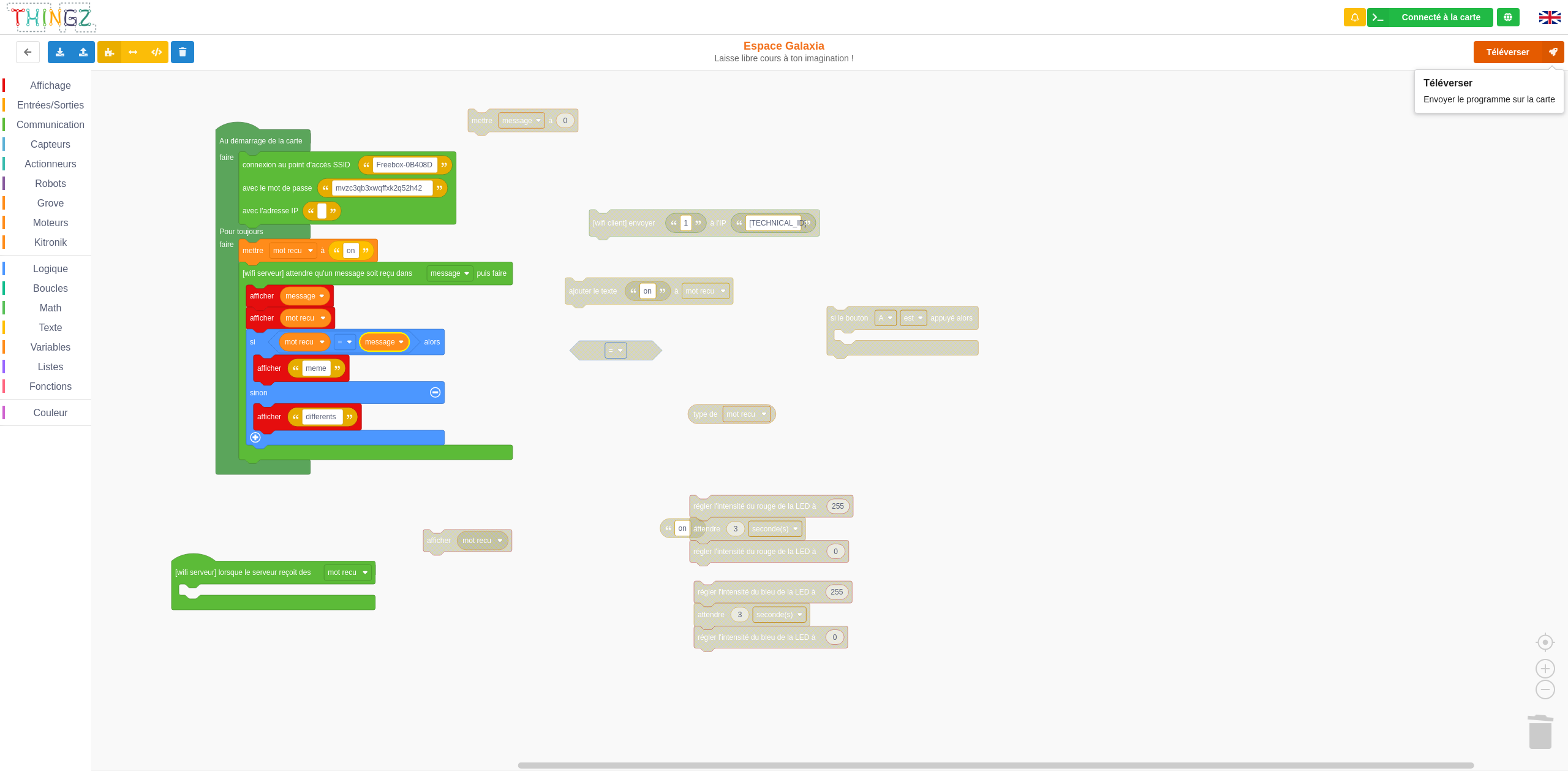
click at [1495, 51] on button "Téléverser" at bounding box center [1519, 52] width 91 height 22
click at [1501, 53] on button "Téléverser" at bounding box center [1519, 52] width 91 height 22
click at [1493, 52] on button "Téléverser" at bounding box center [1519, 52] width 91 height 22
click at [1504, 51] on button "Téléverser" at bounding box center [1519, 52] width 91 height 22
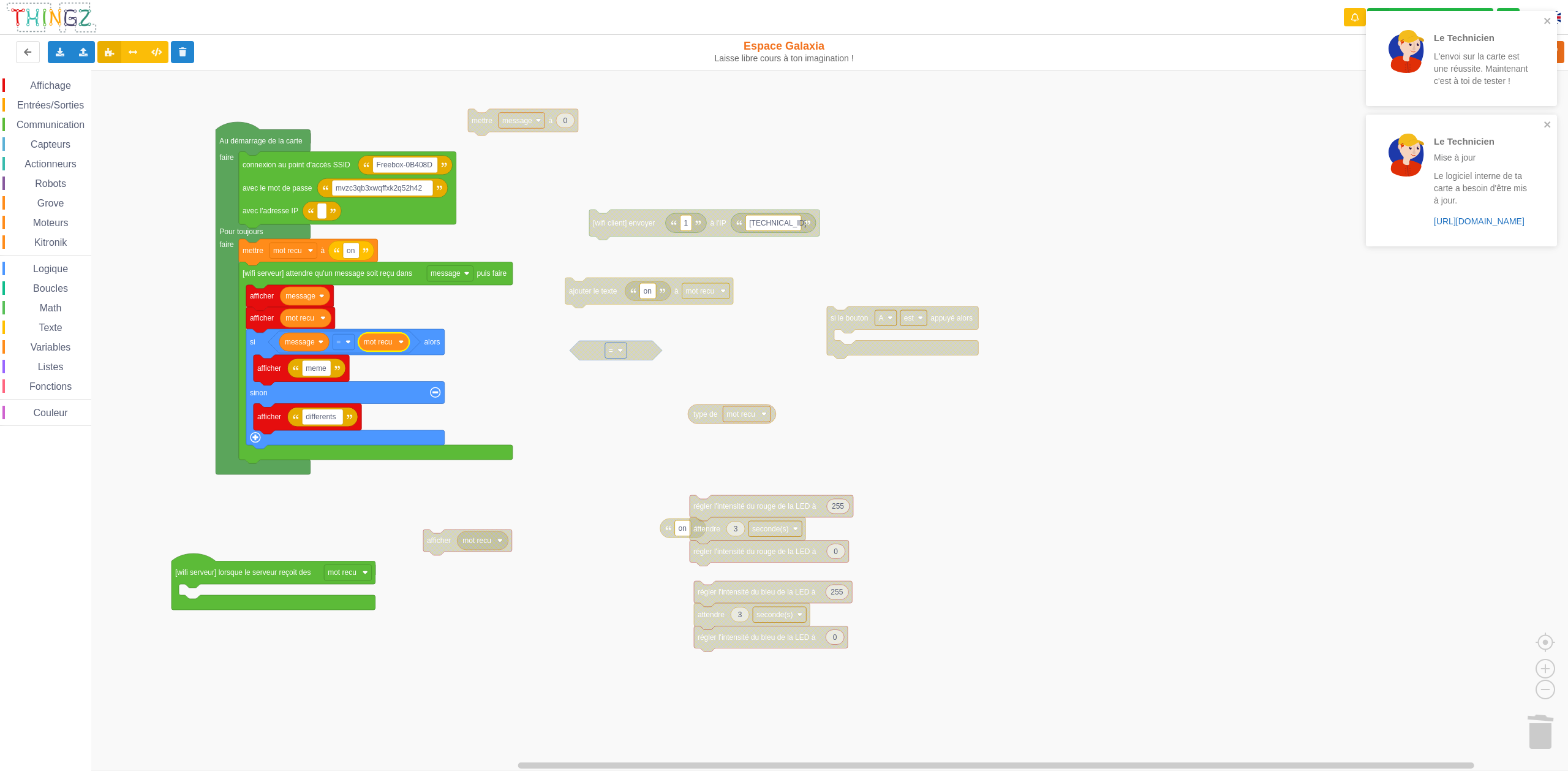
click at [1508, 220] on link "https://play.thingz.co/firmware?micropython=0" at bounding box center [1480, 220] width 91 height 9
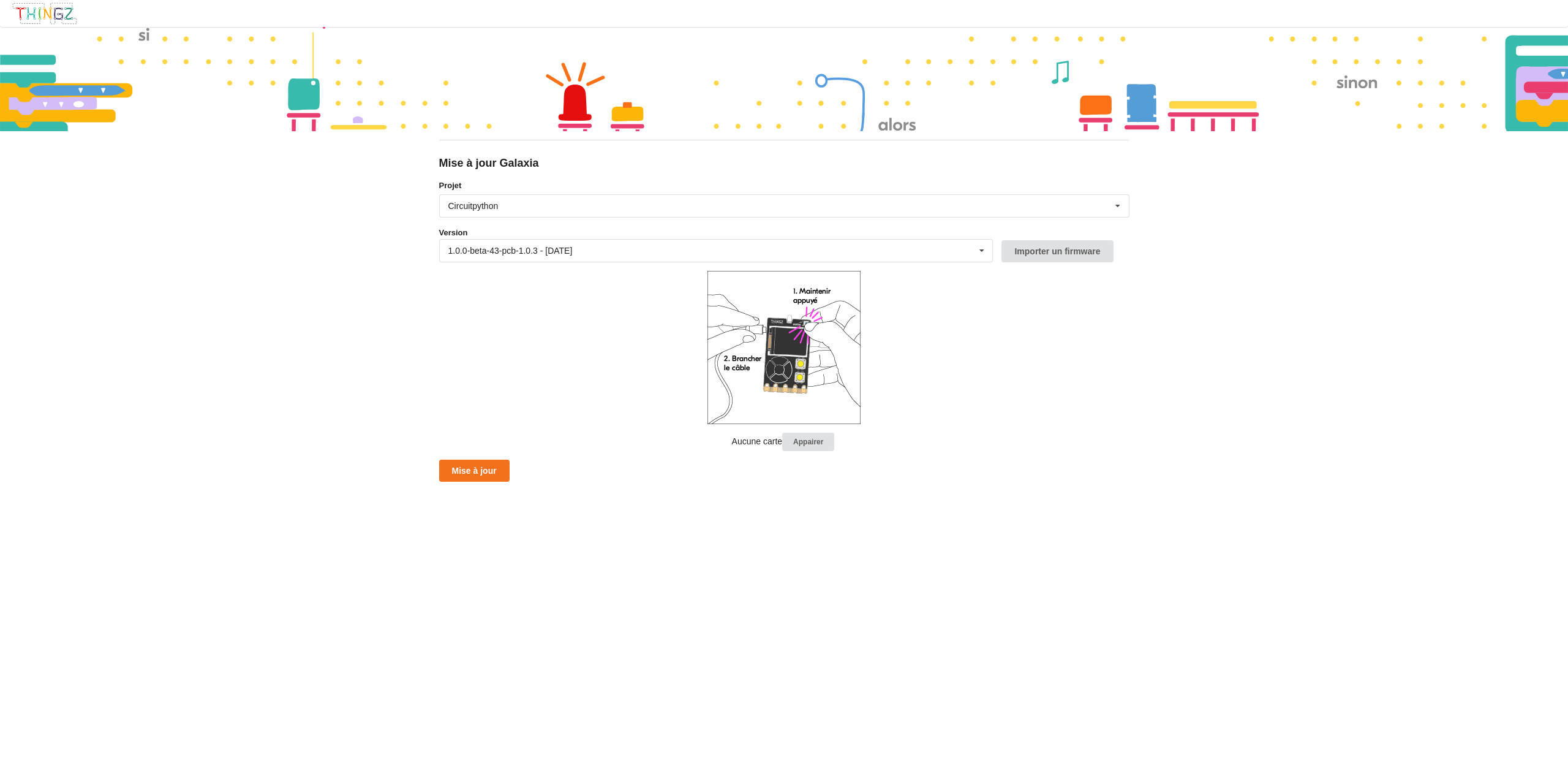
click at [1135, 390] on div "Mise à jour Galaxia Projet Circuitpython Micropython Circuitpython Version 1.0.…" at bounding box center [784, 390] width 1568 height 779
click at [462, 455] on button "Mise à jour" at bounding box center [474, 465] width 70 height 22
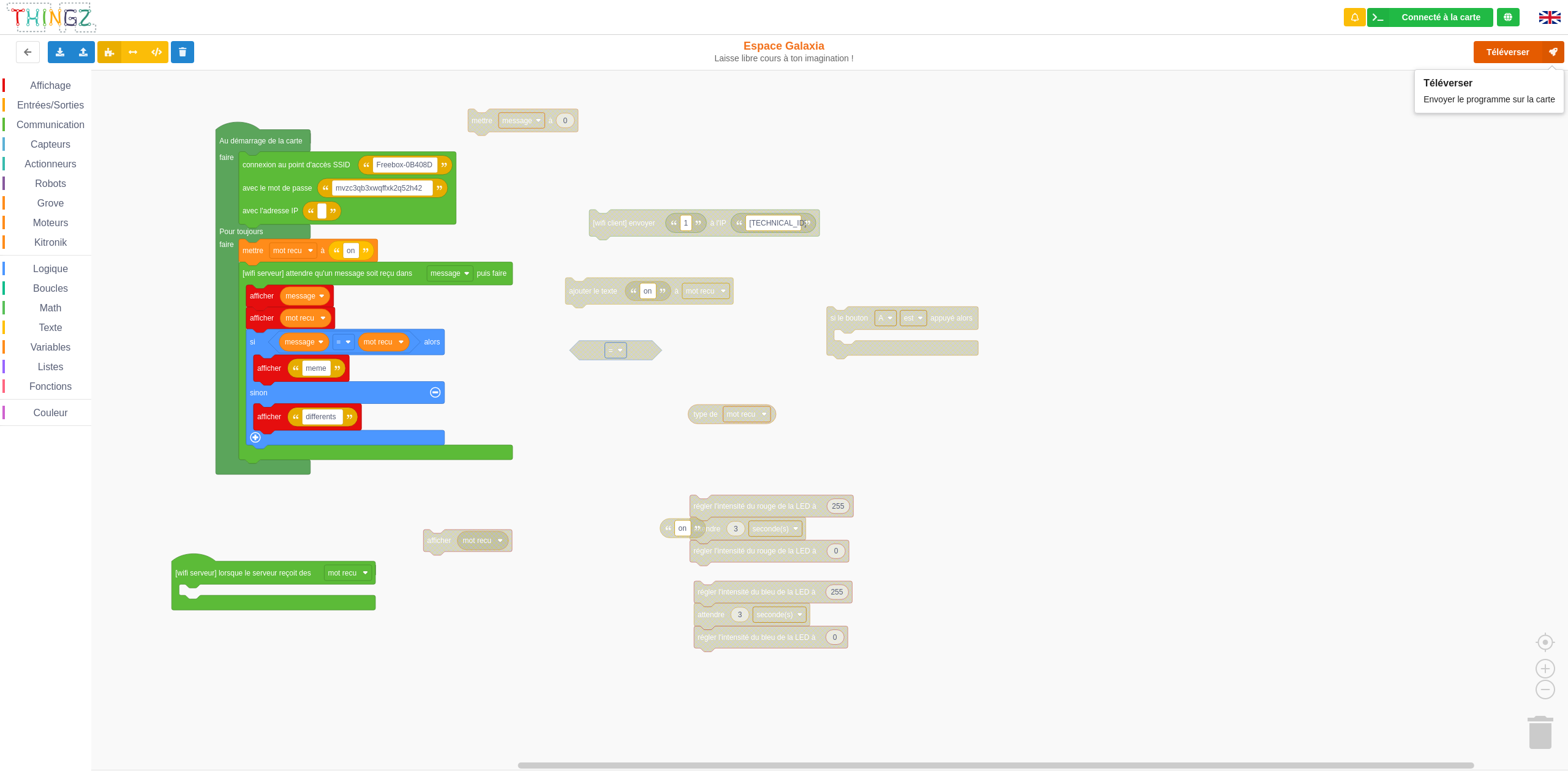
click at [1531, 51] on button "Téléverser" at bounding box center [1519, 52] width 91 height 22
click at [1505, 52] on button "Téléverser" at bounding box center [1519, 52] width 91 height 22
